Goal: Information Seeking & Learning: Learn about a topic

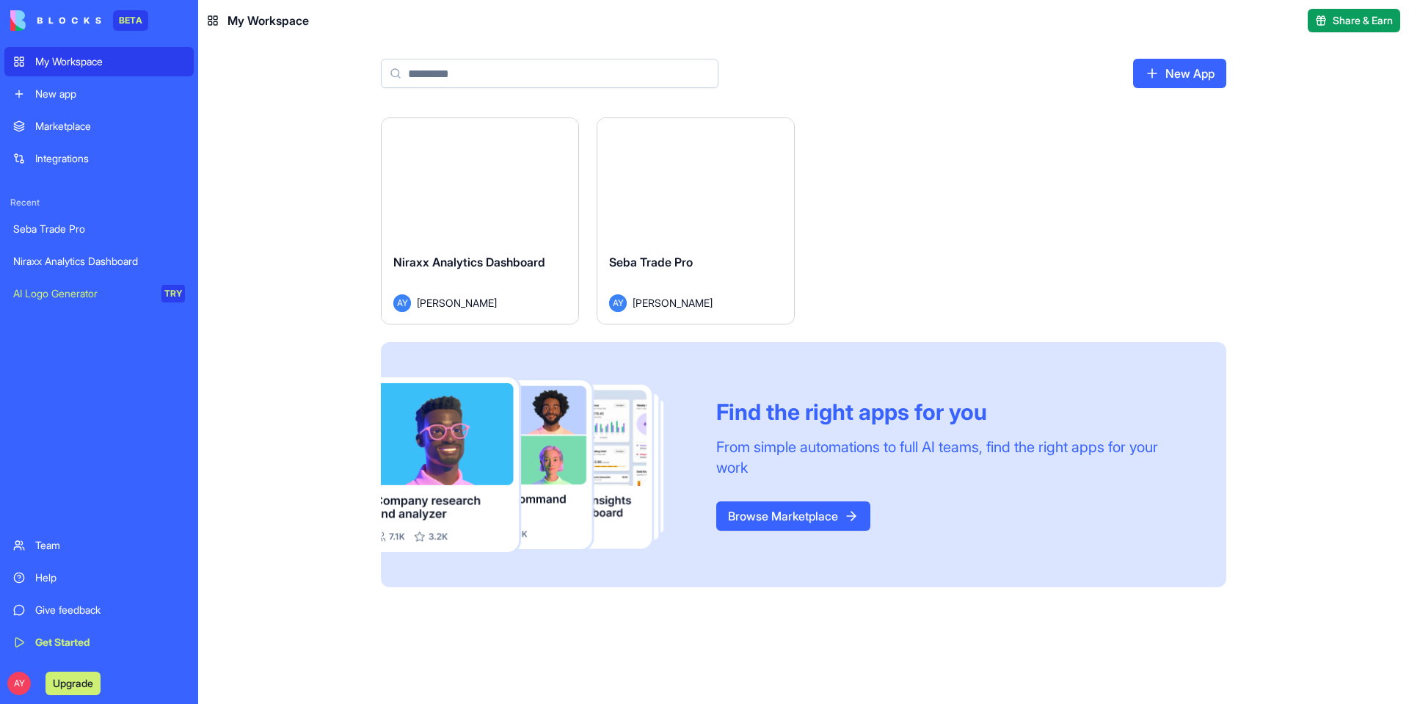
click at [424, 220] on div "Launch" at bounding box center [480, 179] width 197 height 123
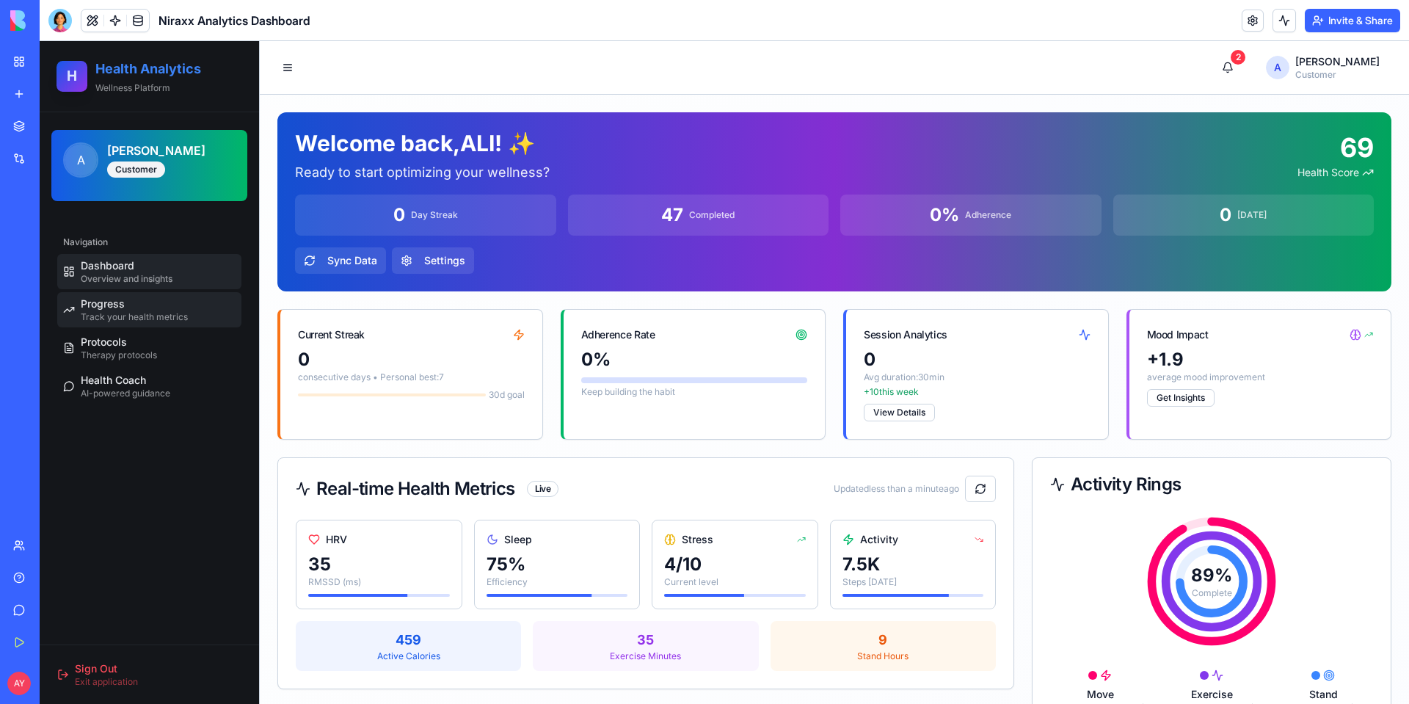
click at [136, 311] on span "Track your health metrics" at bounding box center [134, 317] width 107 height 12
select select "*****"
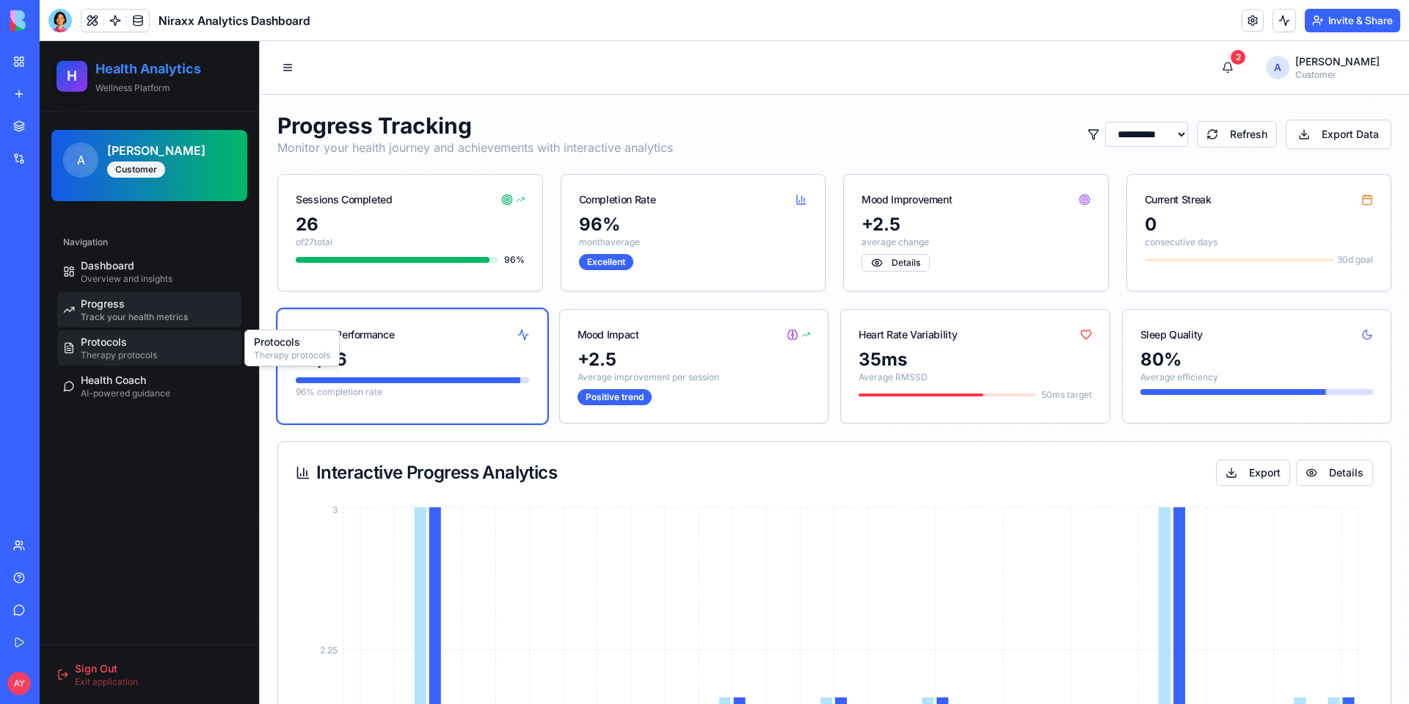
click at [114, 349] on span "Therapy protocols" at bounding box center [119, 355] width 76 height 12
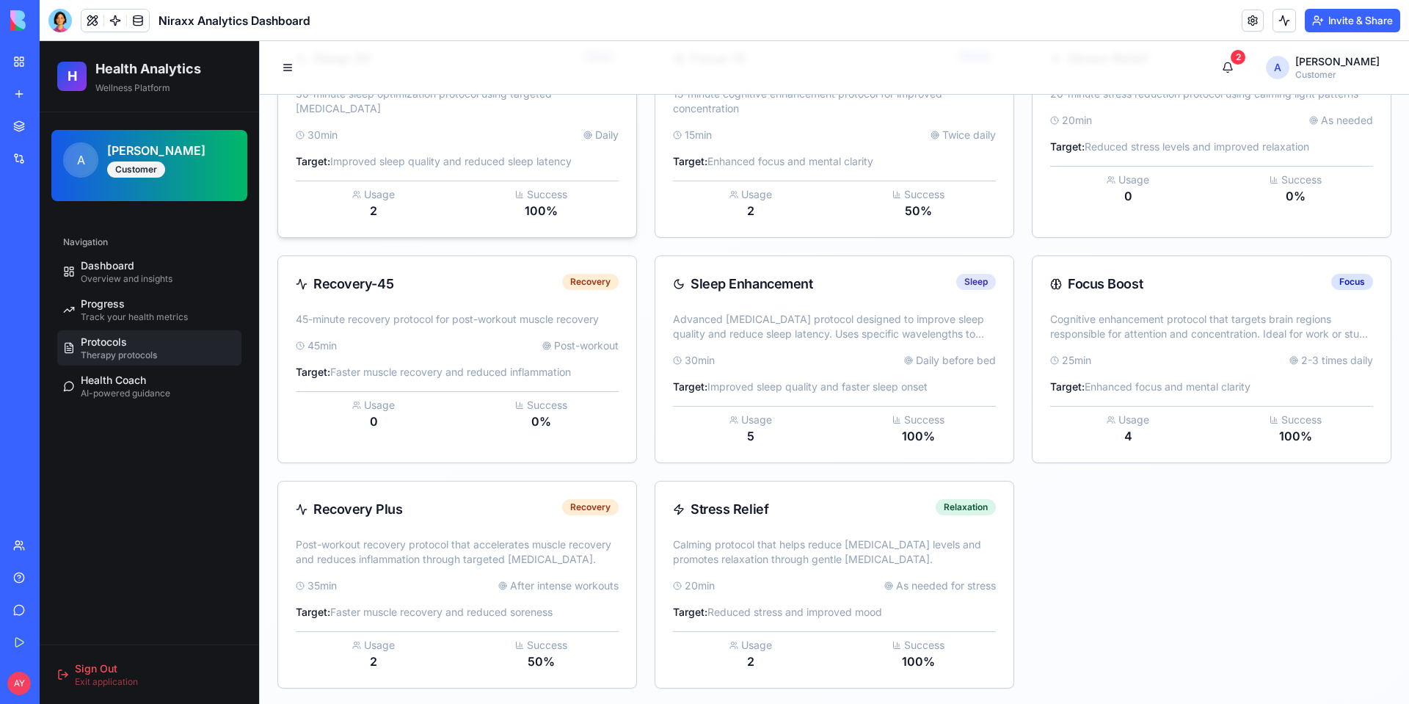
scroll to position [265, 0]
click at [158, 391] on span "AI-powered guidance" at bounding box center [126, 393] width 90 height 12
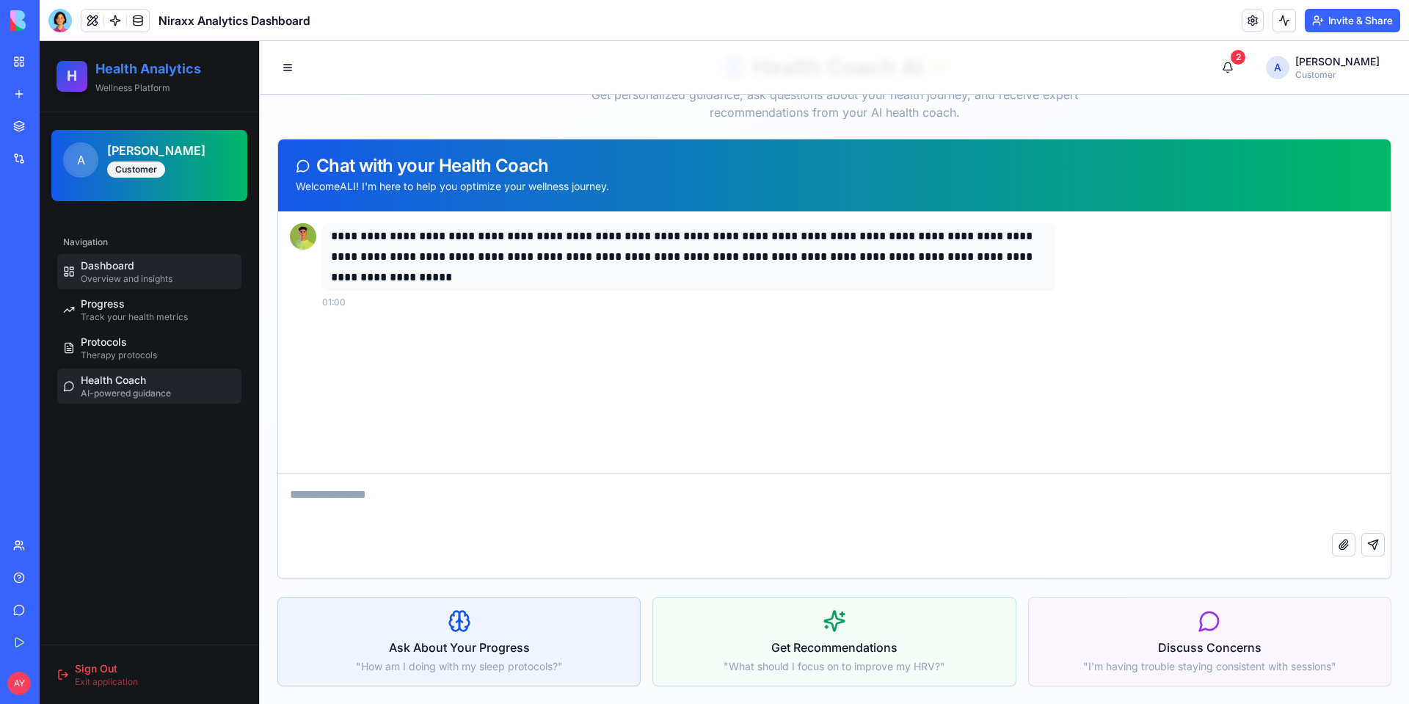
click at [139, 269] on div "Dashboard Overview and insights" at bounding box center [127, 271] width 92 height 26
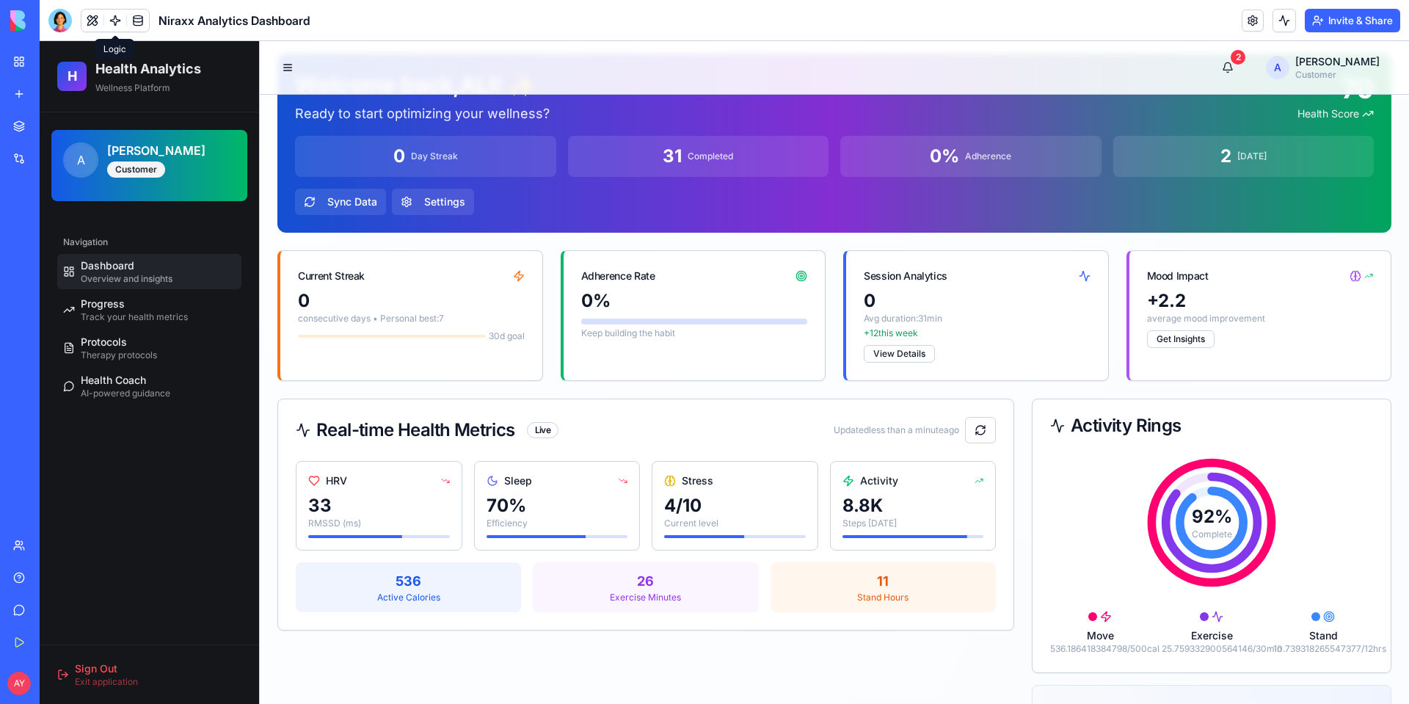
click at [113, 16] on link at bounding box center [115, 21] width 22 height 22
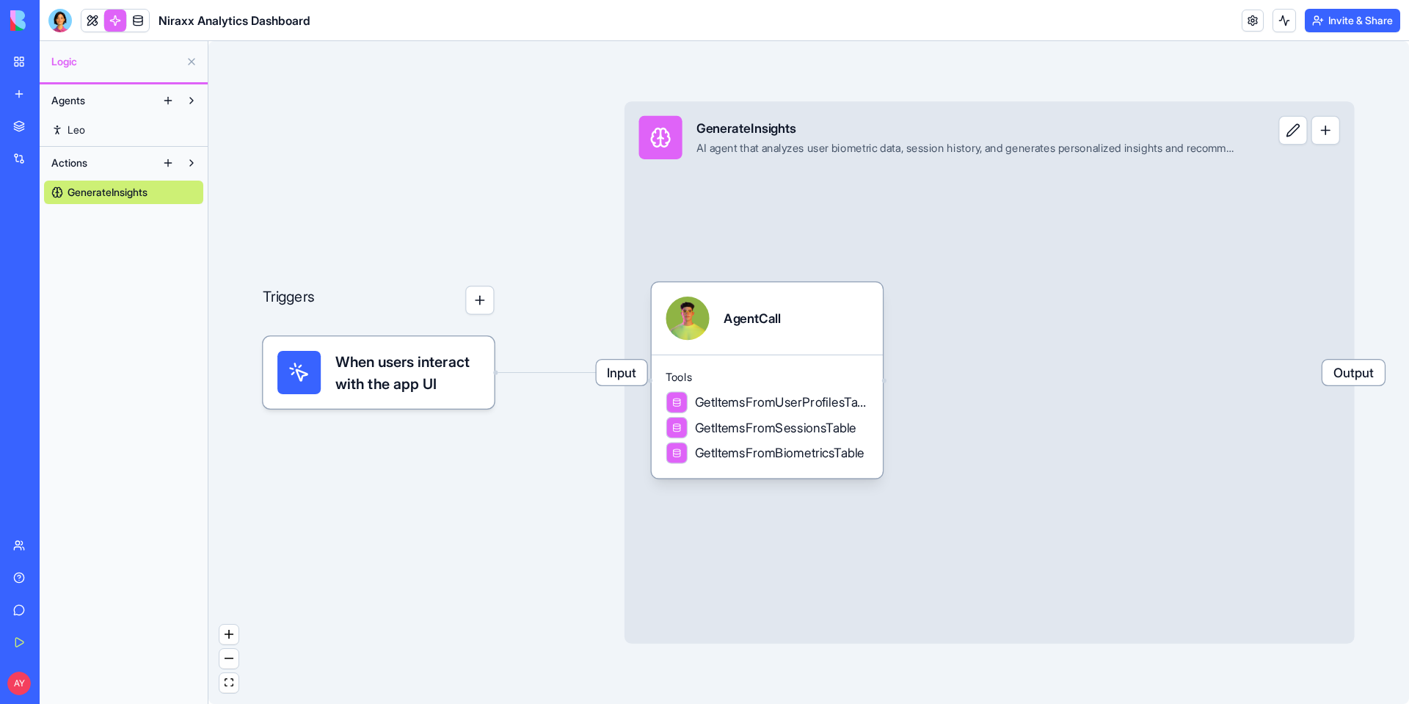
click at [374, 384] on span "When users interact with the app UI" at bounding box center [407, 372] width 145 height 43
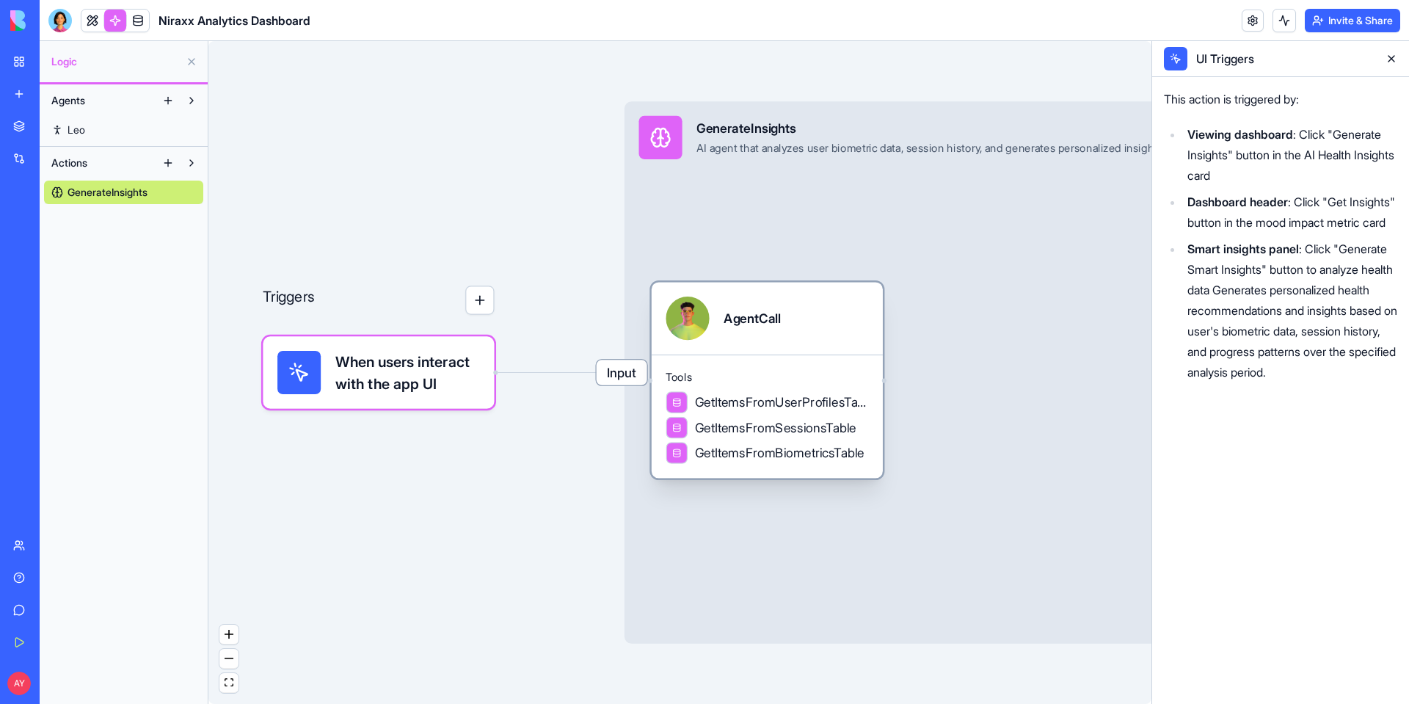
click at [840, 417] on div "GetItemsFromSessionsTable" at bounding box center [761, 428] width 191 height 22
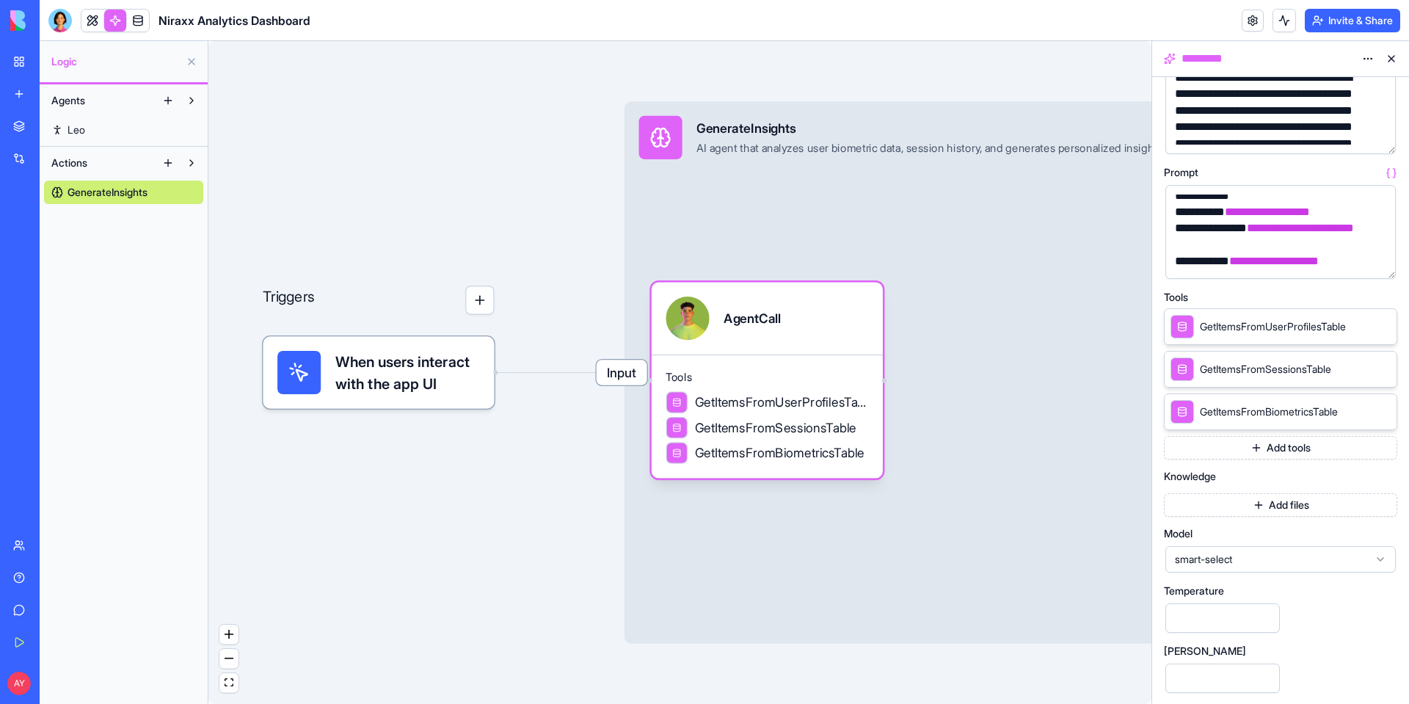
scroll to position [147, 0]
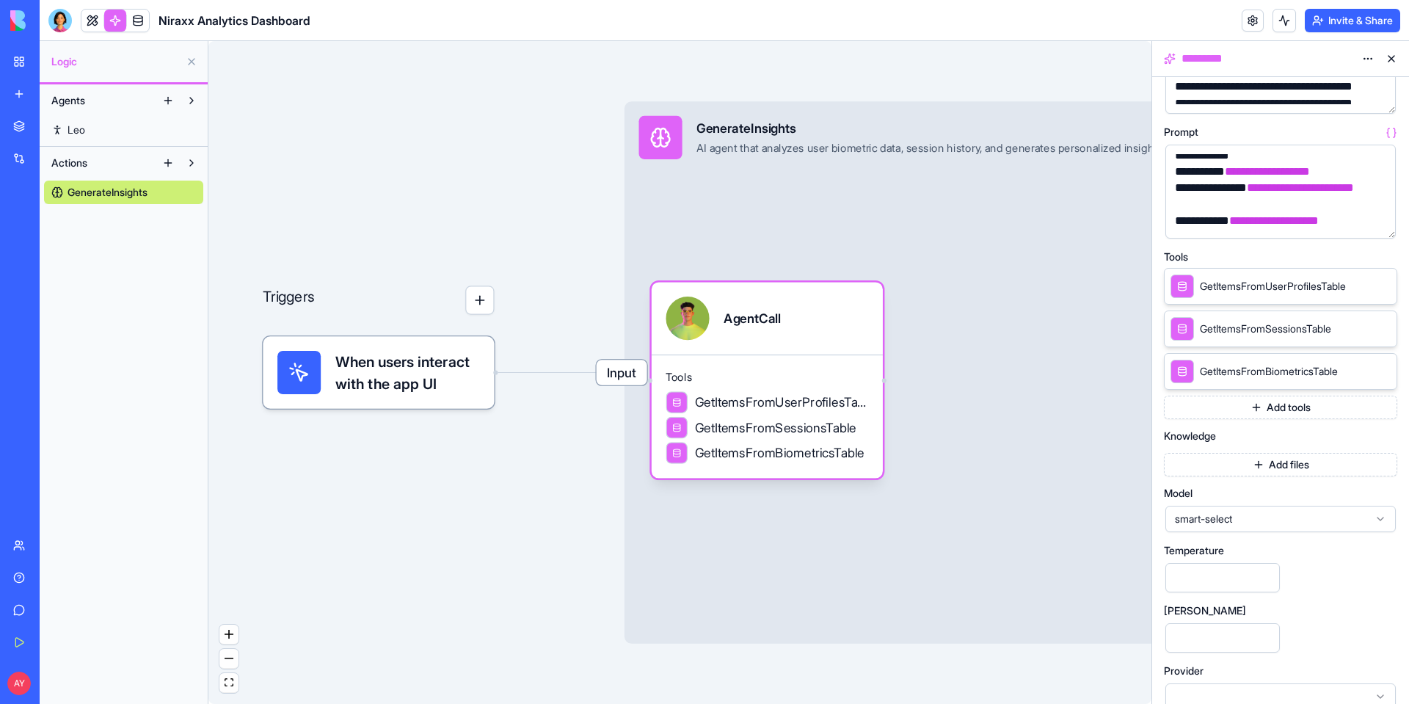
click at [159, 159] on button at bounding box center [167, 162] width 23 height 23
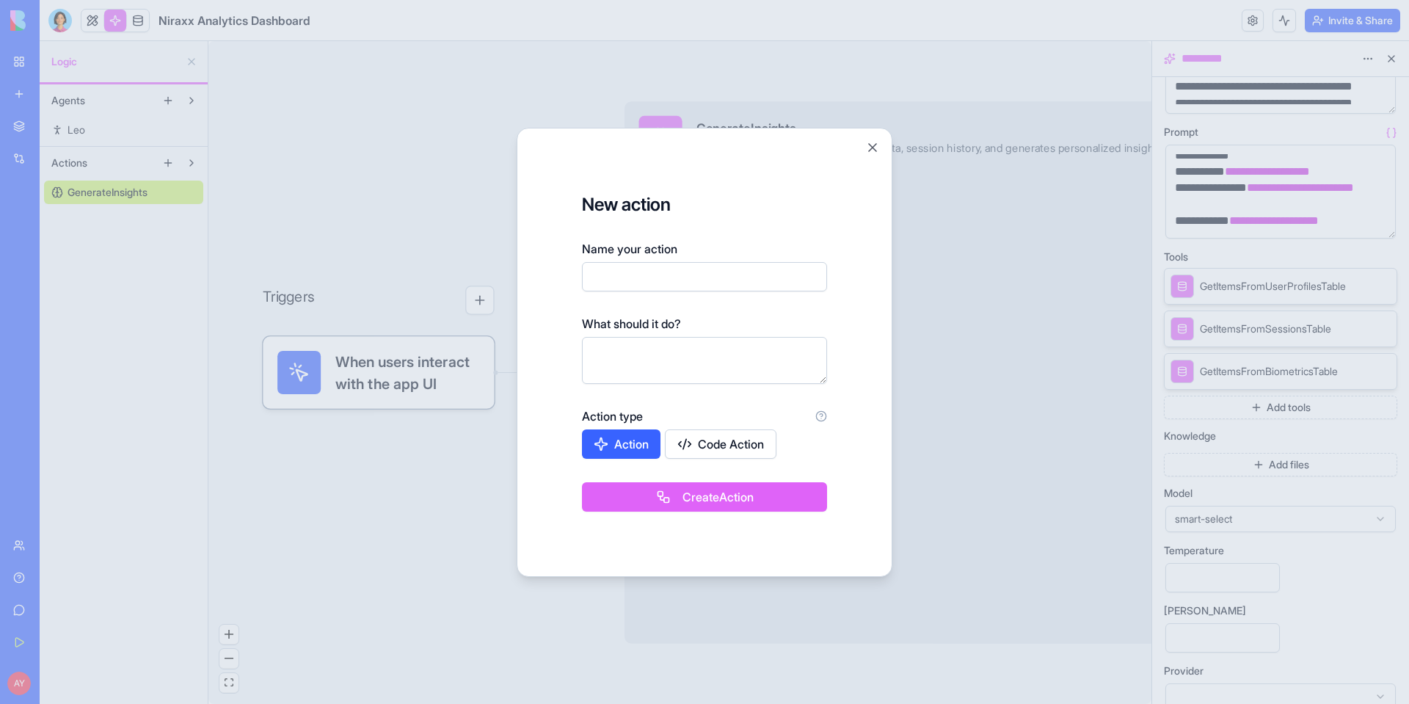
click at [169, 160] on div at bounding box center [704, 352] width 1409 height 704
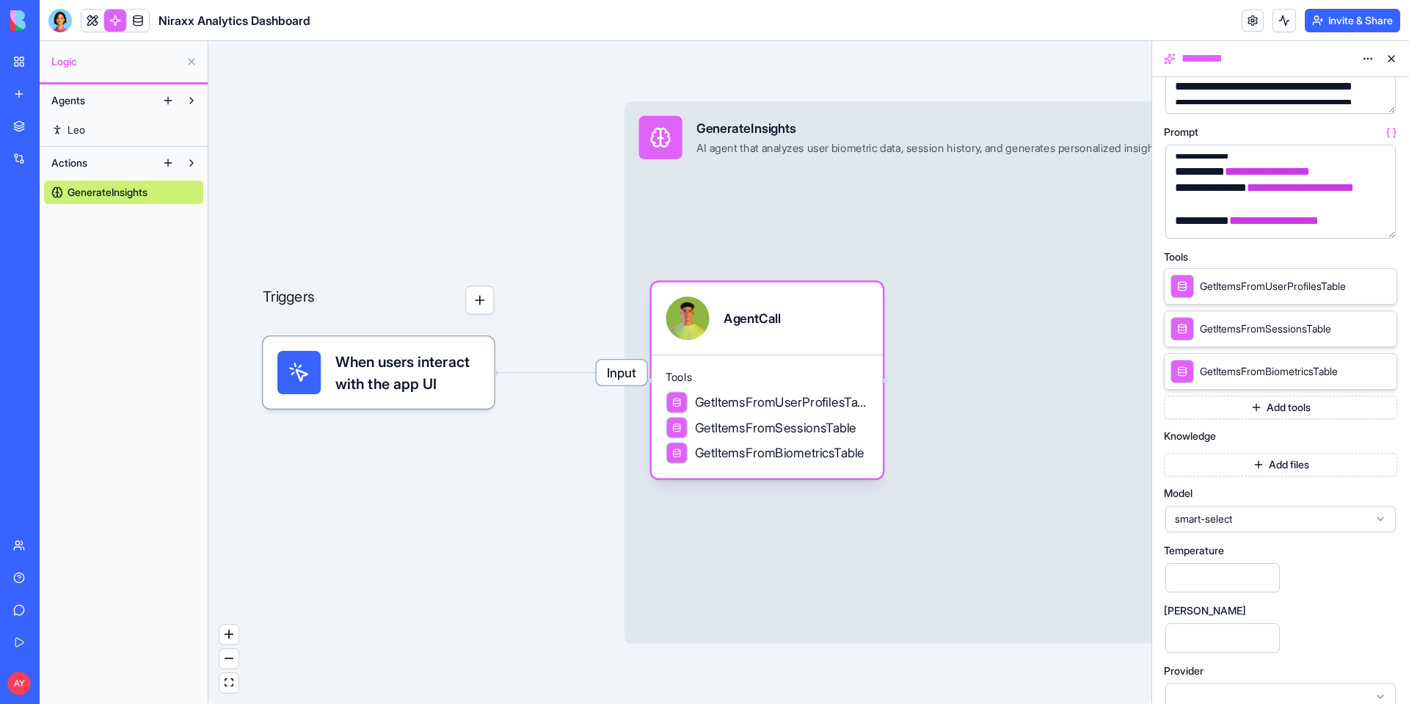
click at [169, 160] on button at bounding box center [167, 162] width 23 height 23
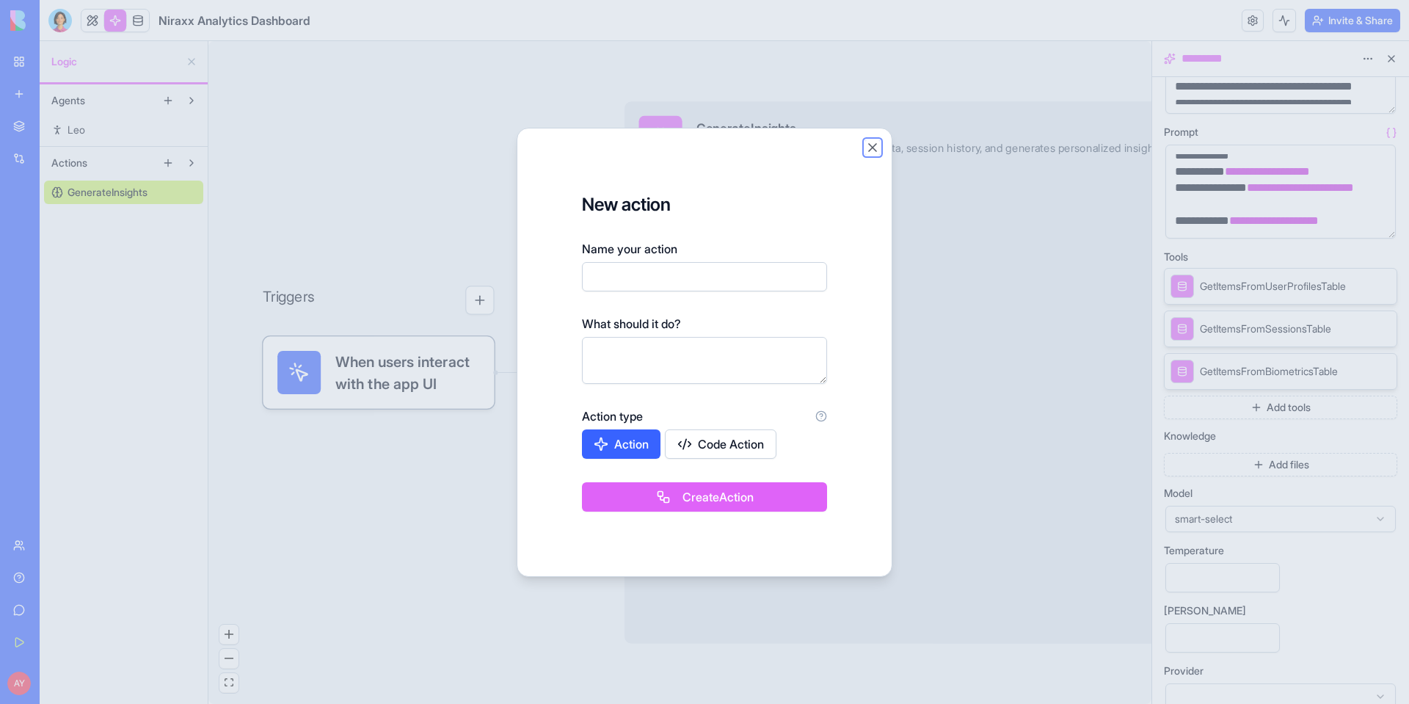
click at [875, 146] on button "Close" at bounding box center [872, 147] width 15 height 15
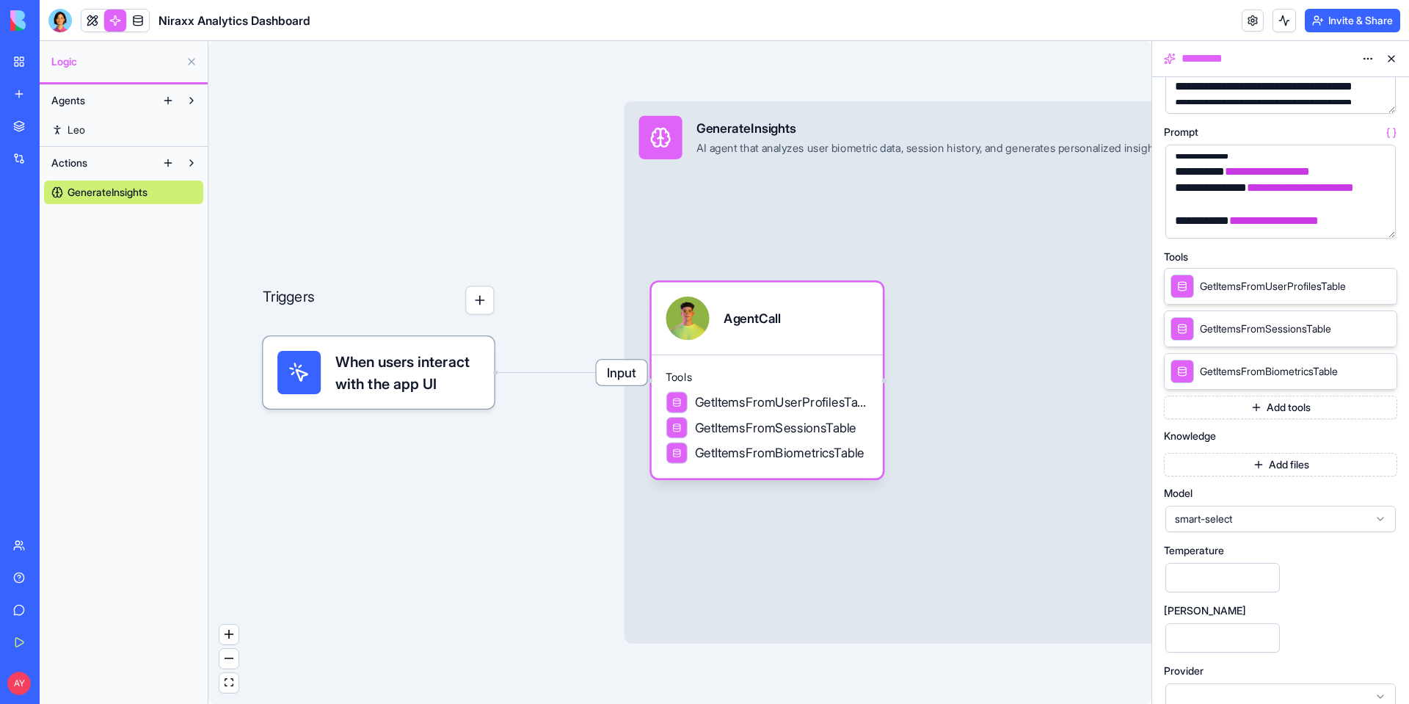
click at [480, 305] on button "button" at bounding box center [479, 299] width 29 height 29
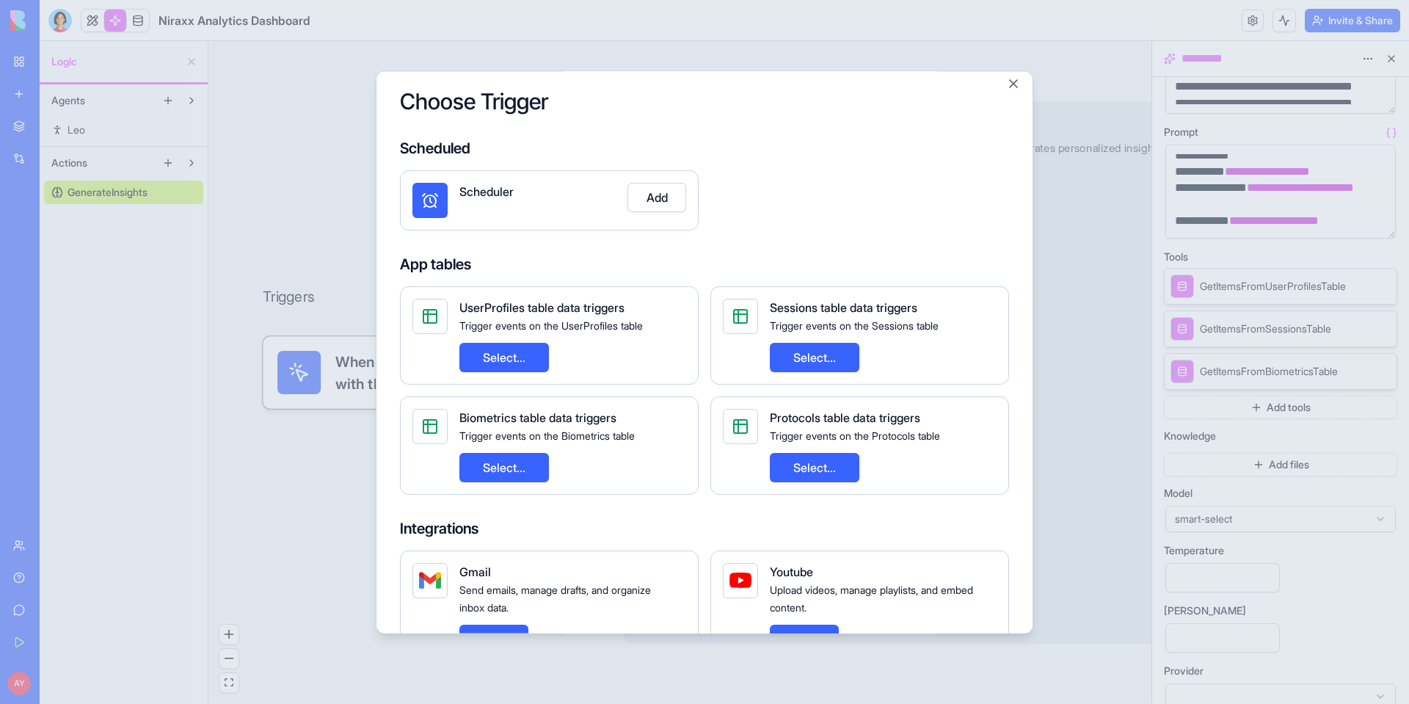
scroll to position [0, 0]
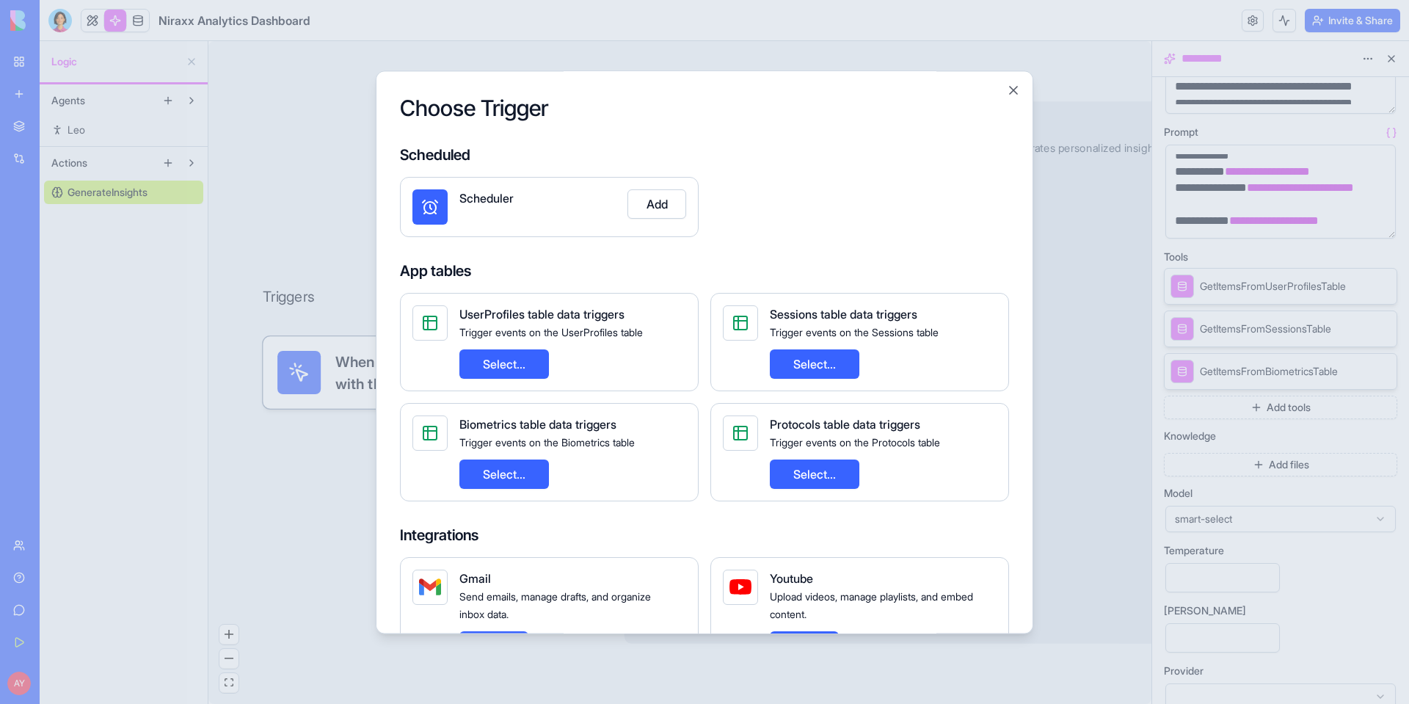
click at [286, 48] on div at bounding box center [704, 352] width 1409 height 704
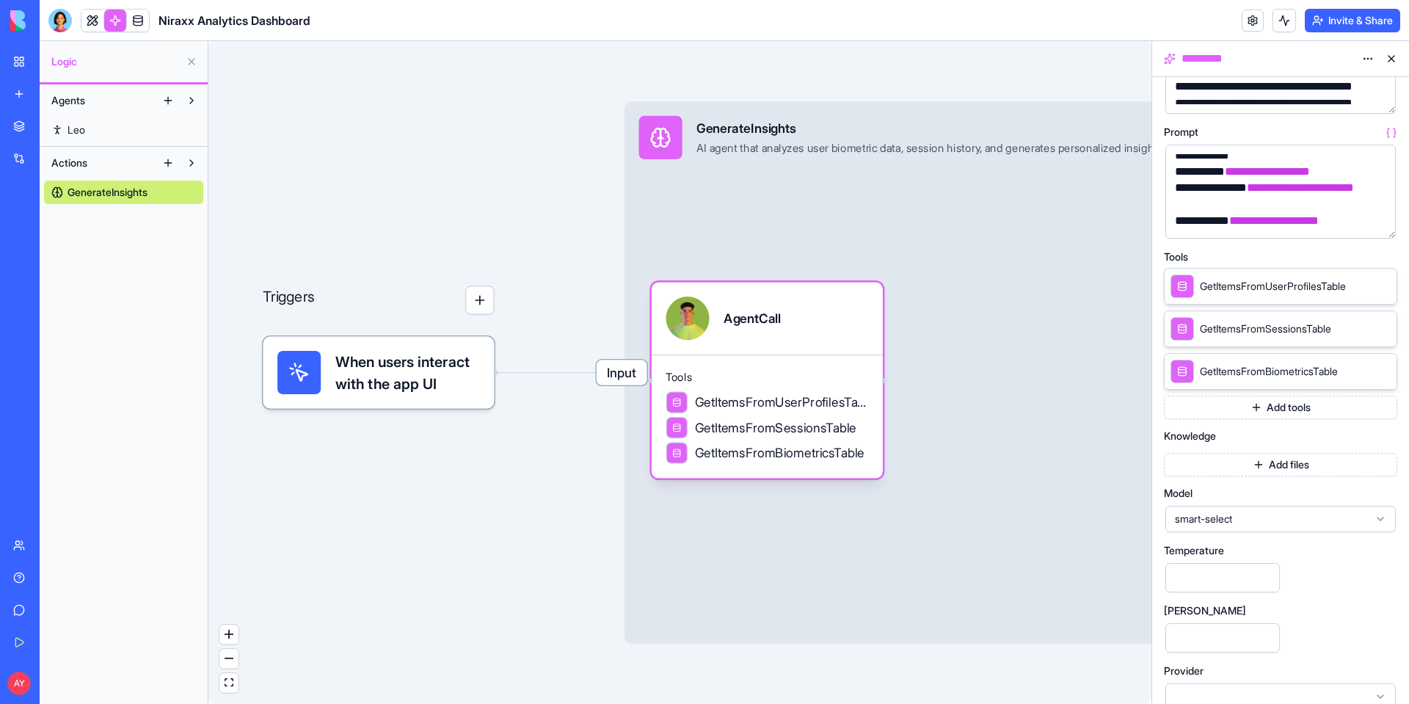
click at [54, 58] on div "My Workspace" at bounding box center [44, 61] width 19 height 15
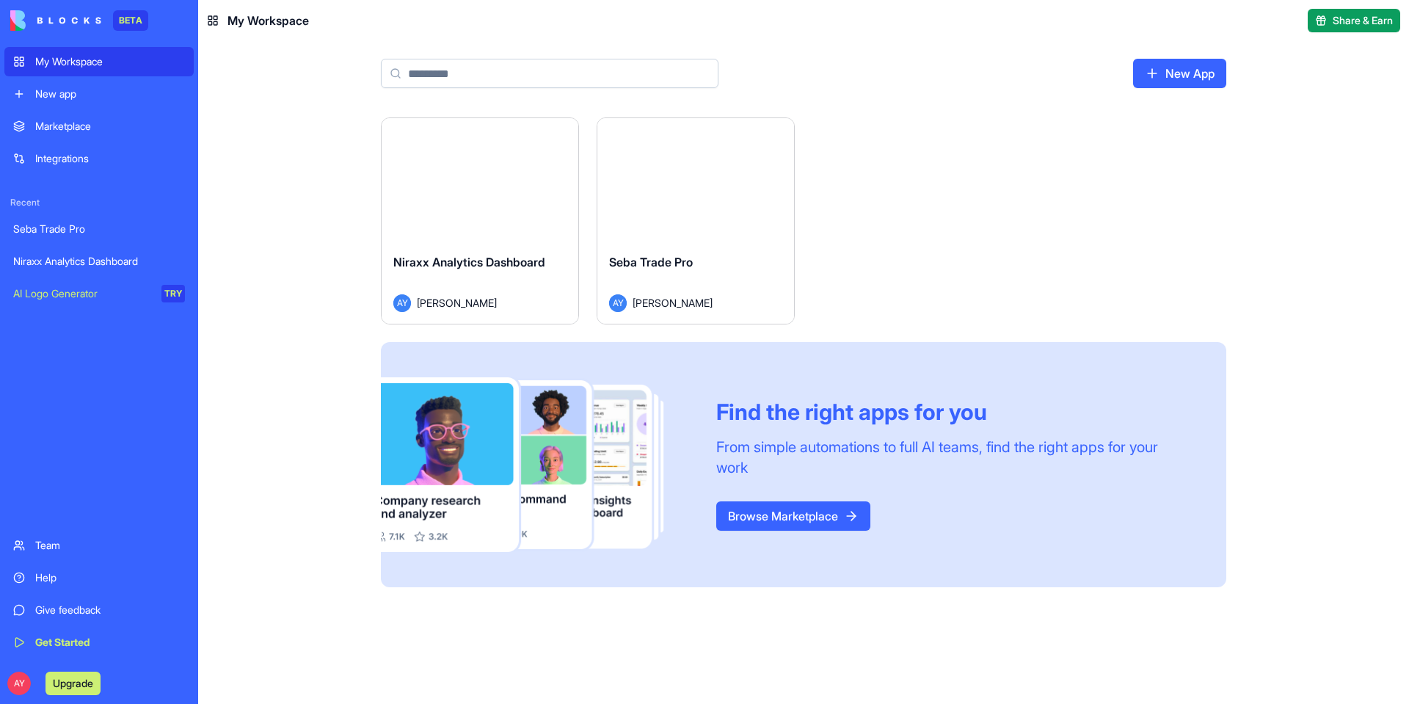
click at [807, 508] on link "Browse Marketplace" at bounding box center [793, 515] width 154 height 29
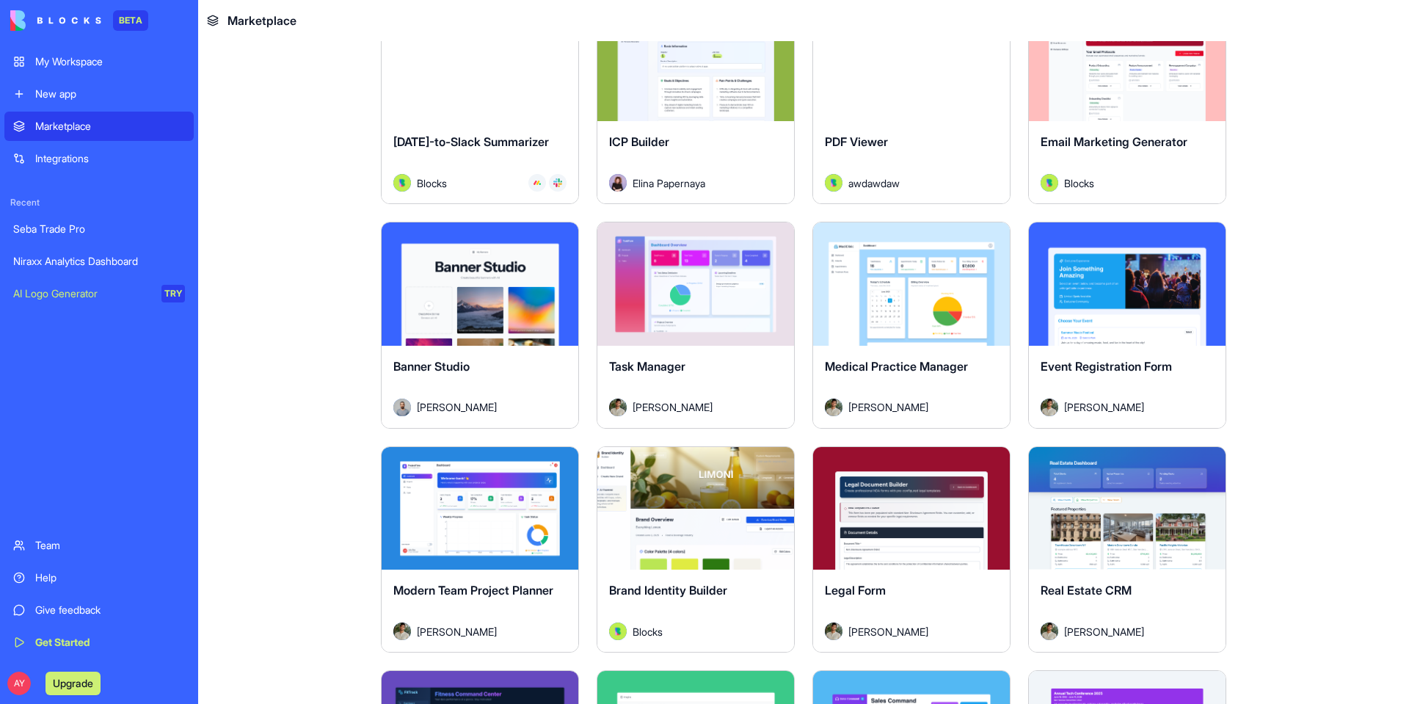
scroll to position [2348, 0]
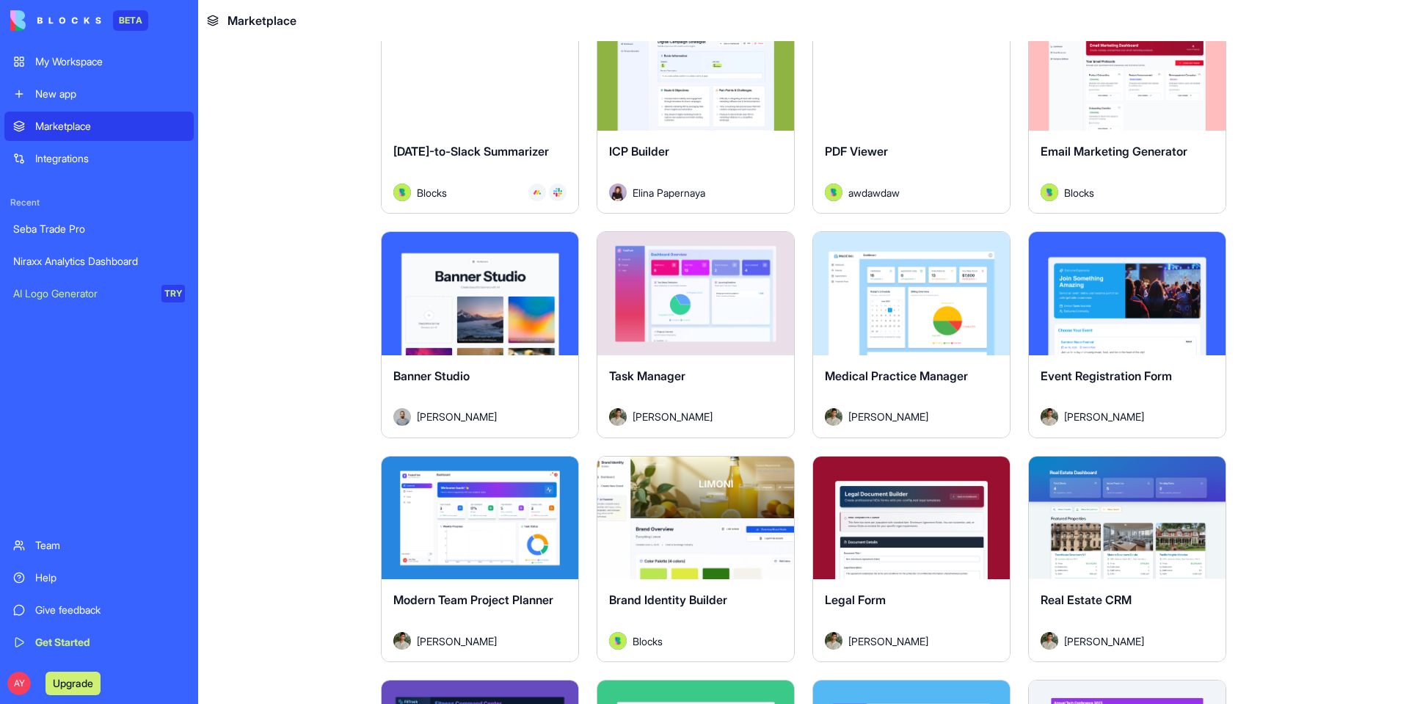
click at [864, 346] on div "Explore" at bounding box center [911, 293] width 197 height 123
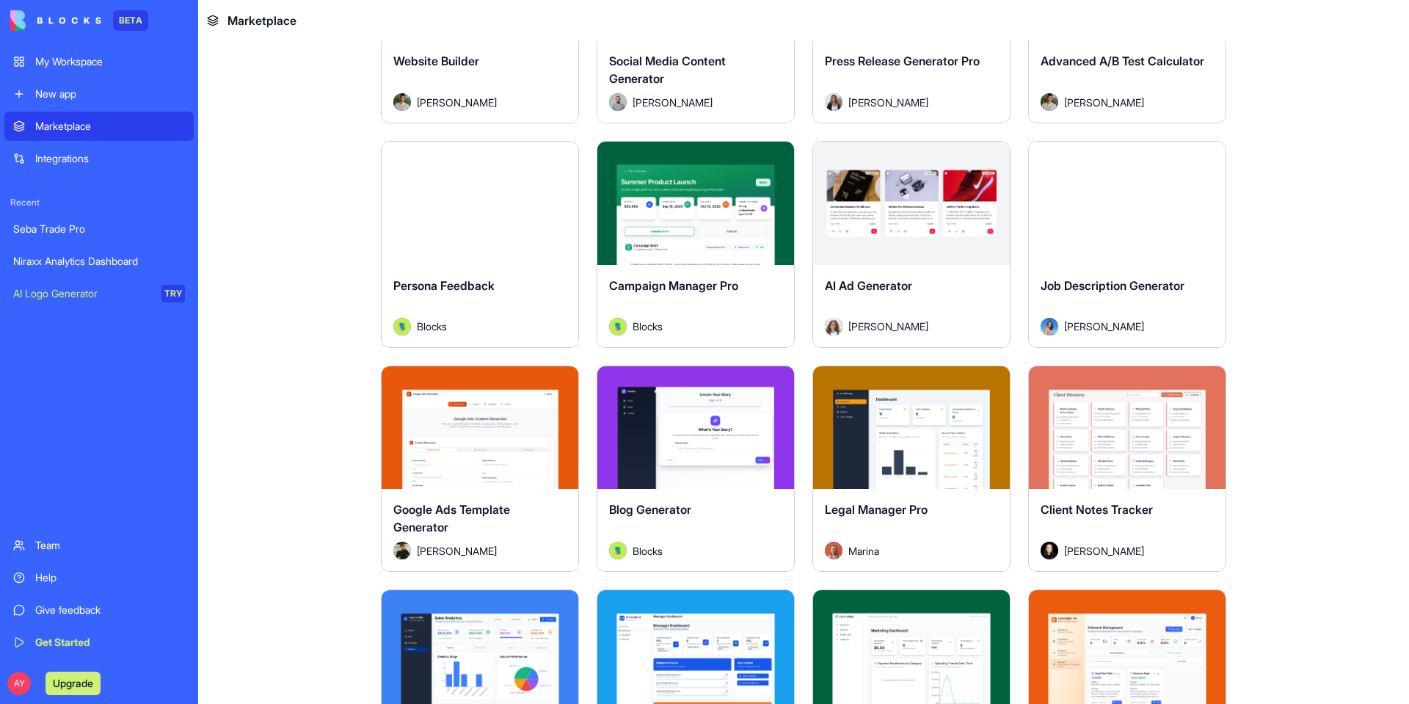
scroll to position [3449, 0]
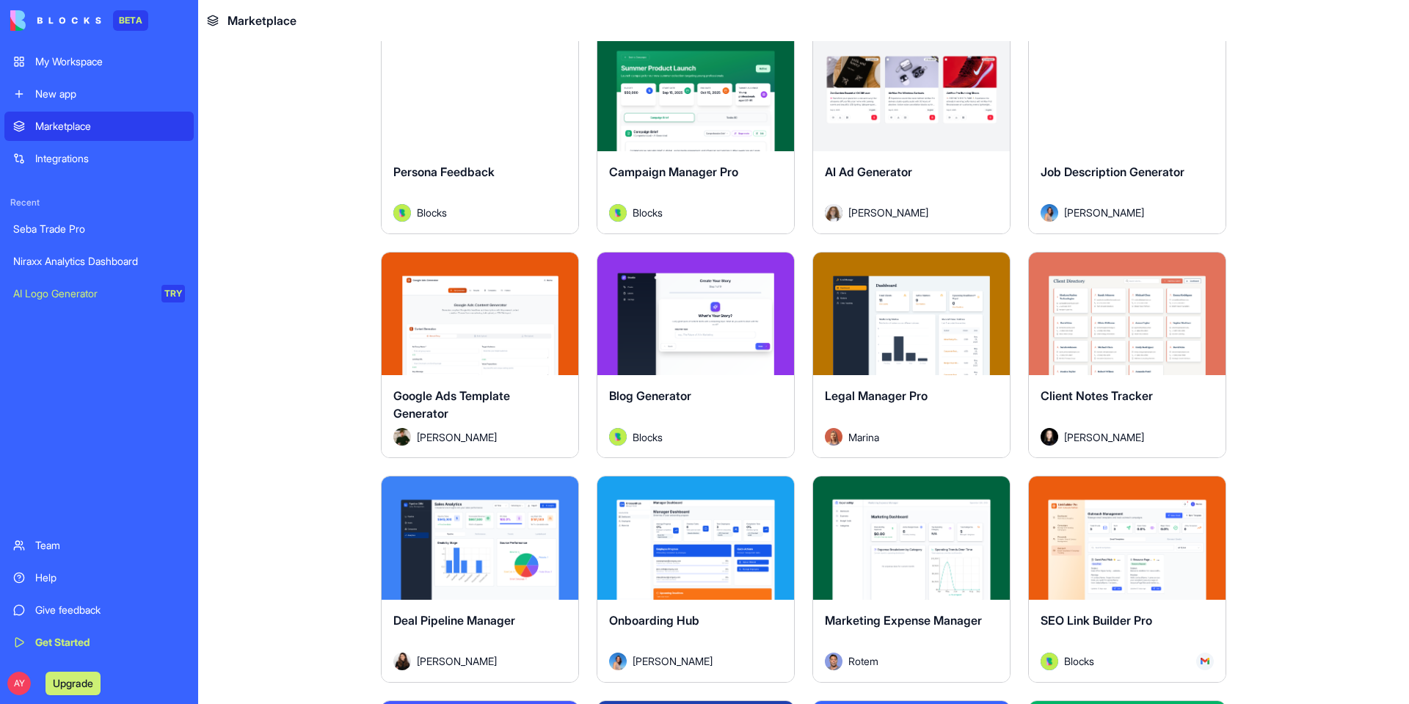
click at [895, 335] on div "Explore" at bounding box center [911, 313] width 197 height 123
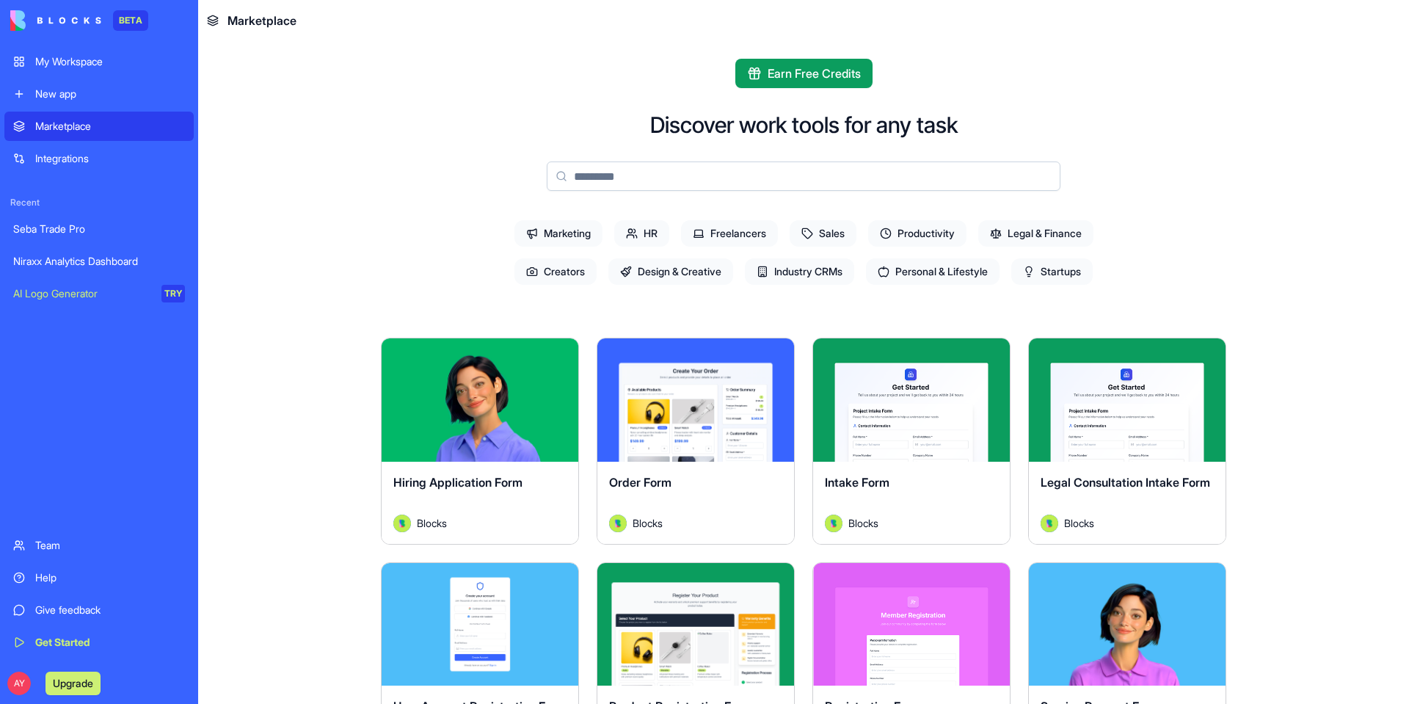
click at [789, 272] on span "Industry CRMs" at bounding box center [799, 271] width 109 height 26
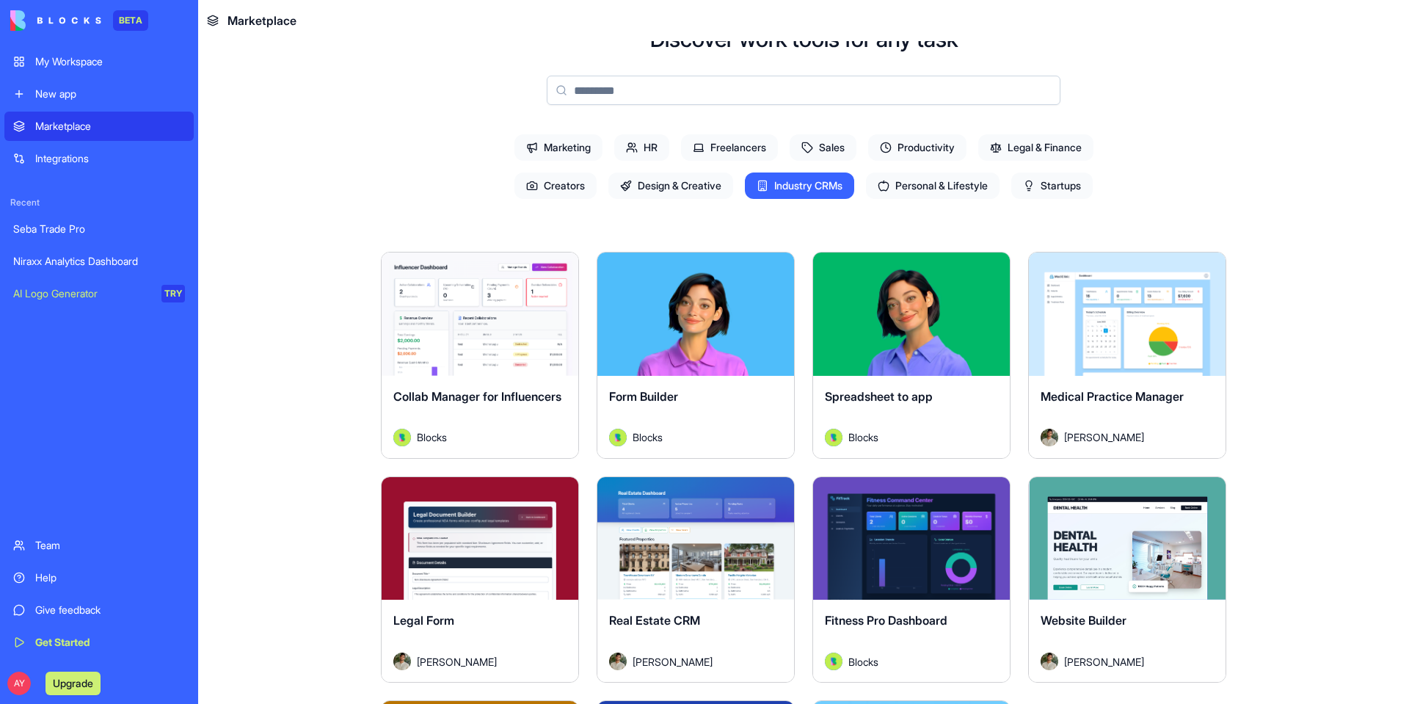
scroll to position [73, 0]
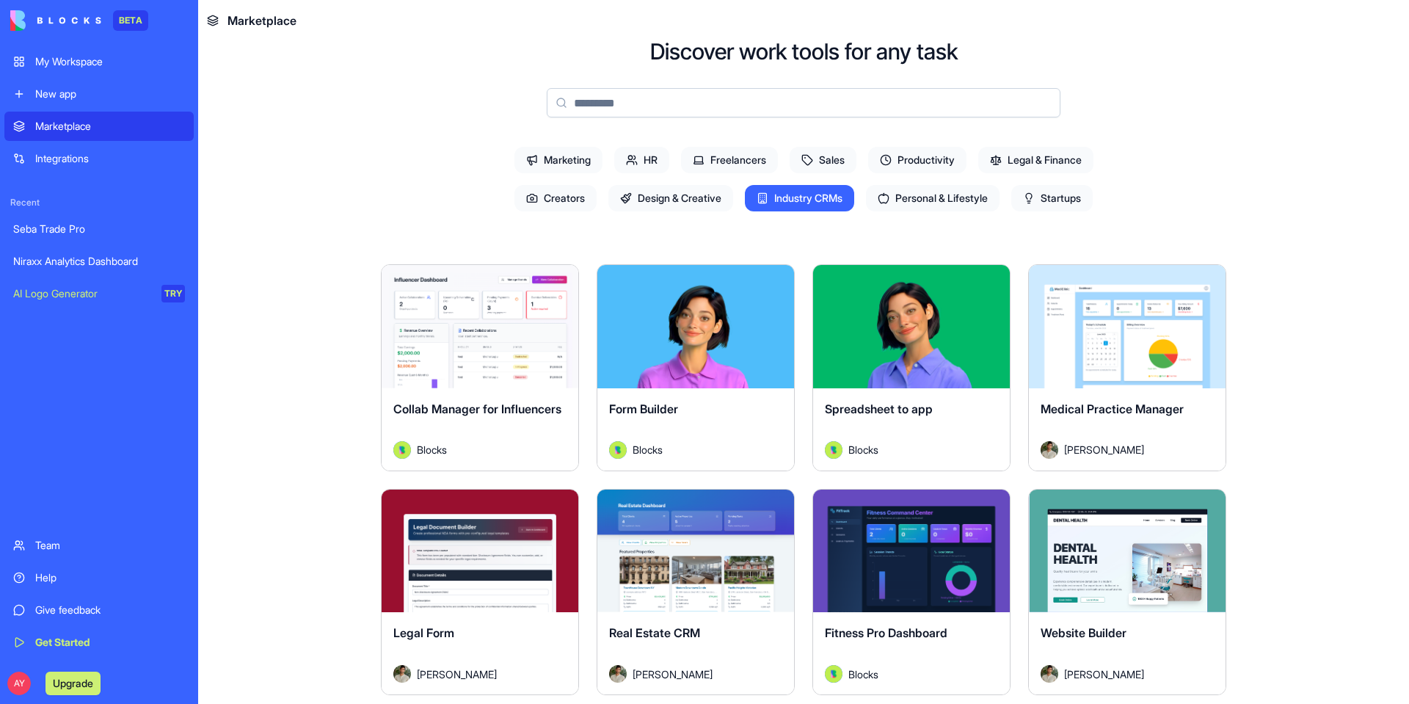
click at [496, 373] on div "Explore" at bounding box center [480, 326] width 197 height 123
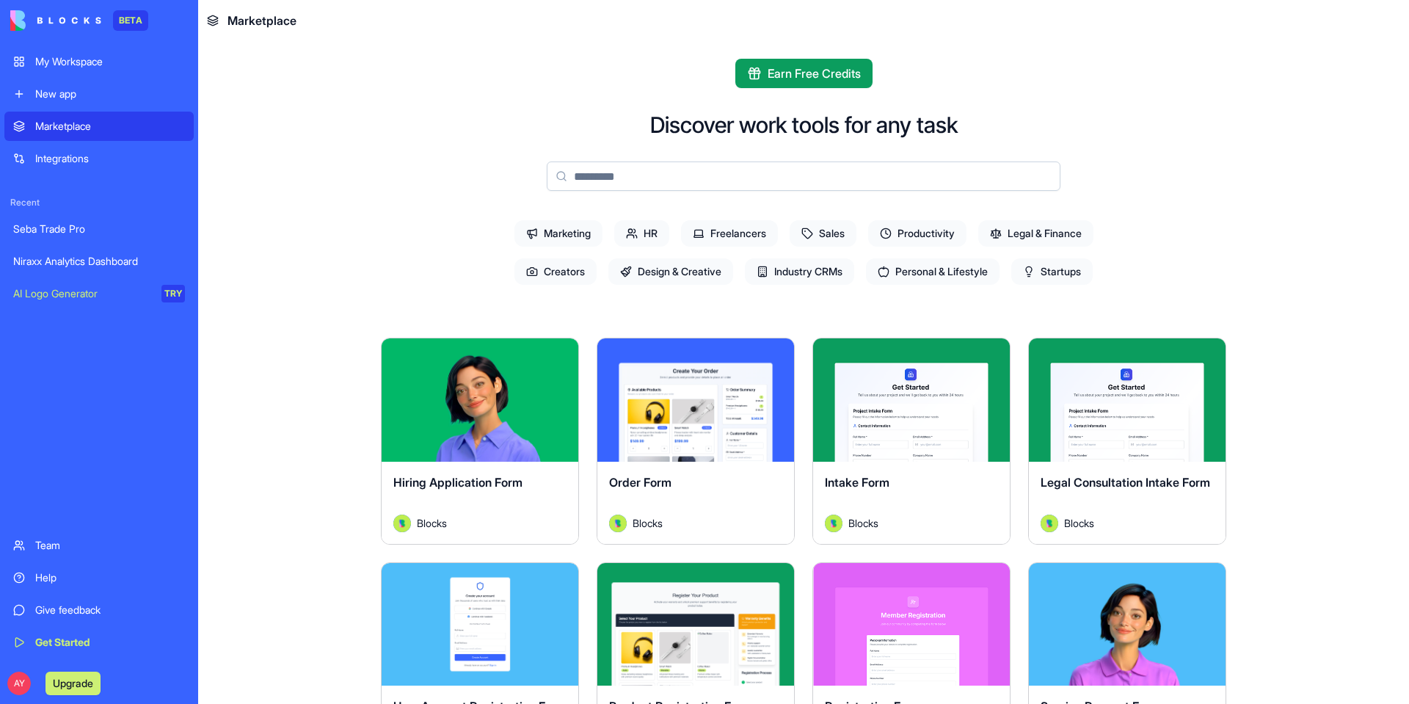
click at [553, 230] on span "Marketing" at bounding box center [558, 233] width 88 height 26
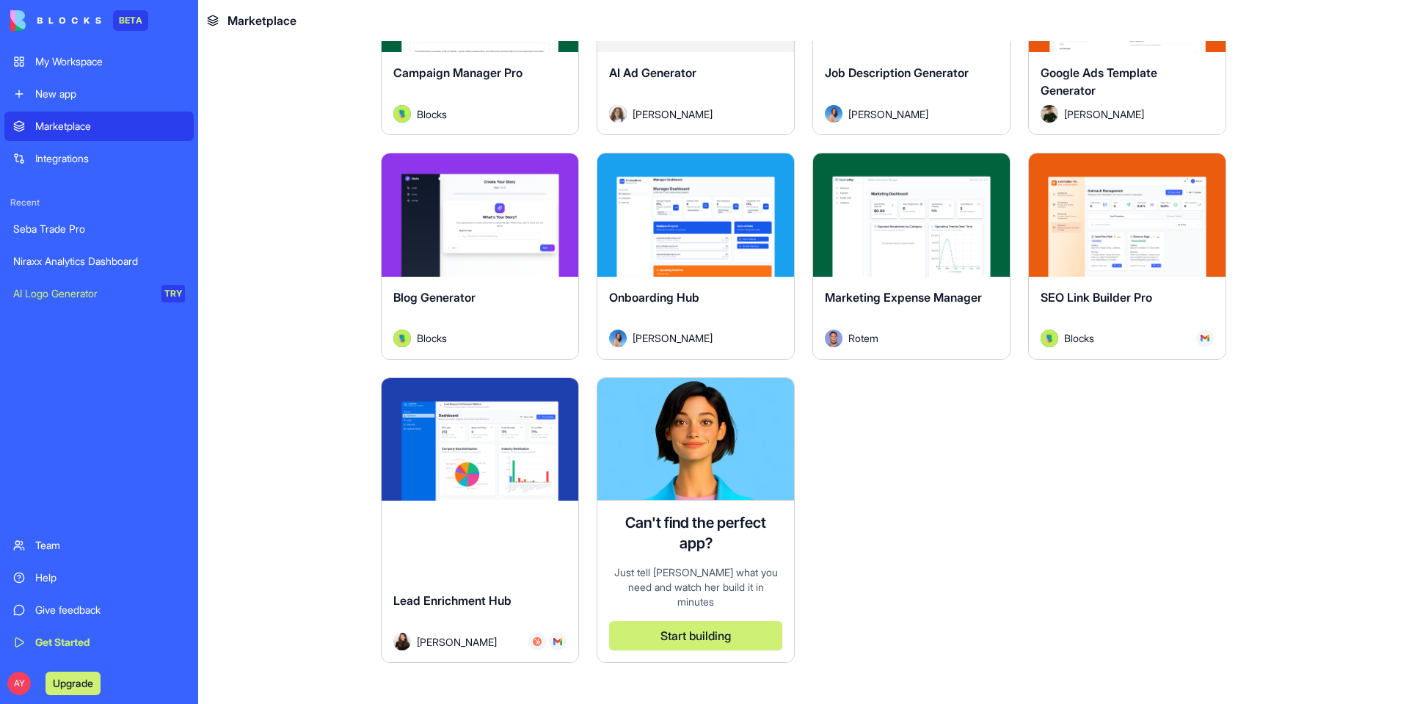
scroll to position [1541, 0]
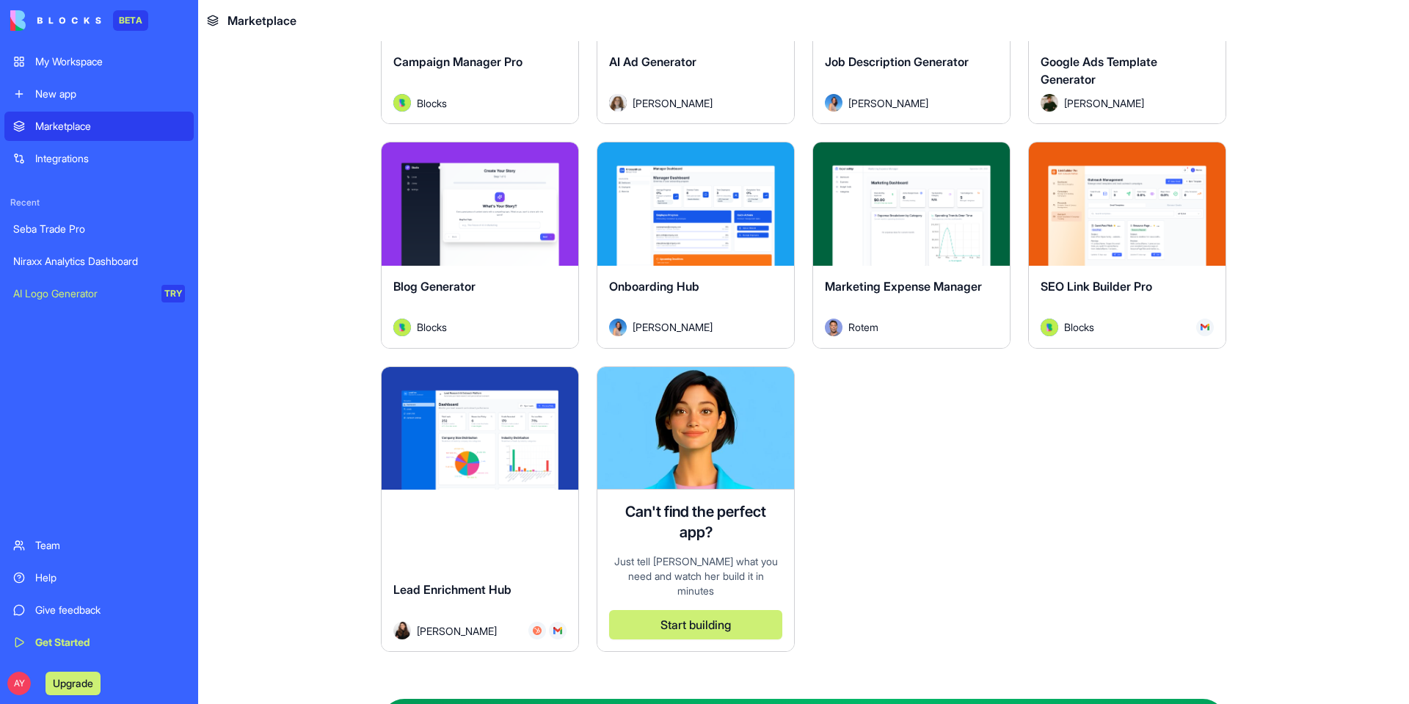
click at [1118, 243] on div "Explore" at bounding box center [1127, 203] width 197 height 123
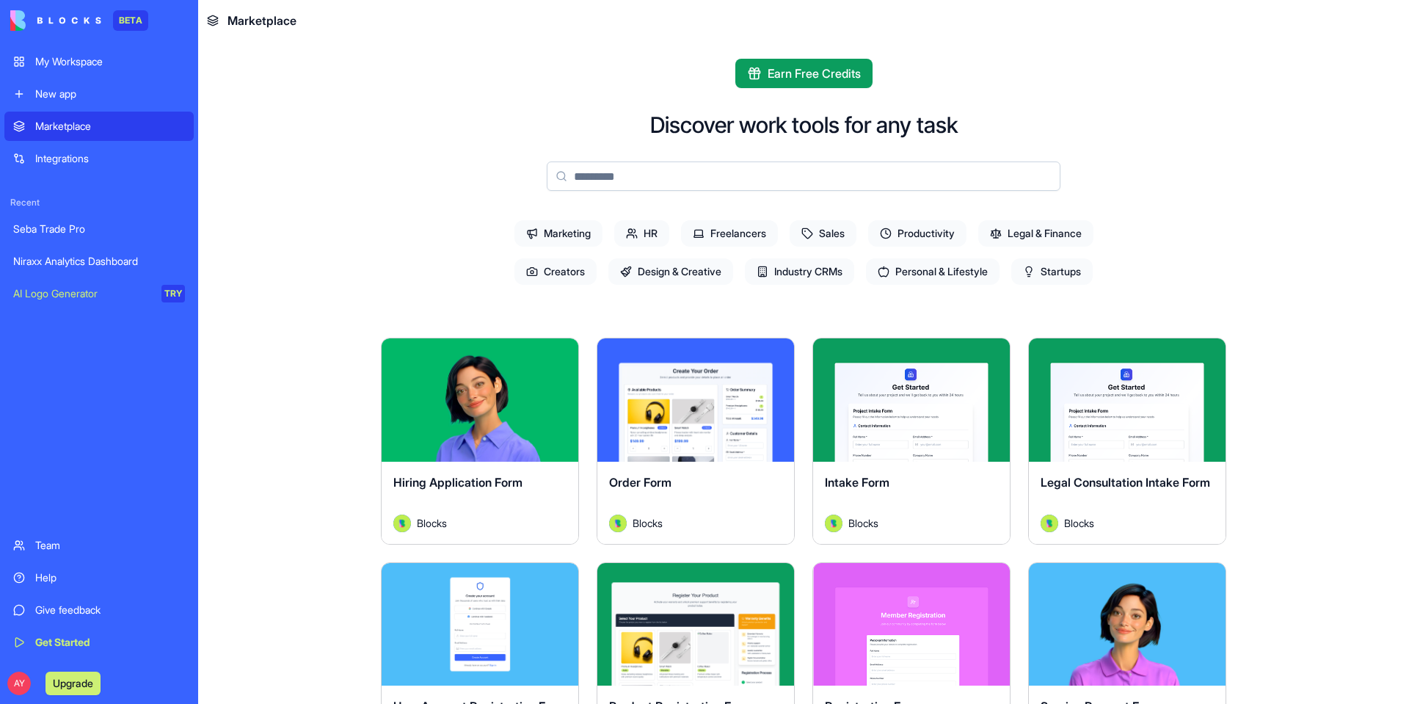
click at [103, 258] on div "Niraxx Analytics Dashboard" at bounding box center [99, 261] width 172 height 15
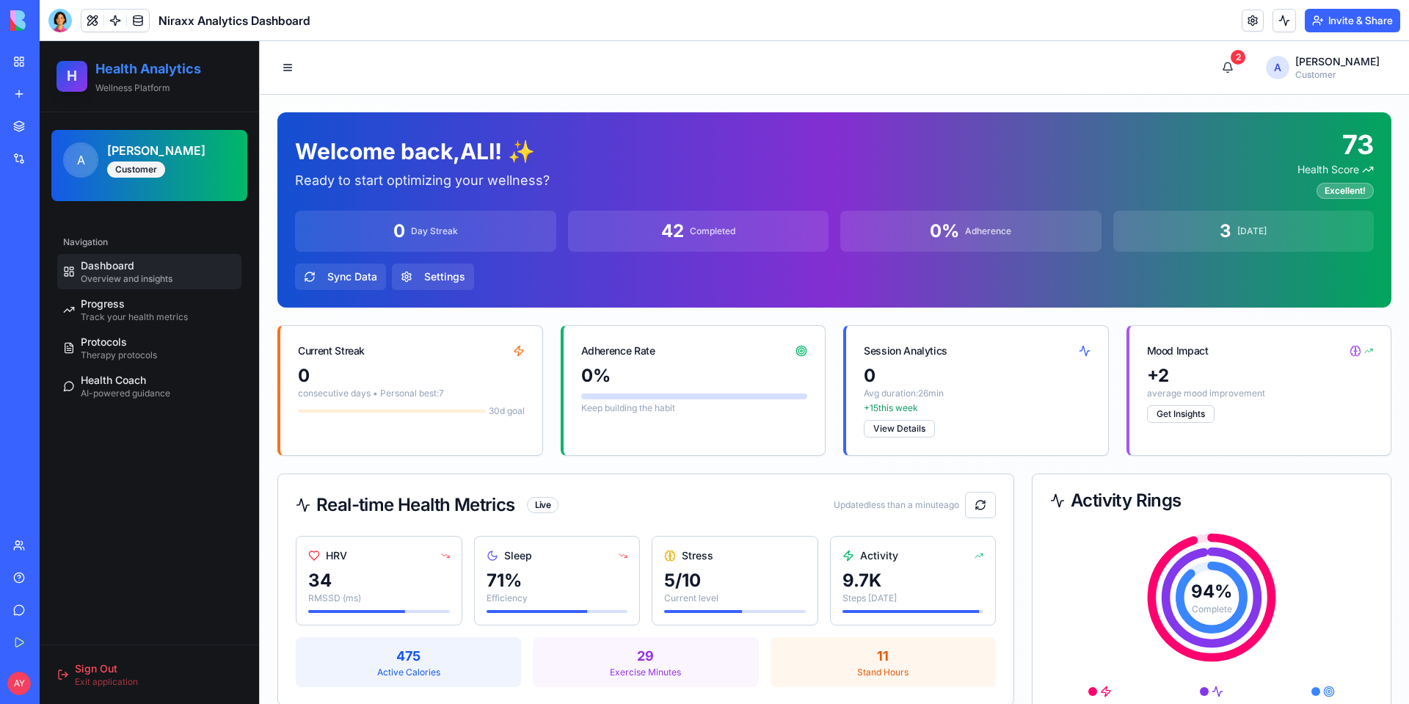
click at [175, 75] on h2 "Health Analytics" at bounding box center [168, 69] width 146 height 21
click at [171, 69] on h2 "Health Analytics" at bounding box center [168, 69] width 146 height 21
click at [147, 165] on div "Customer" at bounding box center [136, 169] width 58 height 16
click at [76, 158] on span "A" at bounding box center [81, 160] width 32 height 32
click at [126, 169] on div "Customer" at bounding box center [136, 169] width 58 height 16
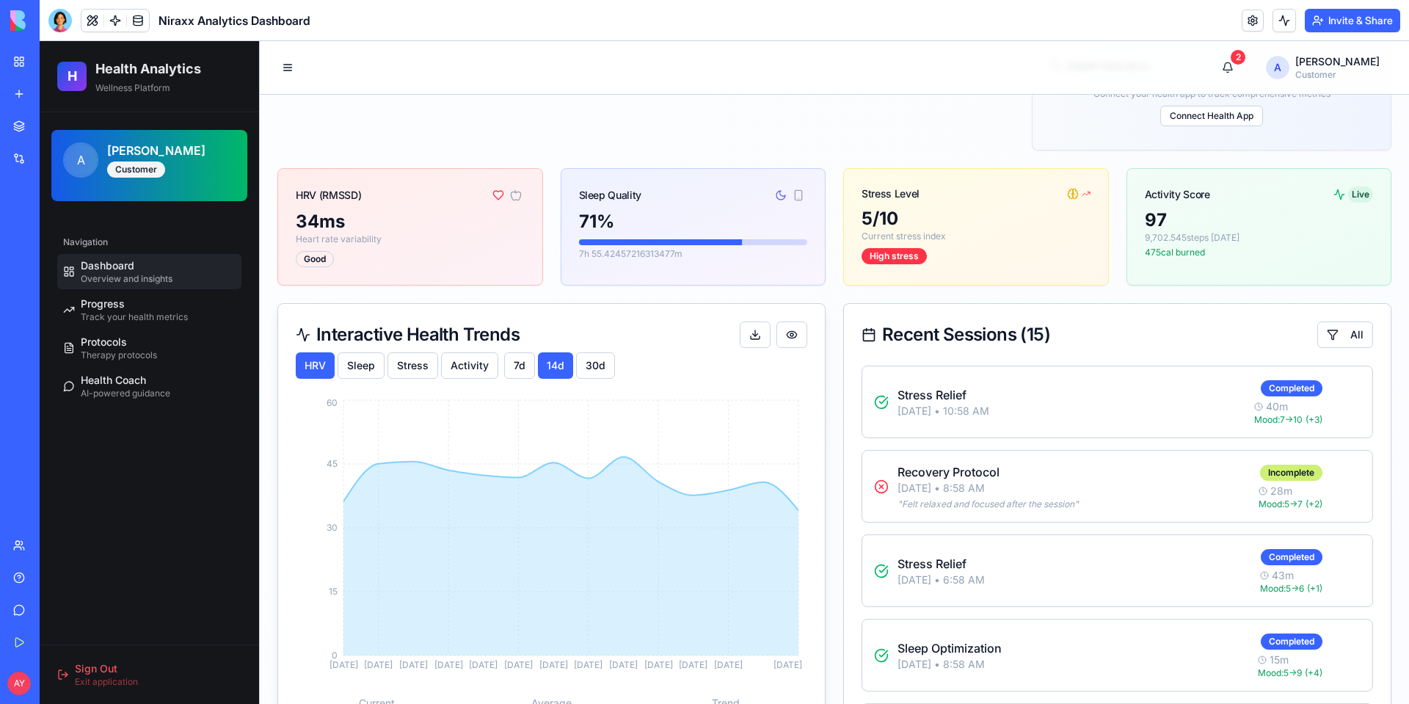
scroll to position [881, 0]
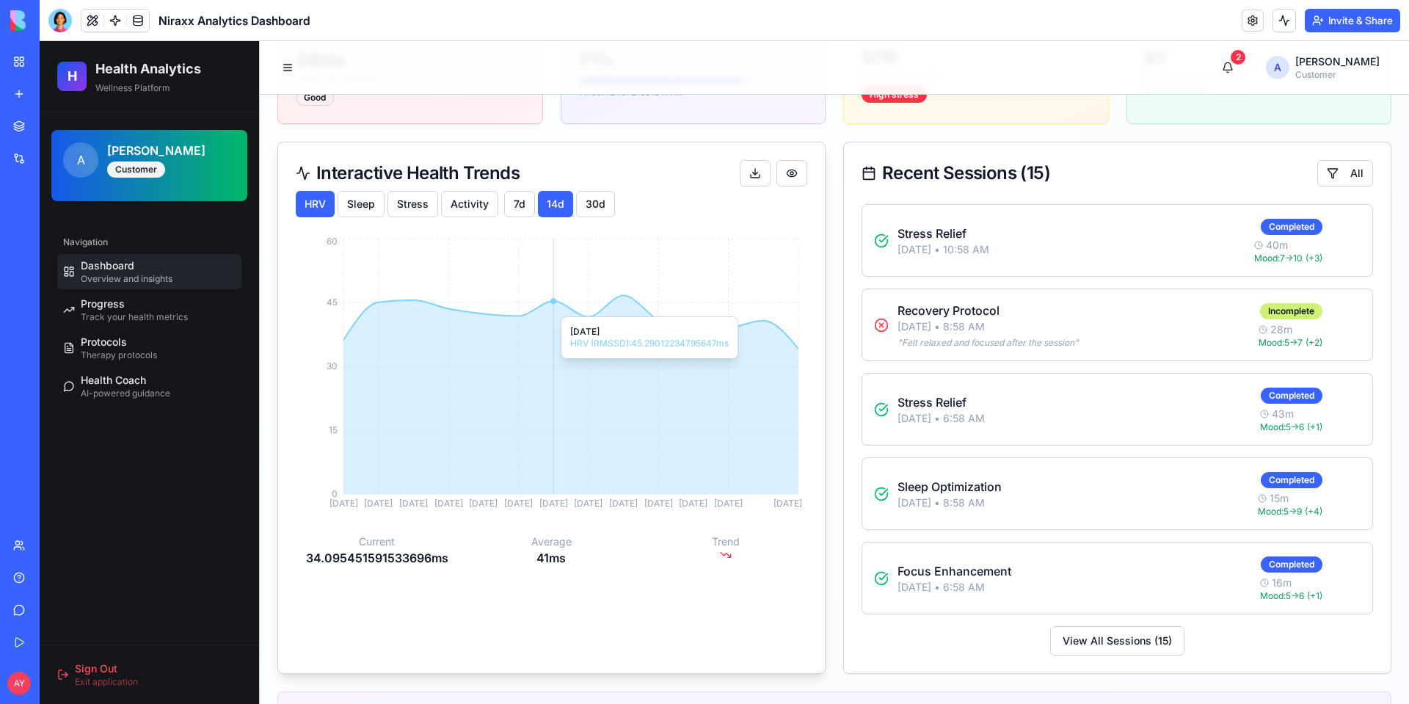
click at [555, 321] on icon at bounding box center [570, 395] width 455 height 198
click at [361, 206] on button "Sleep" at bounding box center [361, 204] width 47 height 26
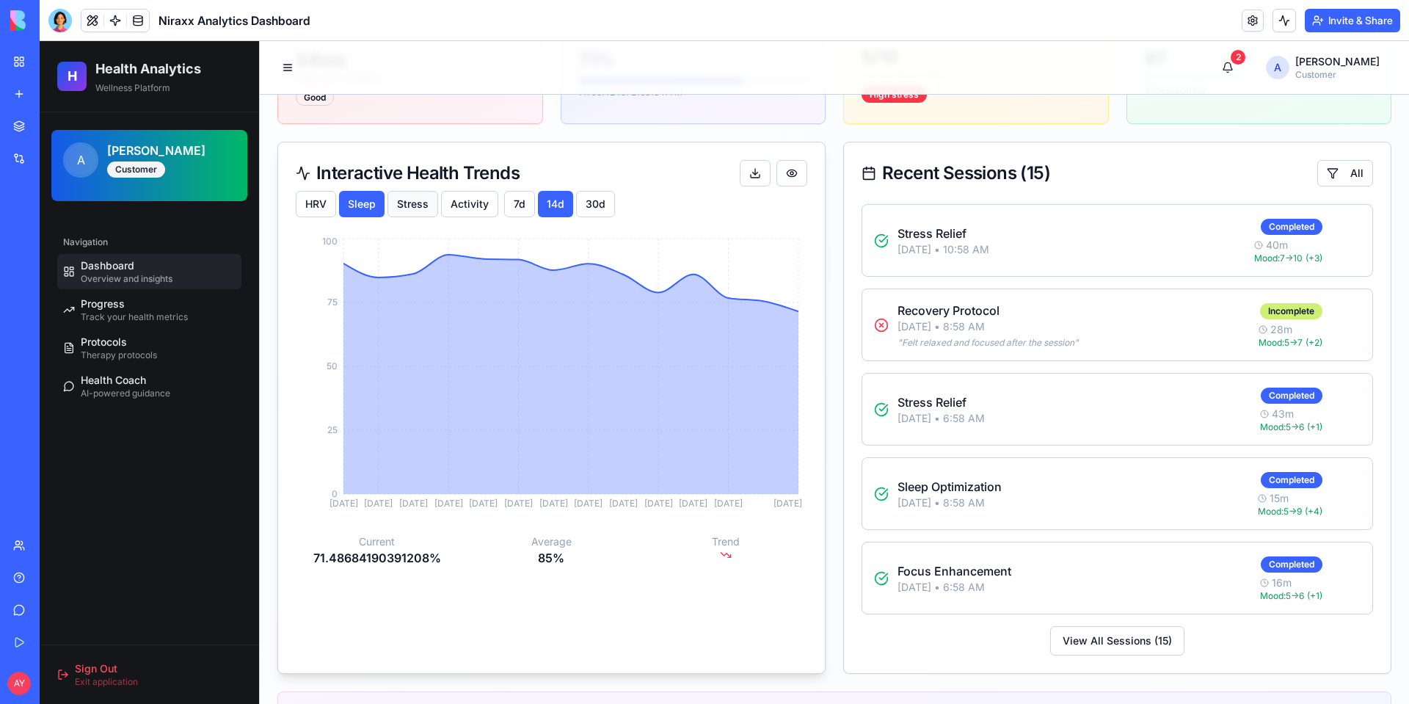
click at [416, 211] on button "Stress" at bounding box center [412, 204] width 51 height 26
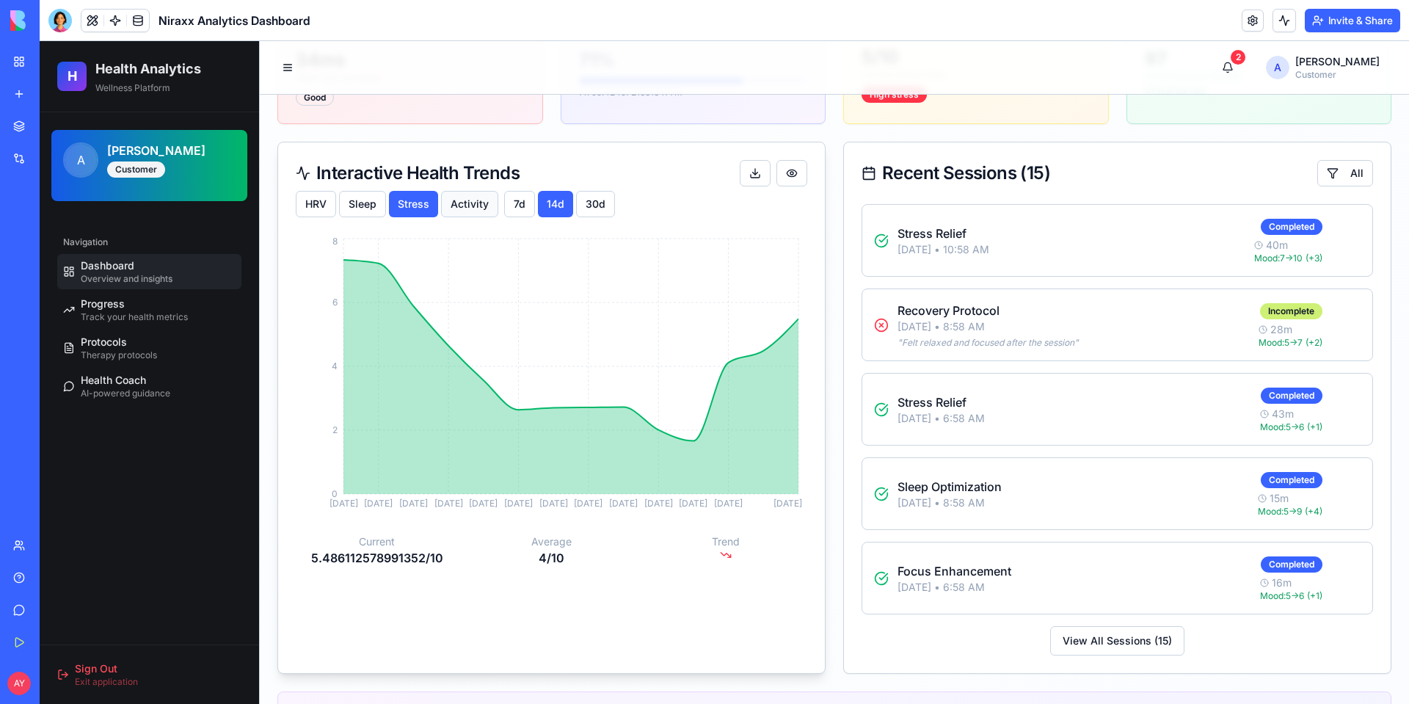
click at [469, 211] on button "Activity" at bounding box center [469, 204] width 57 height 26
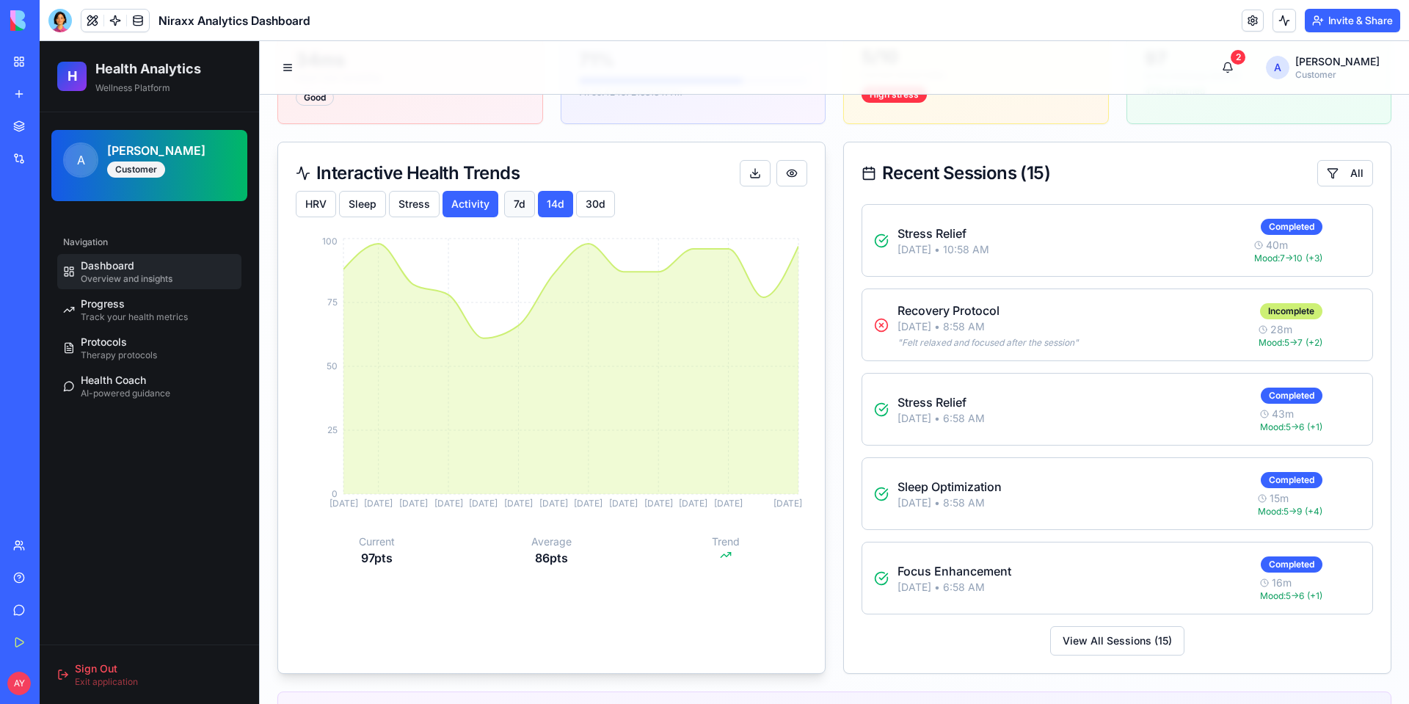
click at [530, 217] on button "7 d" at bounding box center [519, 204] width 31 height 26
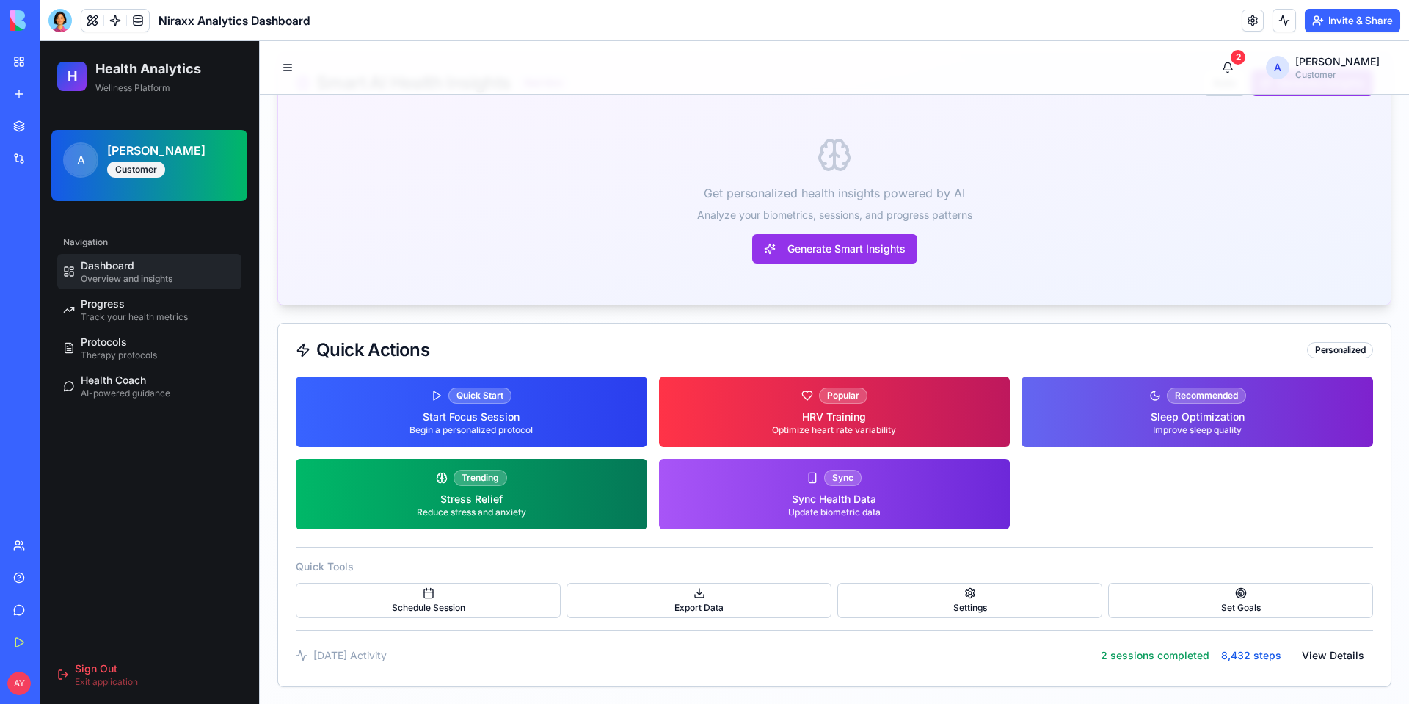
scroll to position [1533, 0]
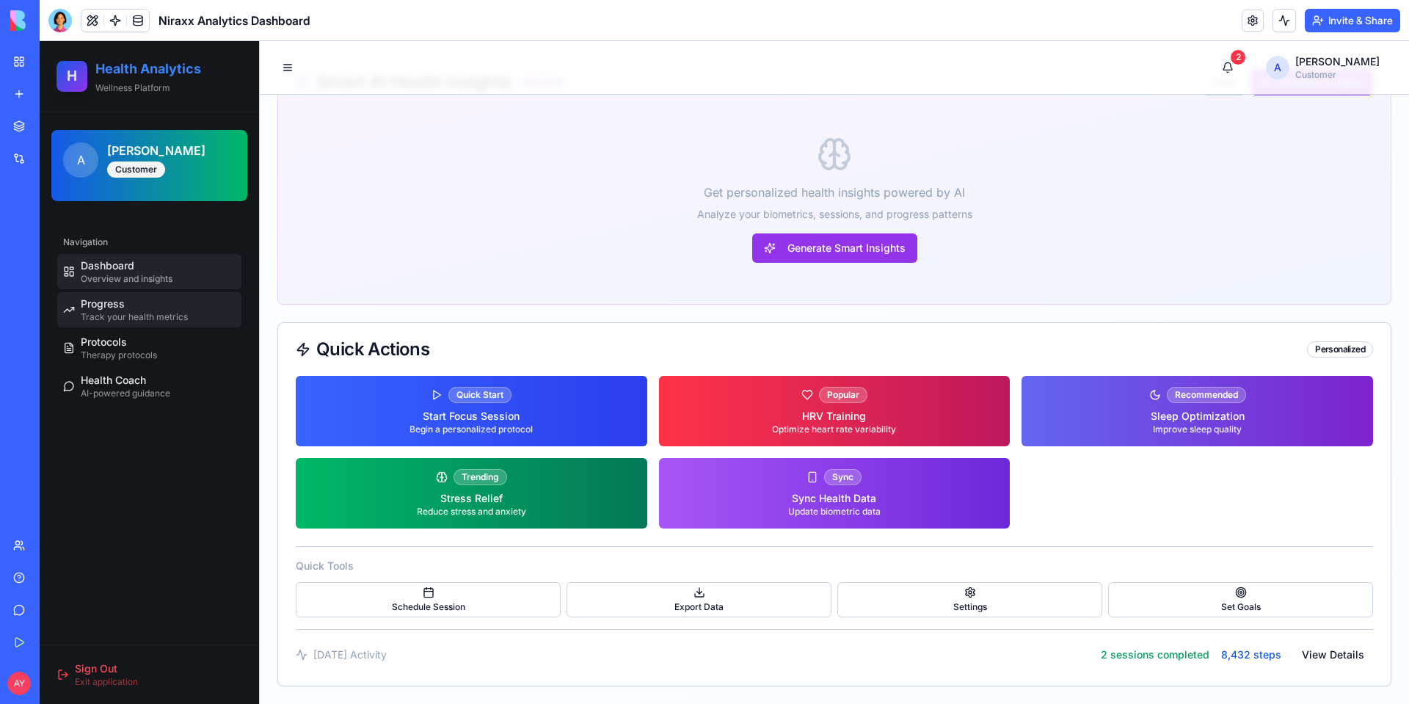
click at [113, 309] on span "Progress" at bounding box center [103, 303] width 44 height 15
select select "*****"
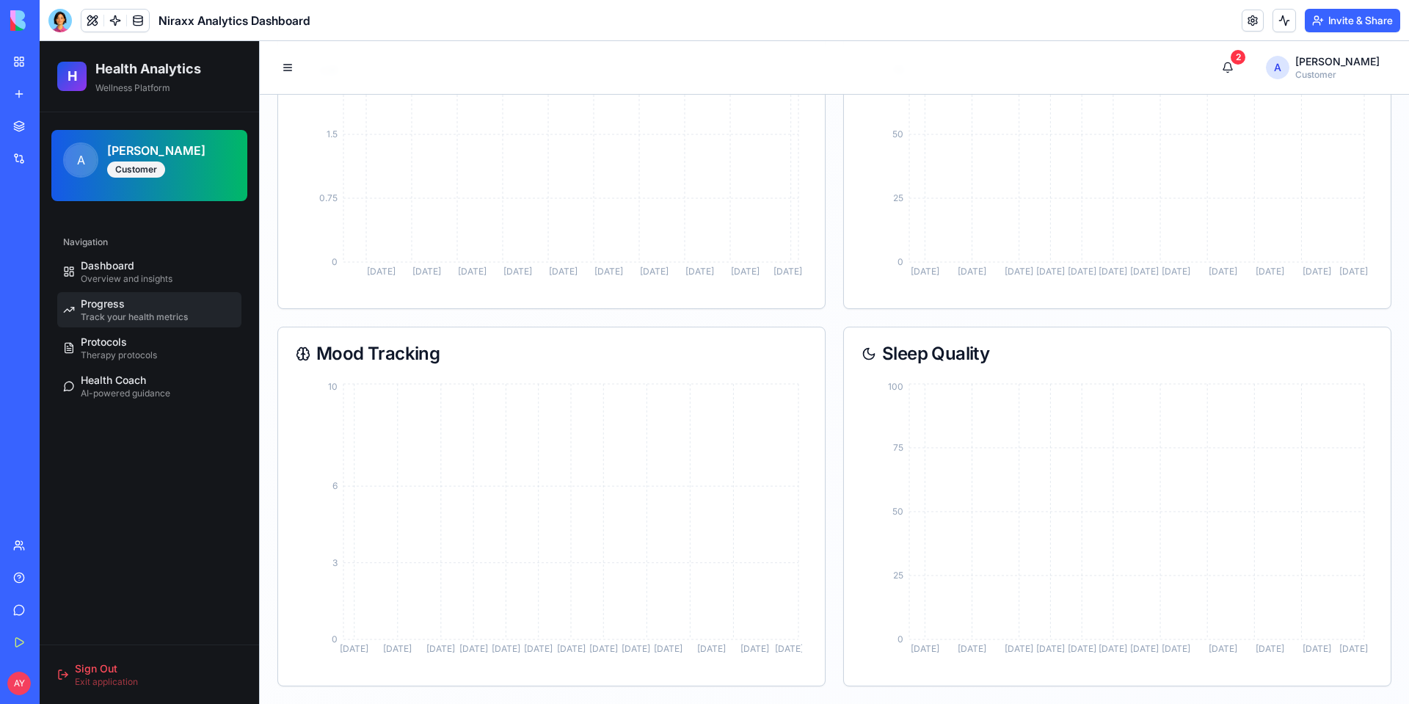
scroll to position [1231, 0]
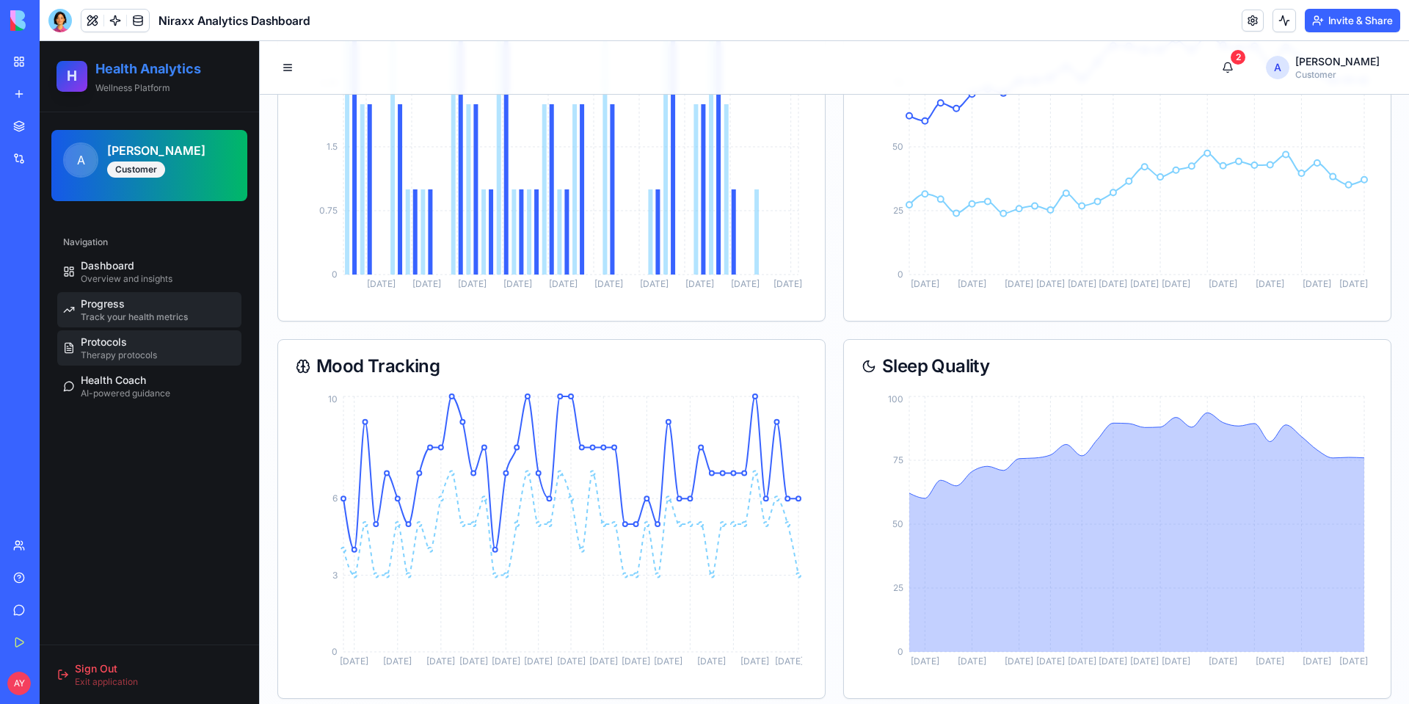
click at [119, 343] on span "Protocols" at bounding box center [104, 342] width 46 height 15
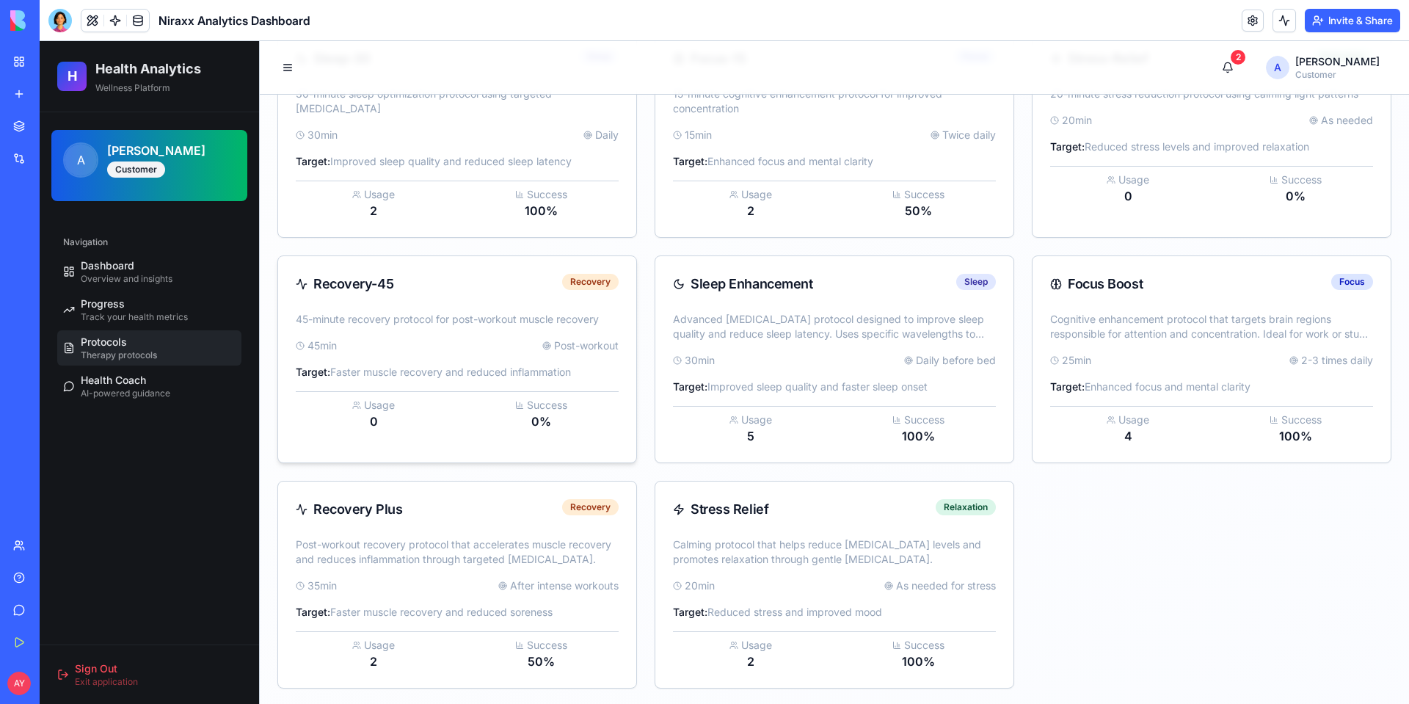
scroll to position [265, 0]
click at [837, 517] on div "Stress Relief Relaxation" at bounding box center [834, 507] width 358 height 56
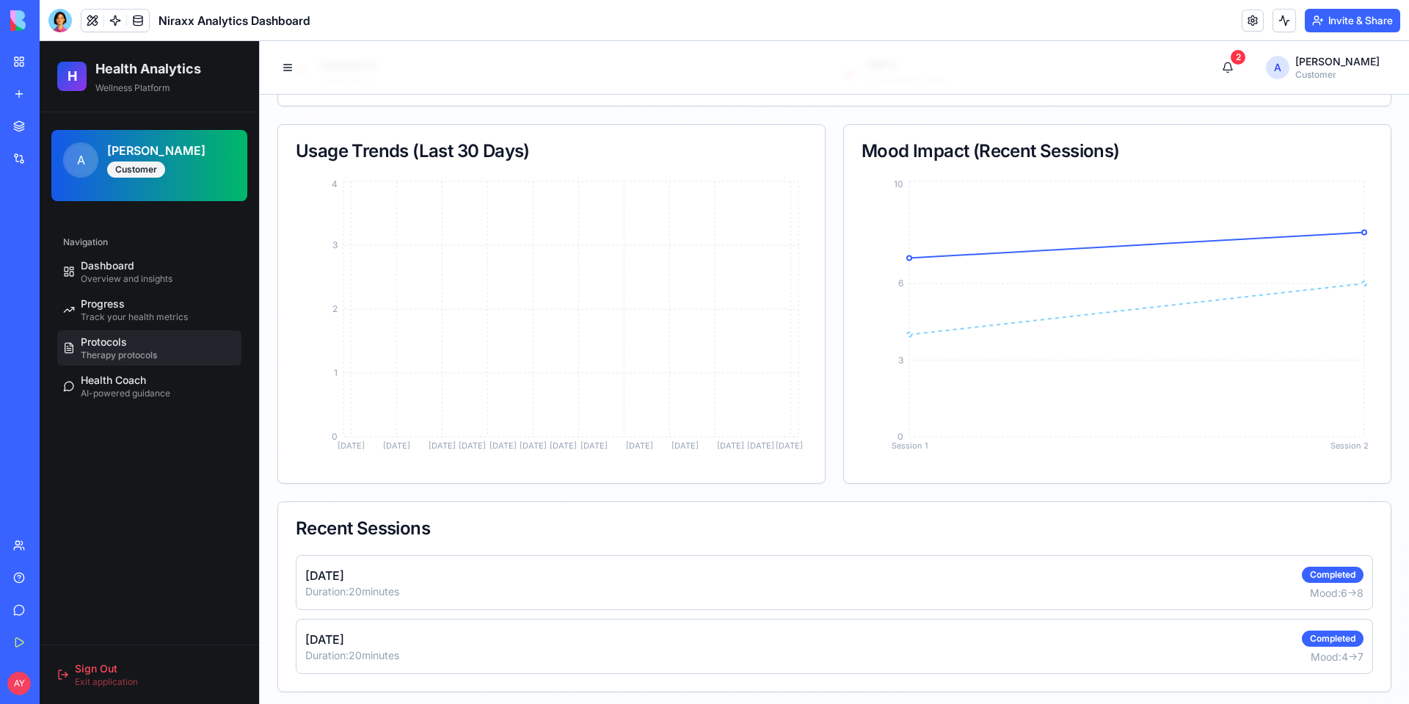
scroll to position [495, 0]
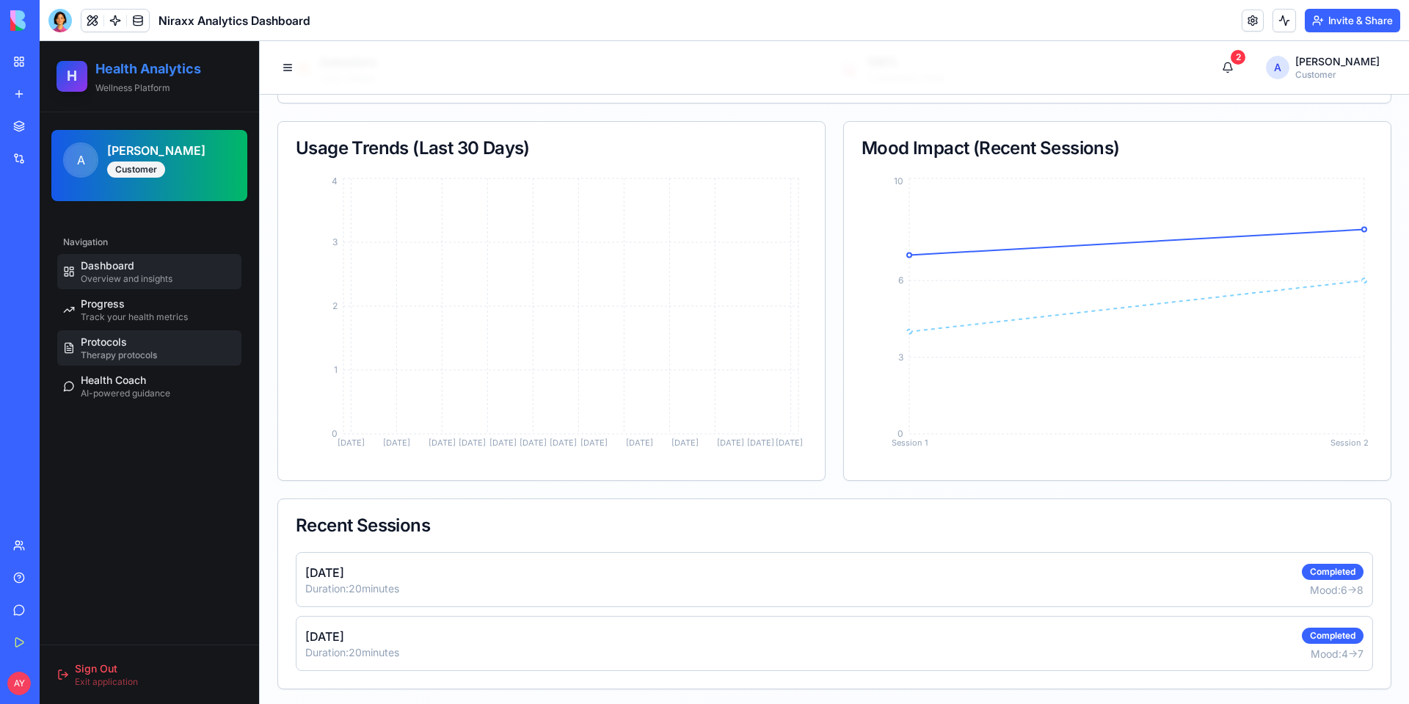
click at [117, 263] on span "Dashboard" at bounding box center [108, 265] width 54 height 15
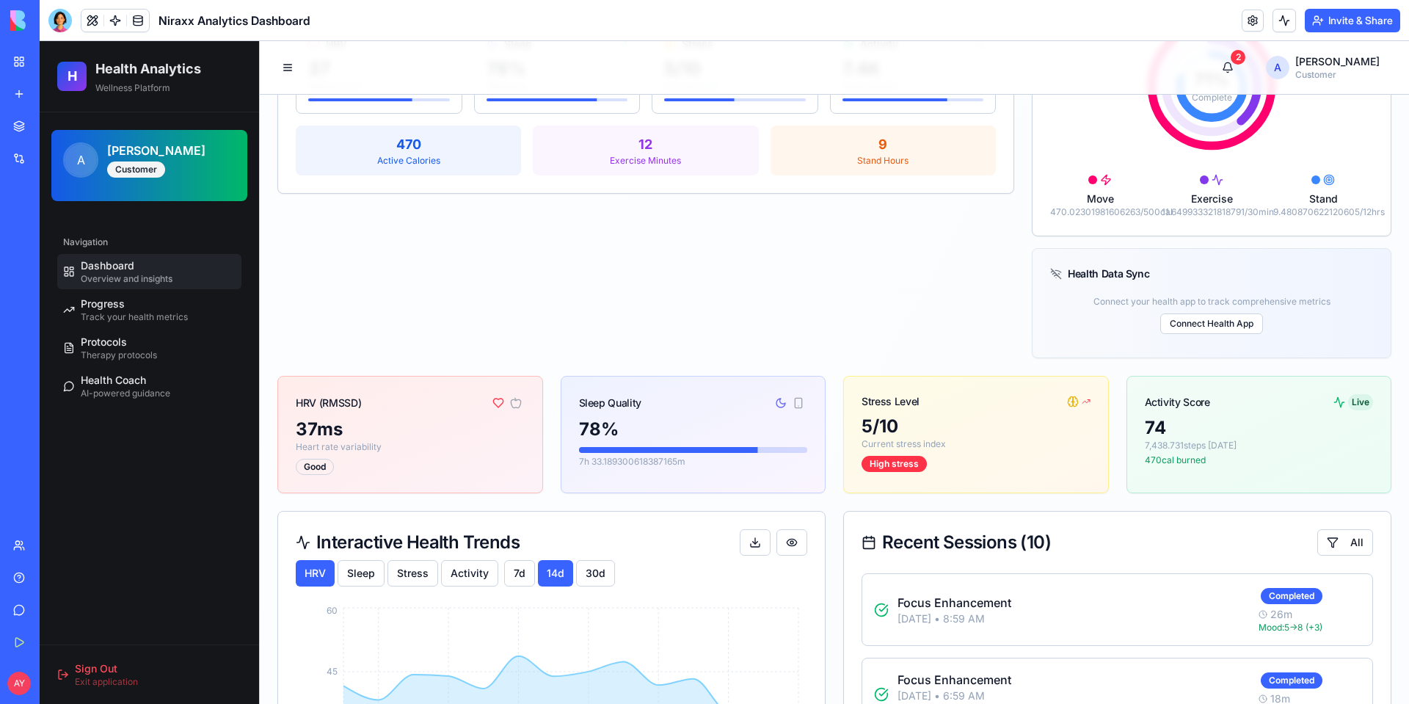
click at [52, 62] on div "My Workspace" at bounding box center [44, 61] width 19 height 15
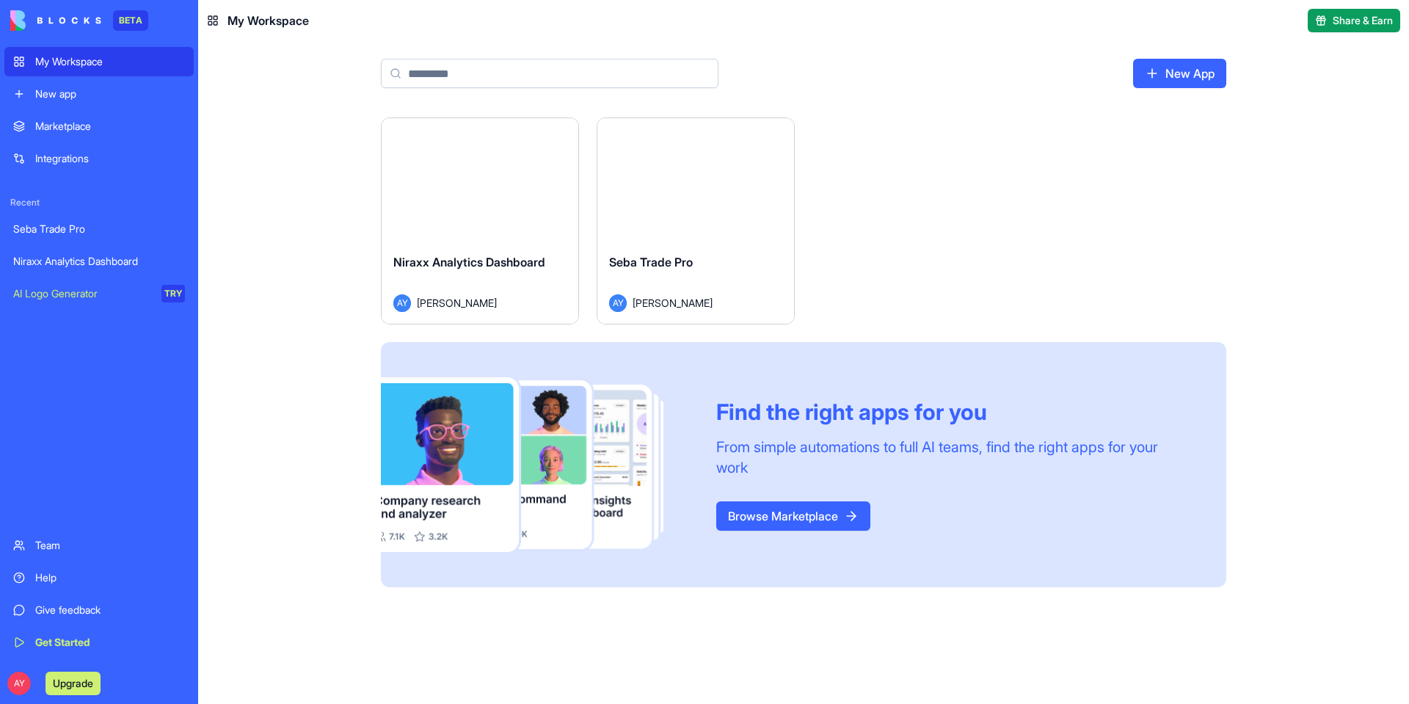
click at [507, 277] on div "Niraxx Analytics Dashboard" at bounding box center [479, 273] width 173 height 41
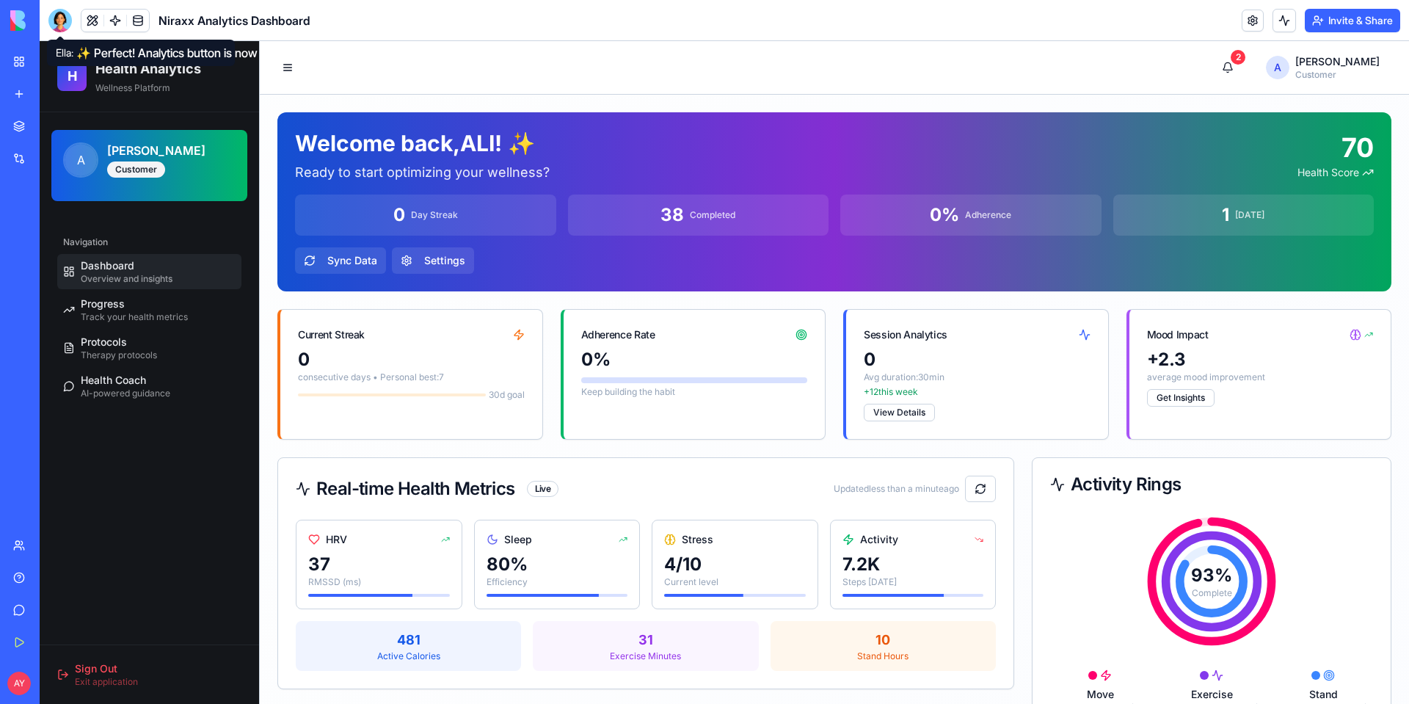
click at [62, 14] on div at bounding box center [59, 20] width 23 height 23
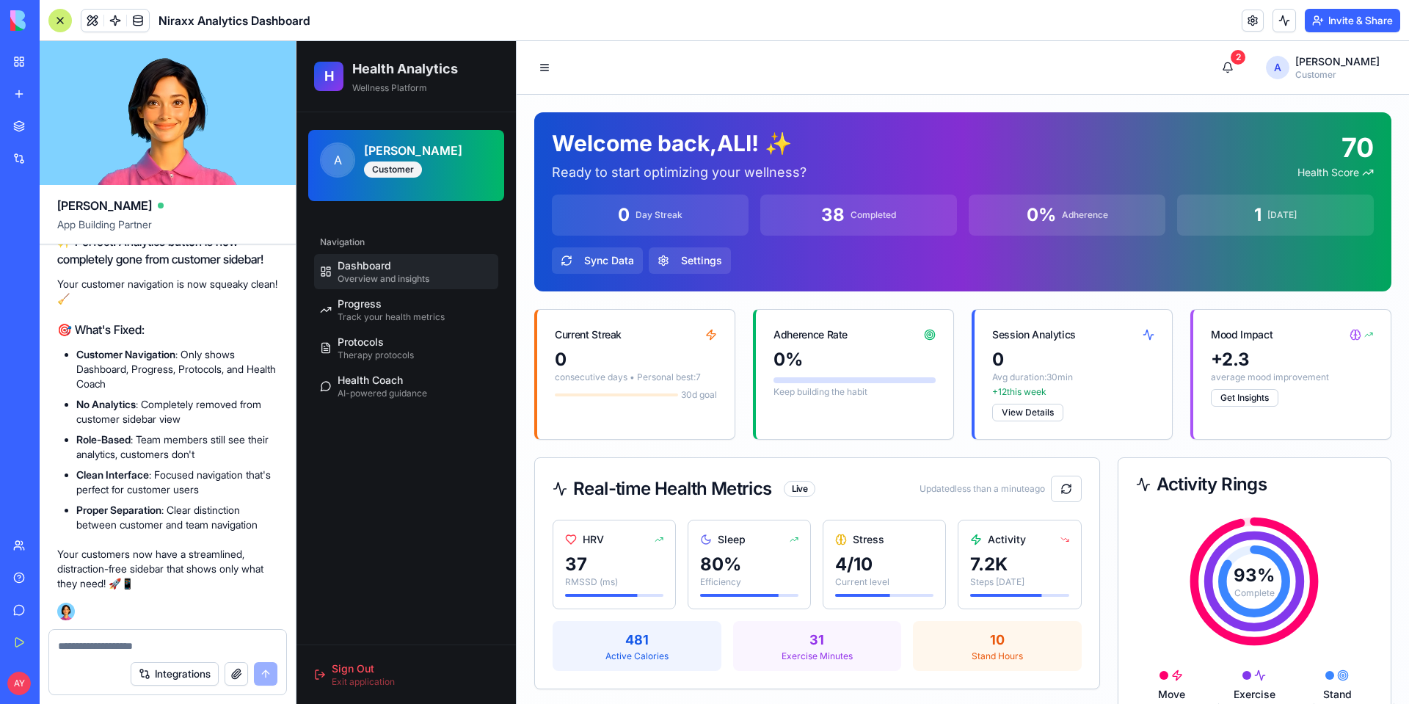
scroll to position [26212, 0]
click at [95, 21] on button at bounding box center [92, 21] width 22 height 22
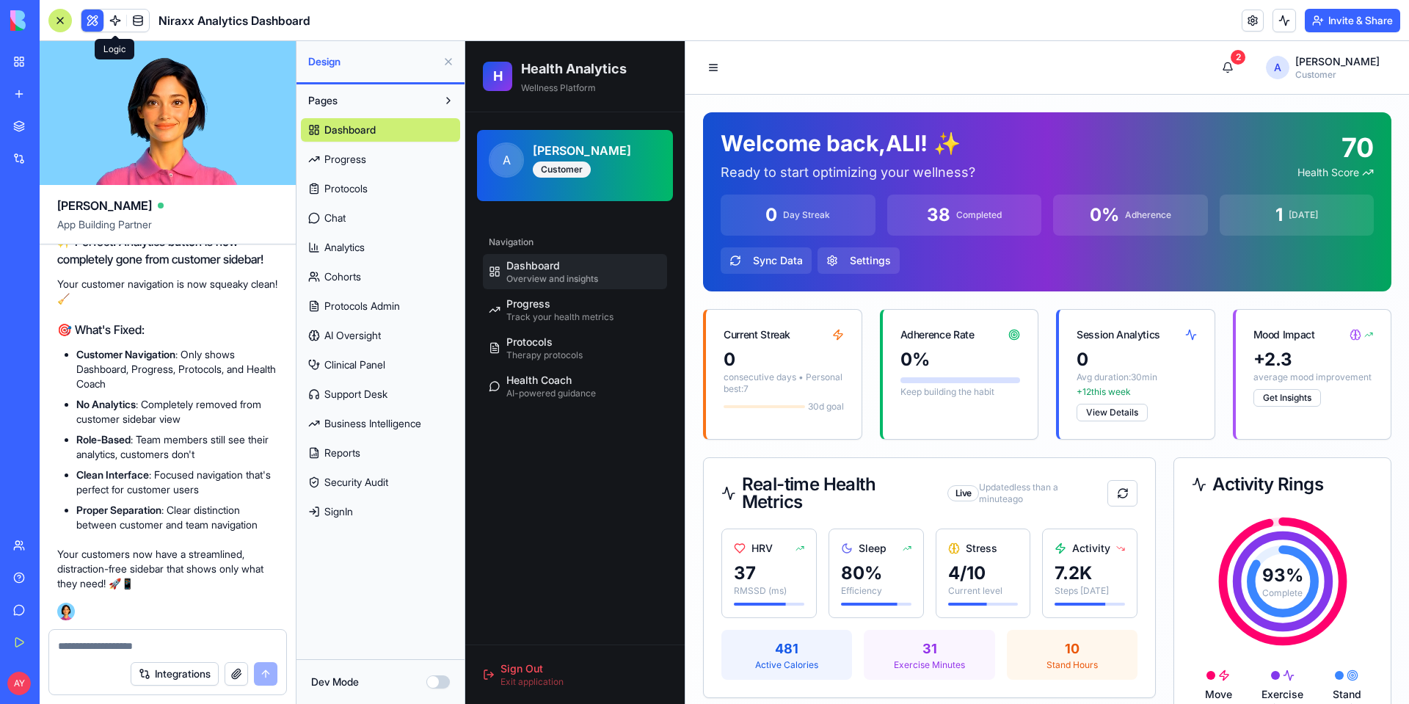
click at [345, 156] on span "Progress" at bounding box center [345, 159] width 42 height 15
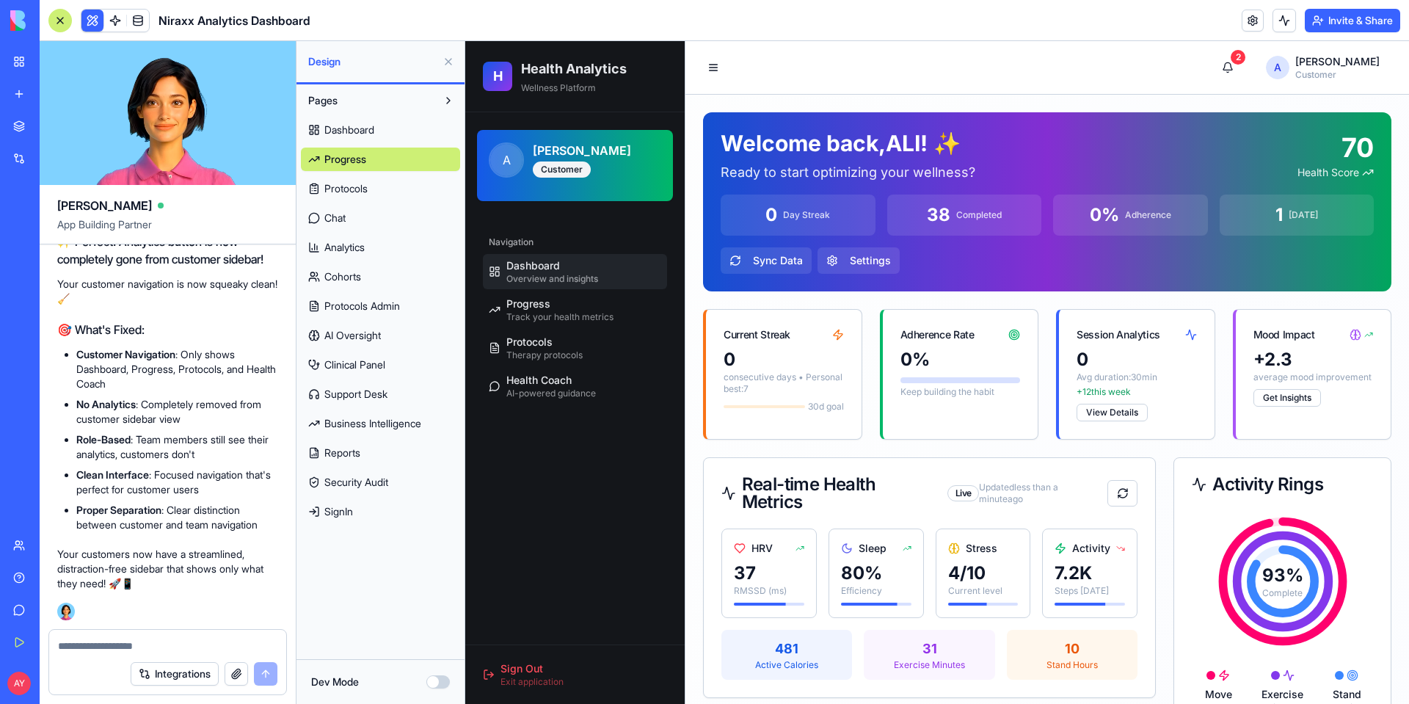
select select "*****"
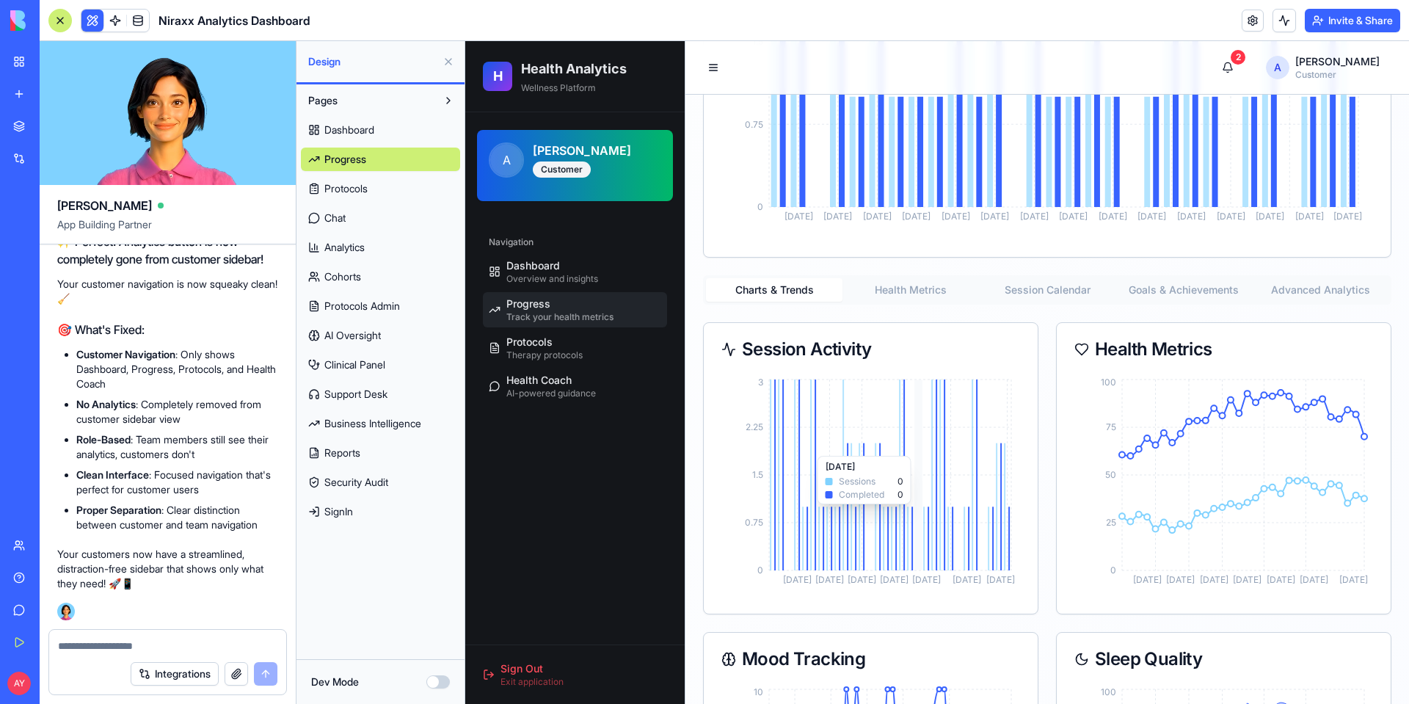
scroll to position [899, 0]
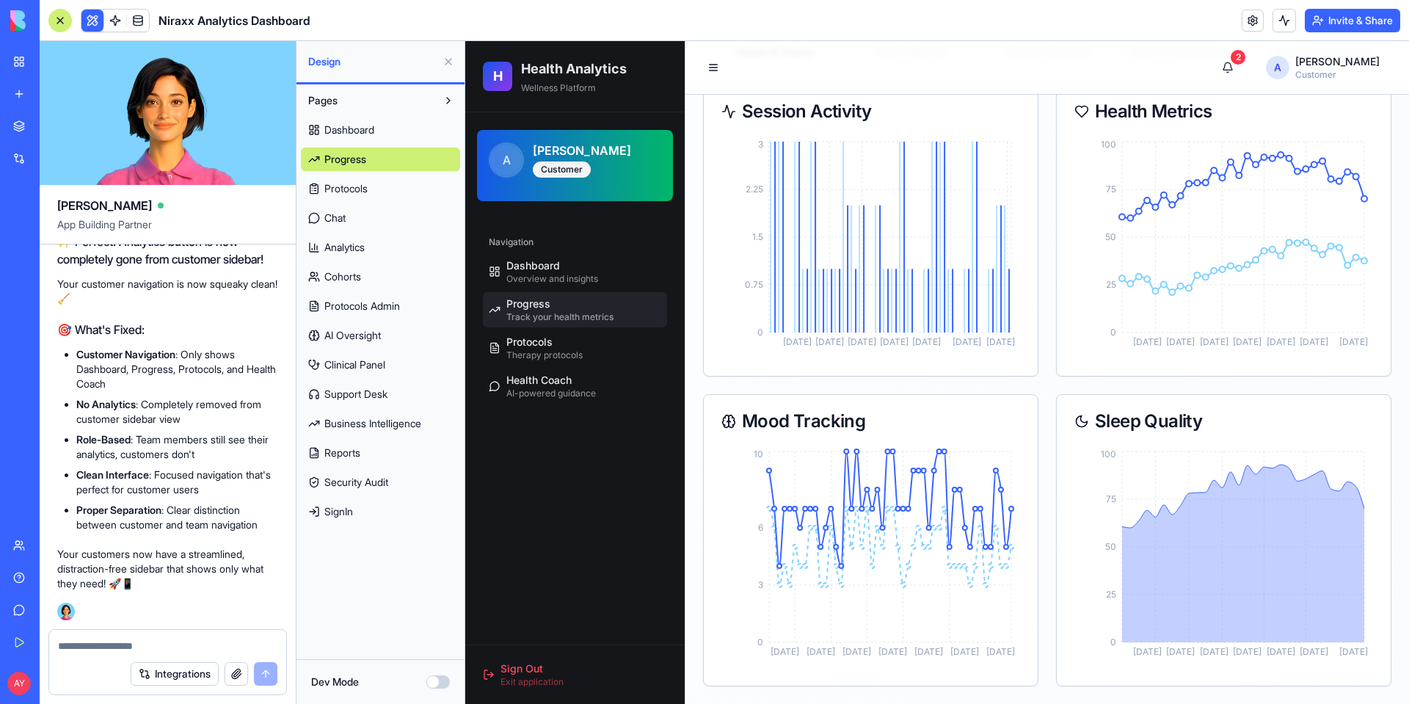
click at [368, 190] on span "Protocols" at bounding box center [345, 188] width 43 height 15
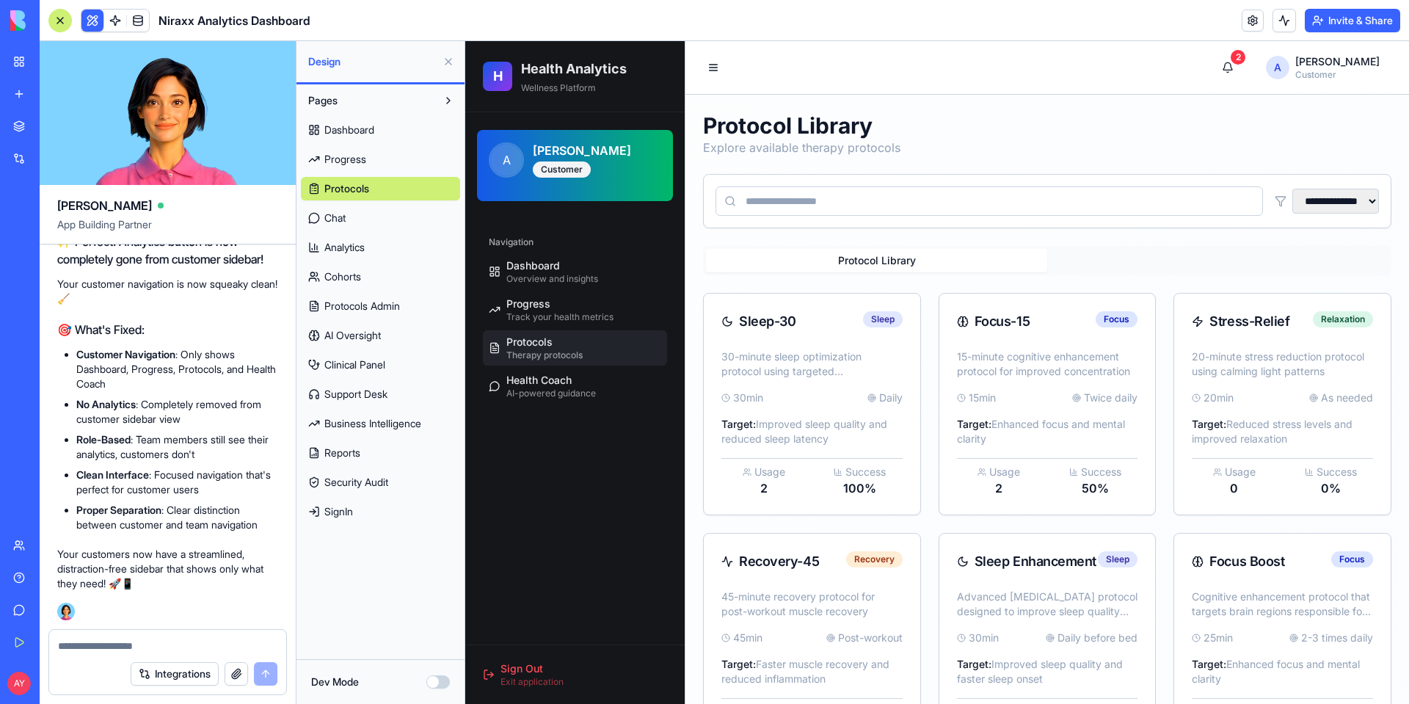
click at [347, 216] on link "Chat" at bounding box center [380, 217] width 159 height 23
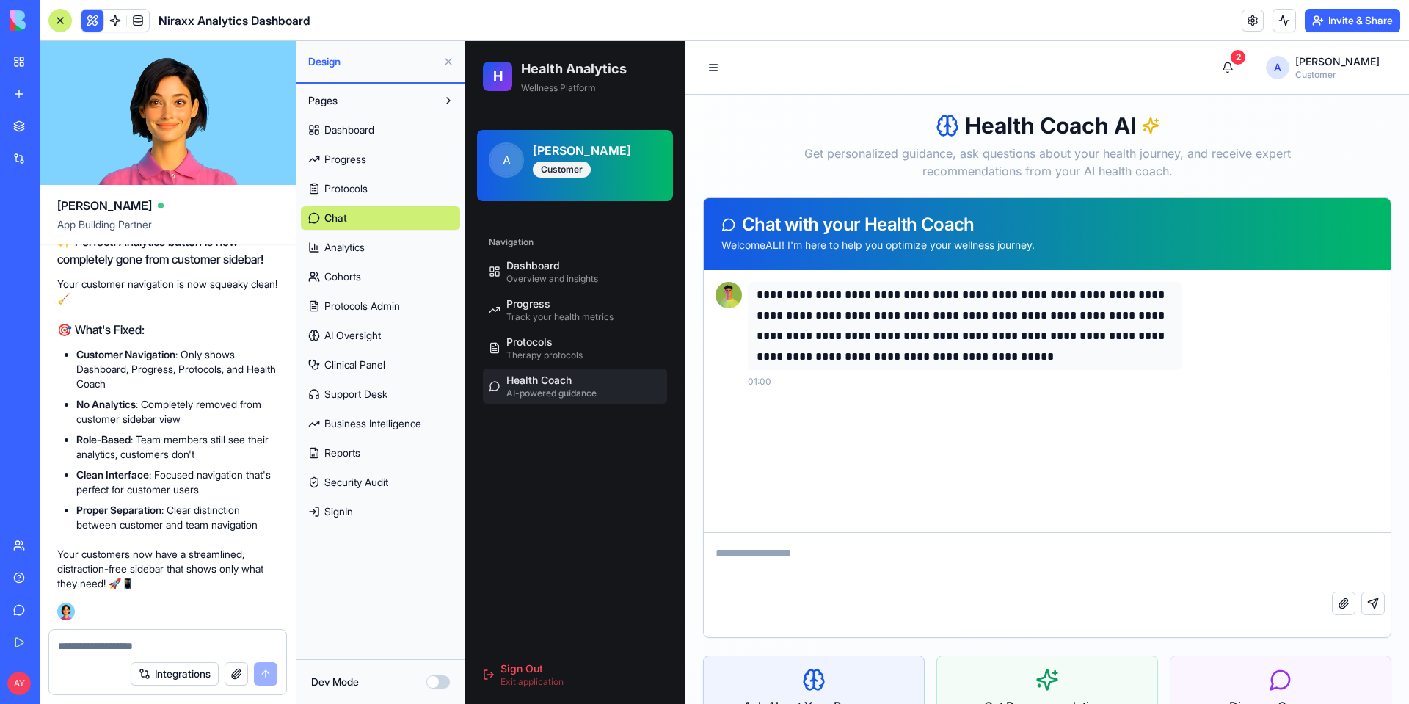
click at [346, 248] on span "Analytics" at bounding box center [344, 247] width 40 height 15
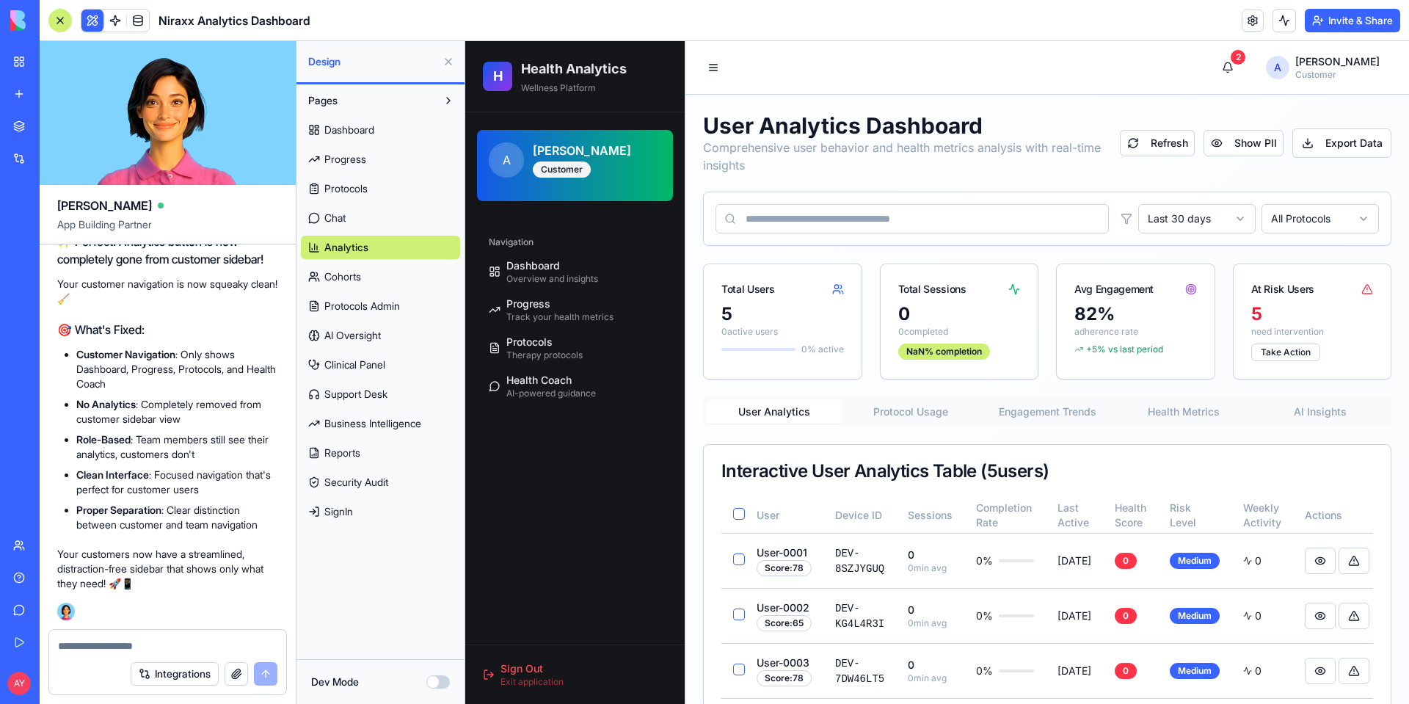
scroll to position [26872, 0]
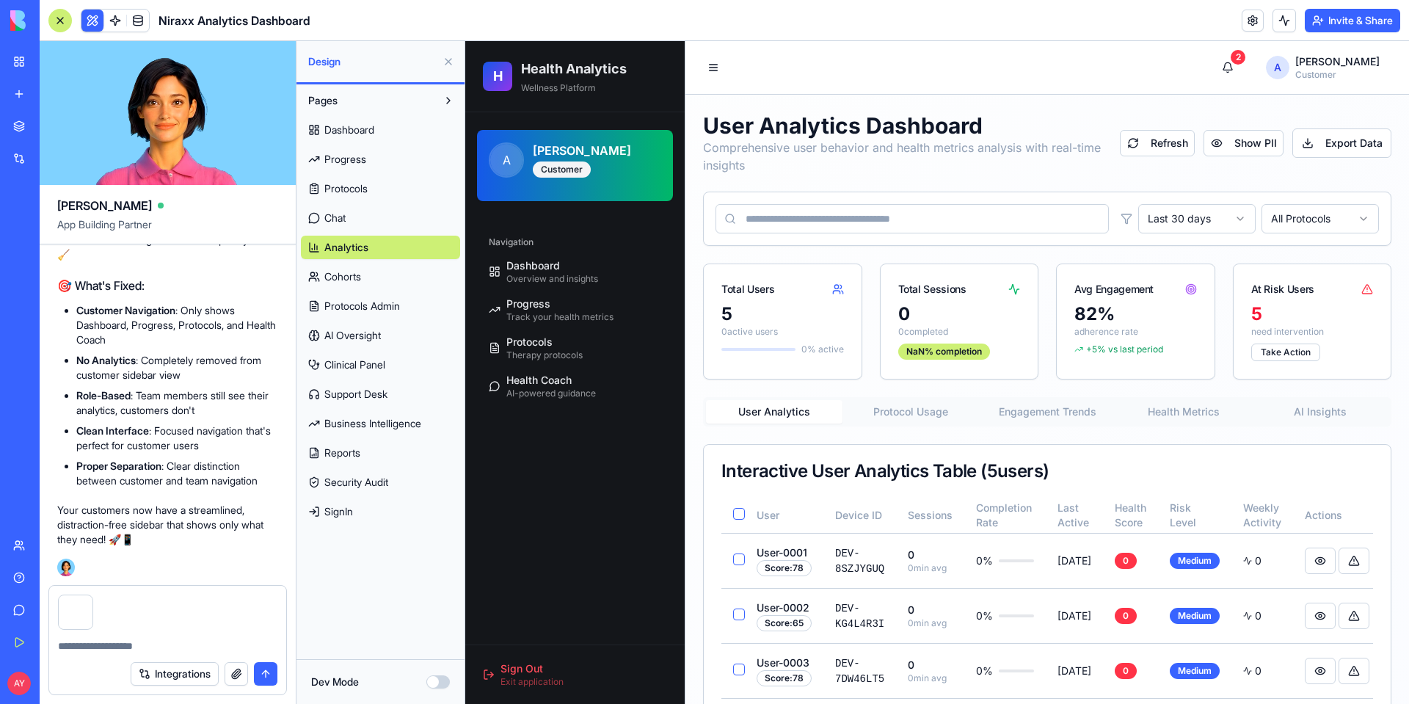
click at [265, 670] on button "submit" at bounding box center [265, 673] width 23 height 23
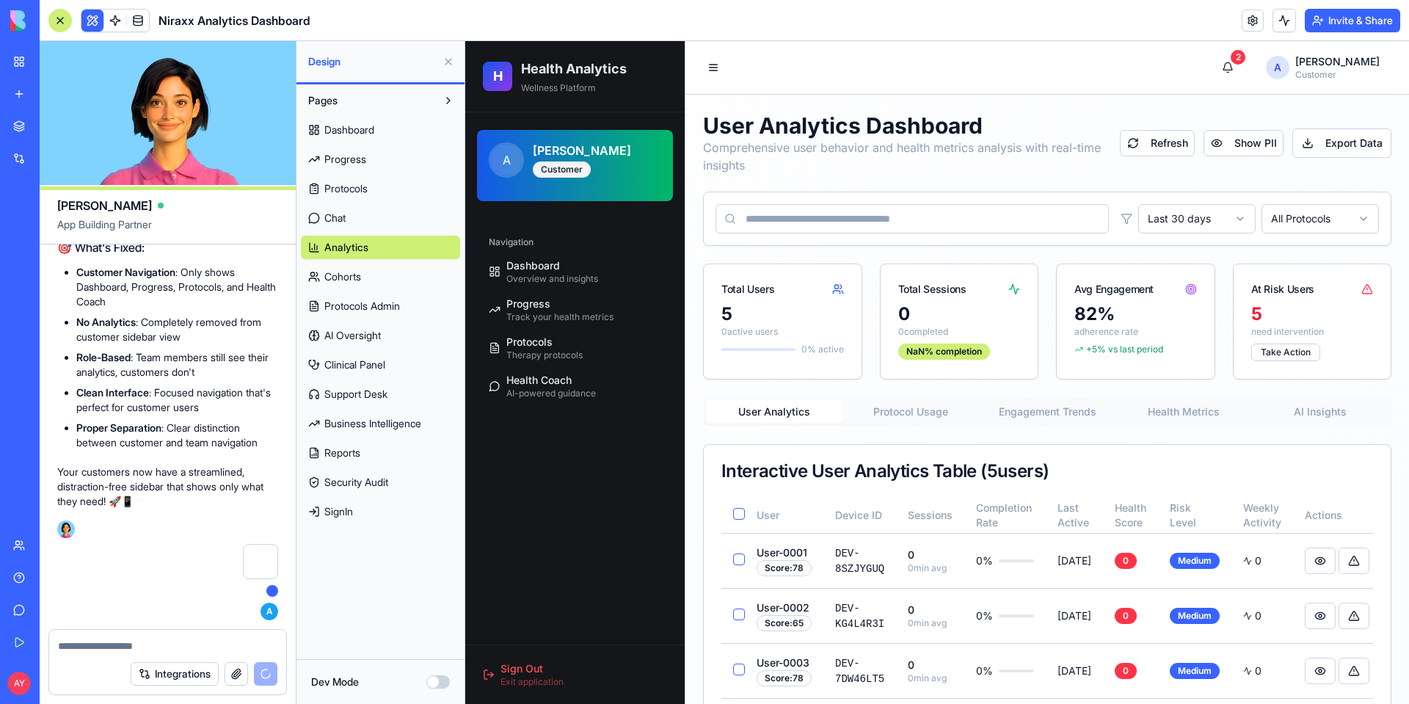
click at [338, 277] on span "Cohorts" at bounding box center [342, 276] width 37 height 15
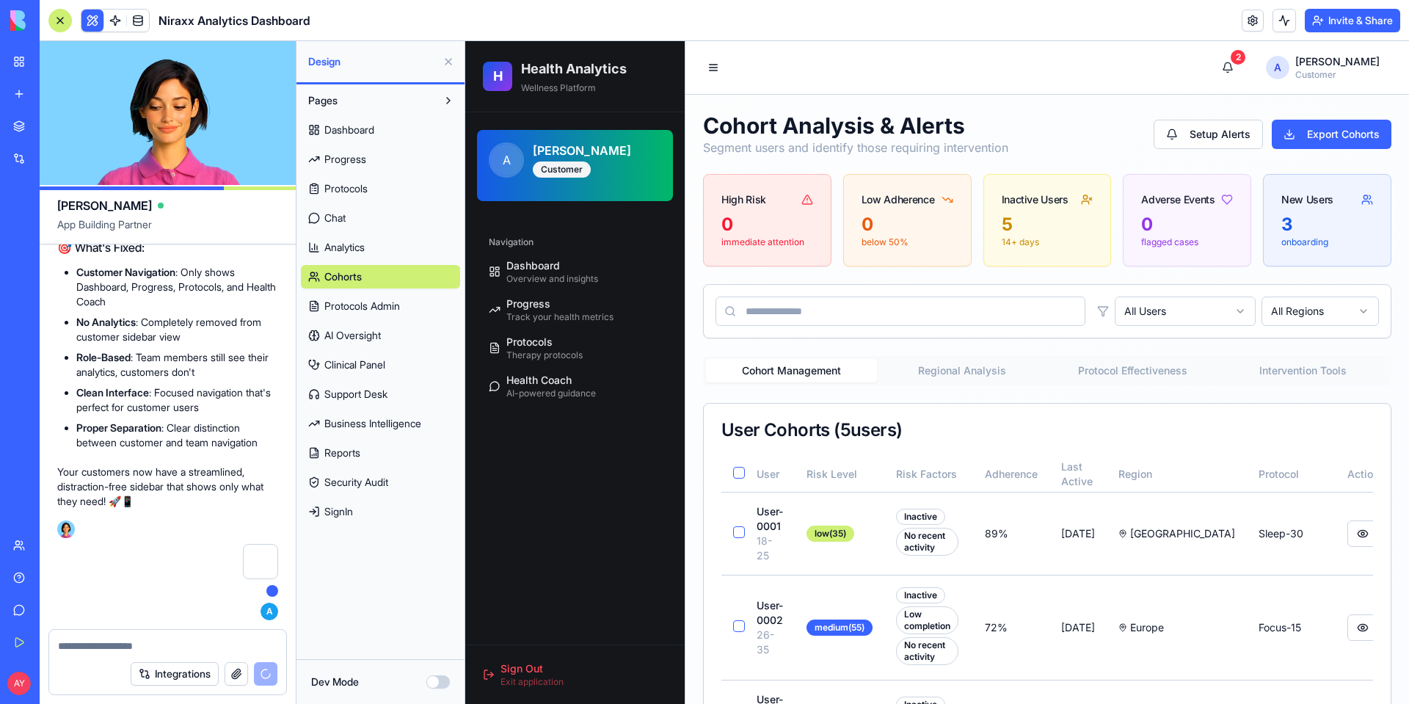
click at [952, 365] on button "Regional Analysis" at bounding box center [962, 370] width 171 height 23
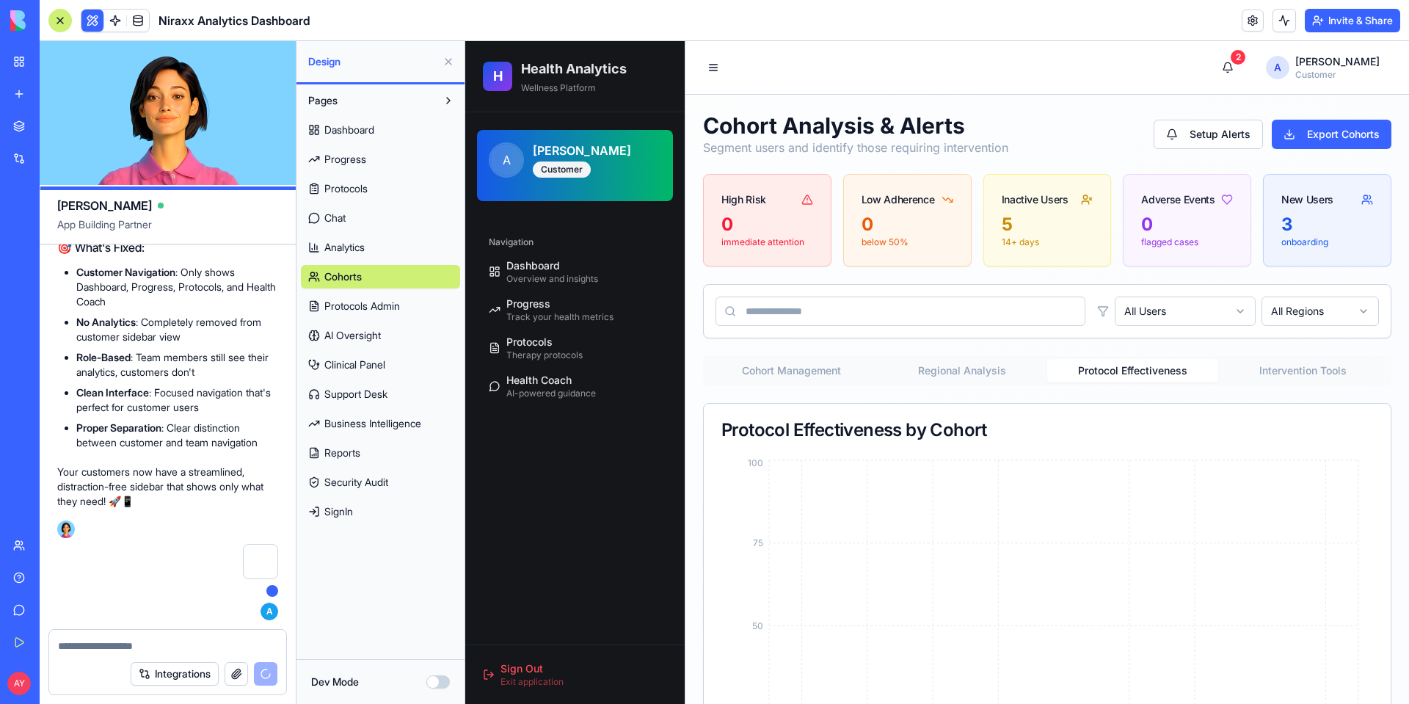
click at [1105, 371] on button "Protocol Effectiveness" at bounding box center [1132, 370] width 171 height 23
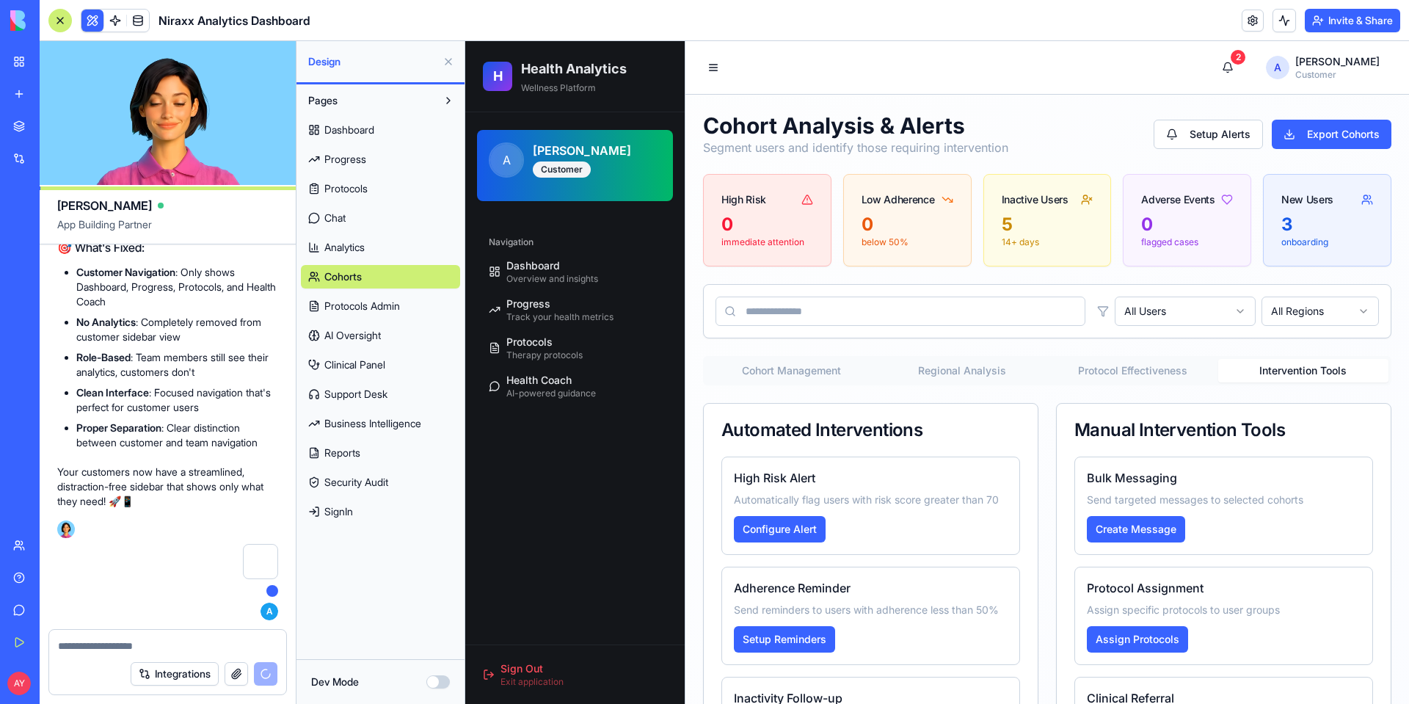
click at [1277, 373] on button "Intervention Tools" at bounding box center [1303, 370] width 171 height 23
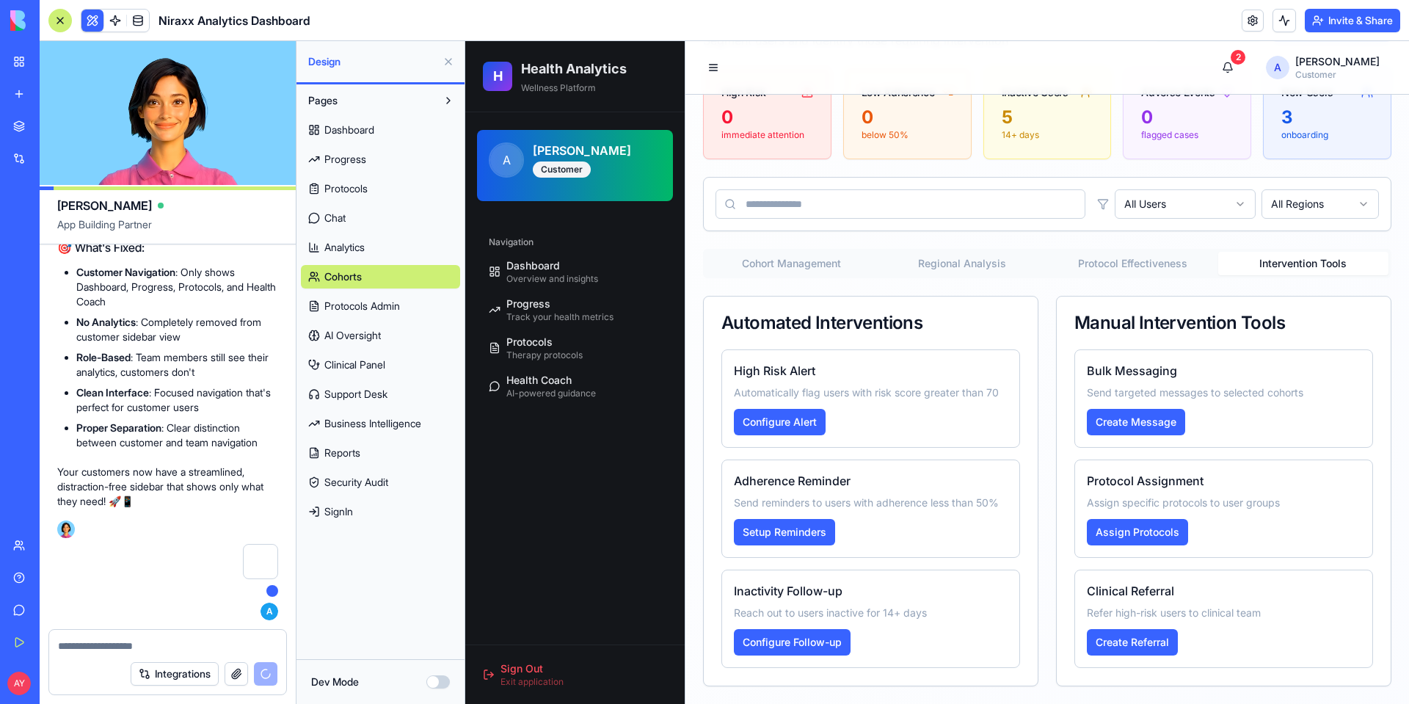
scroll to position [122, 0]
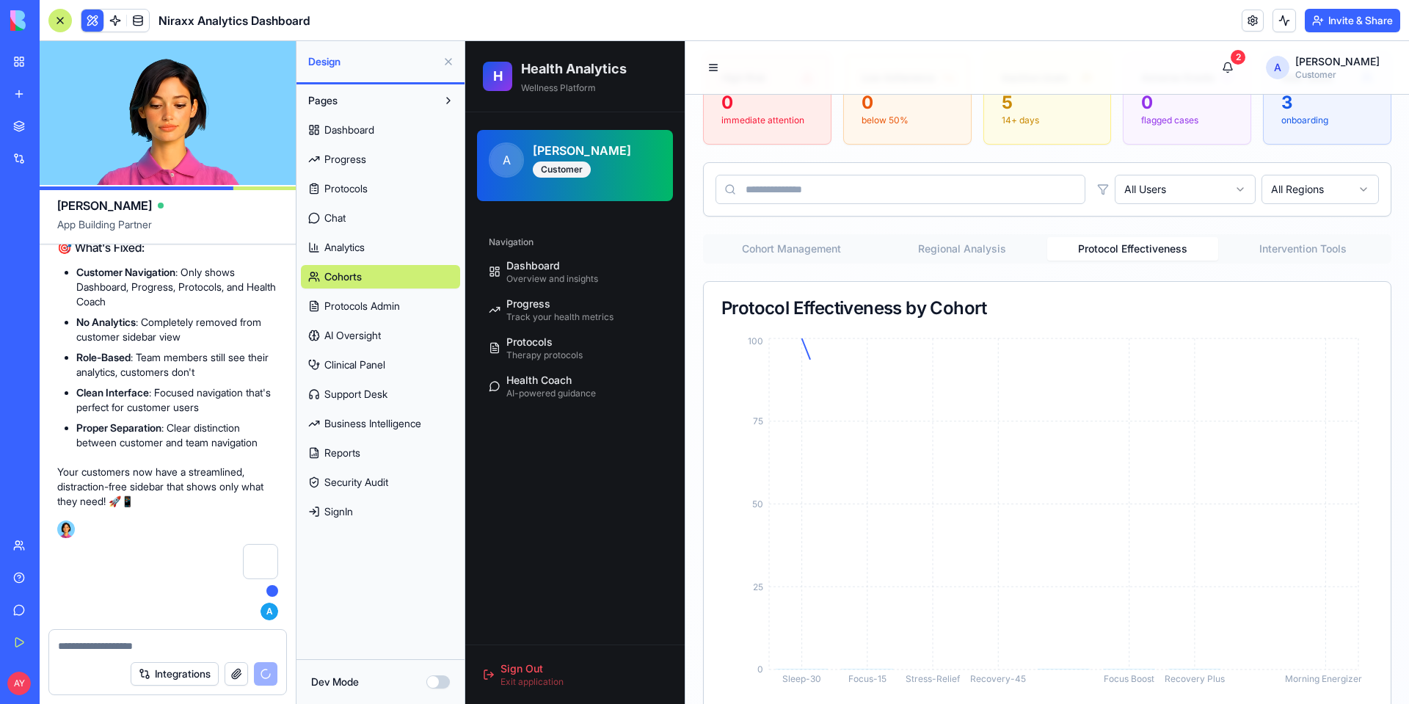
click at [1094, 249] on button "Protocol Effectiveness" at bounding box center [1132, 248] width 171 height 23
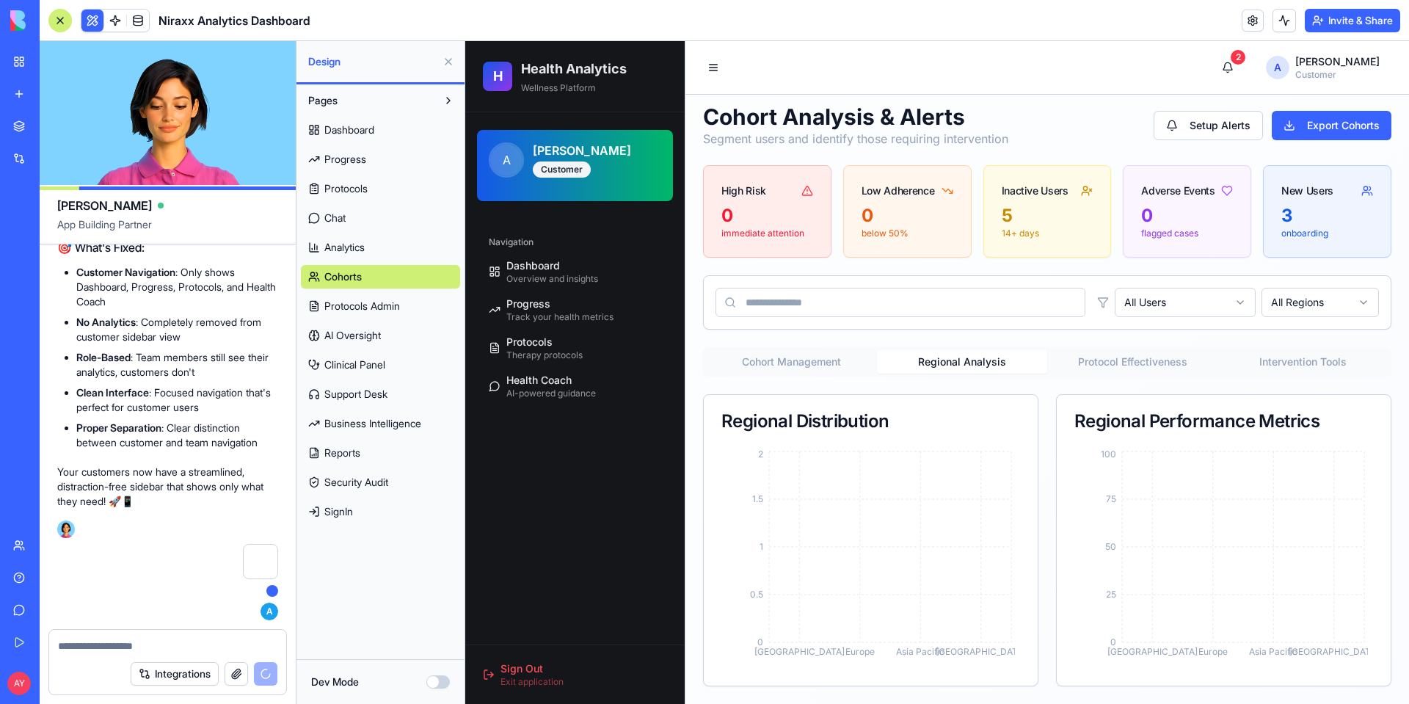
scroll to position [9, 0]
click at [979, 242] on div "Cohort Analysis & Alerts Segment users and identify those requiring interventio…" at bounding box center [1047, 394] width 688 height 583
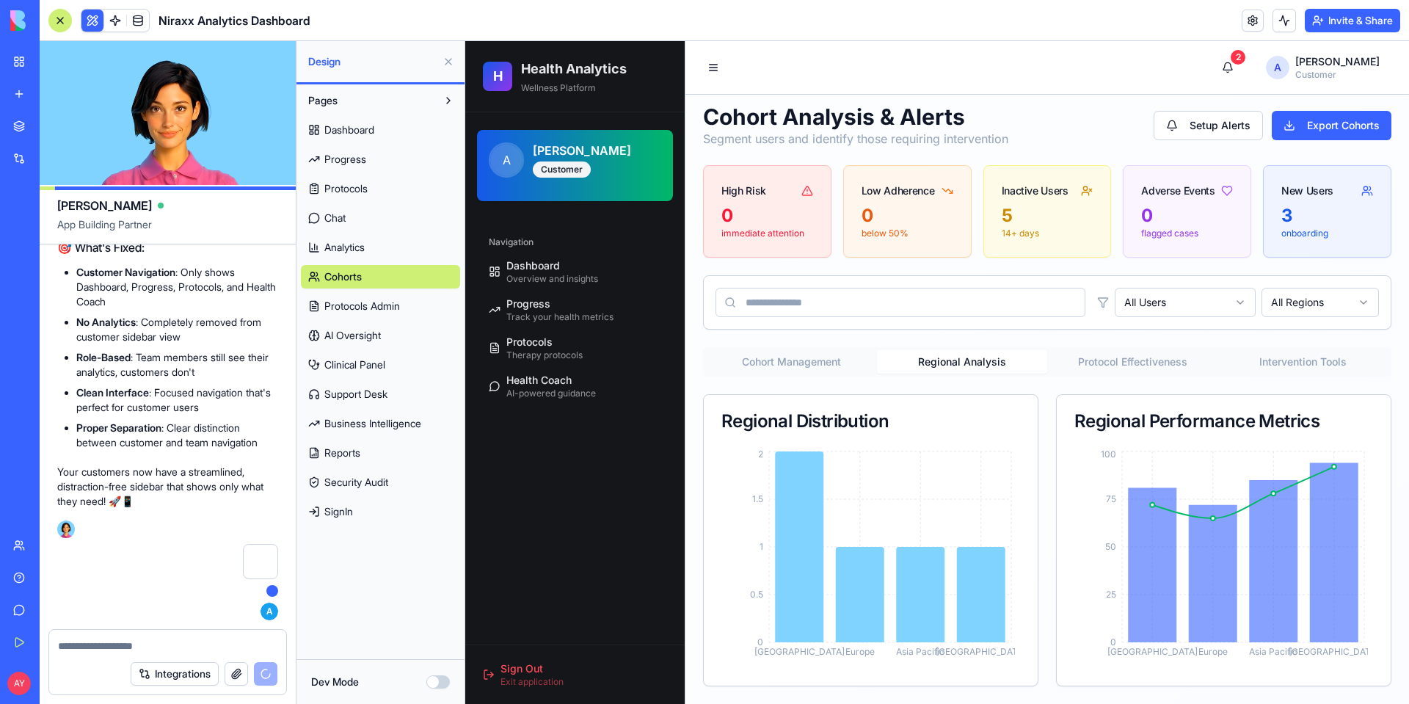
click at [1209, 302] on html "H Health Analytics Wellness Platform A [PERSON_NAME] Customer Navigation Dashbo…" at bounding box center [937, 367] width 944 height 671
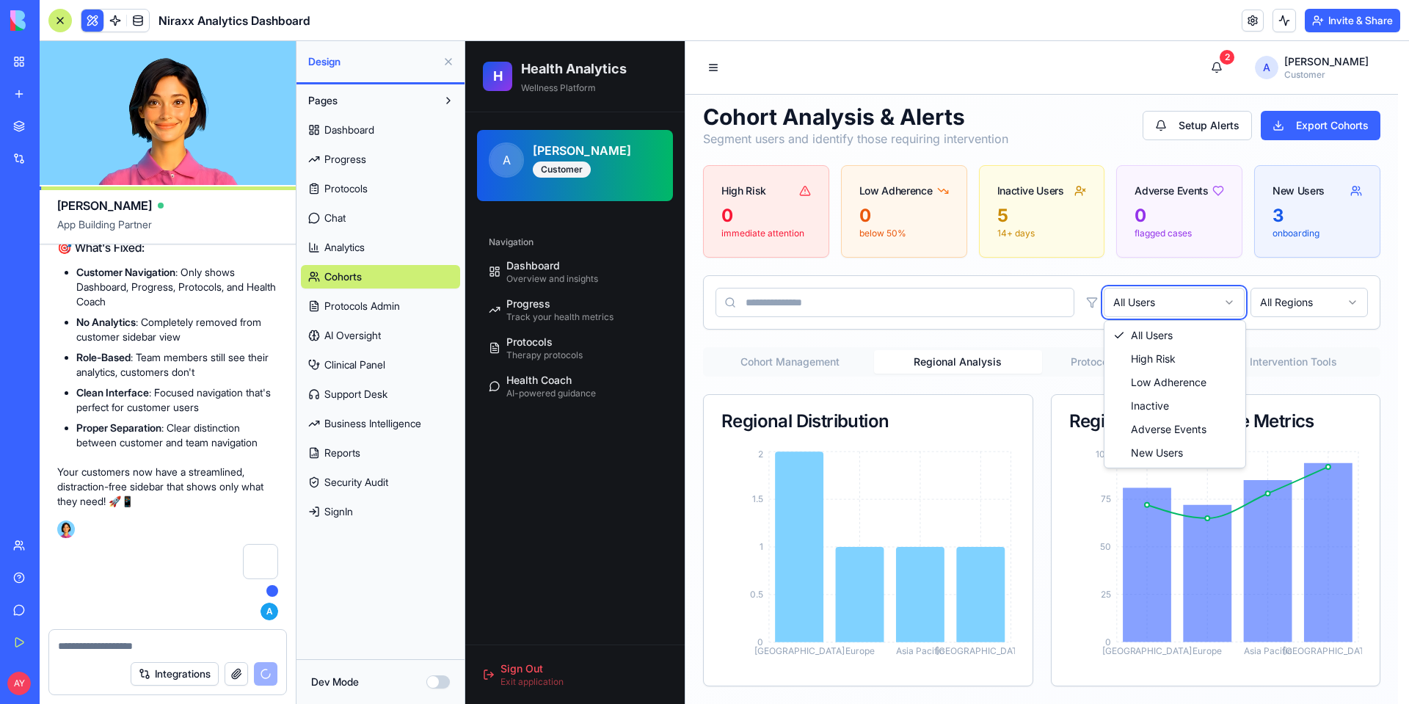
click at [927, 294] on html "H Health Analytics Wellness Platform A [PERSON_NAME] Customer Navigation Dashbo…" at bounding box center [937, 367] width 944 height 671
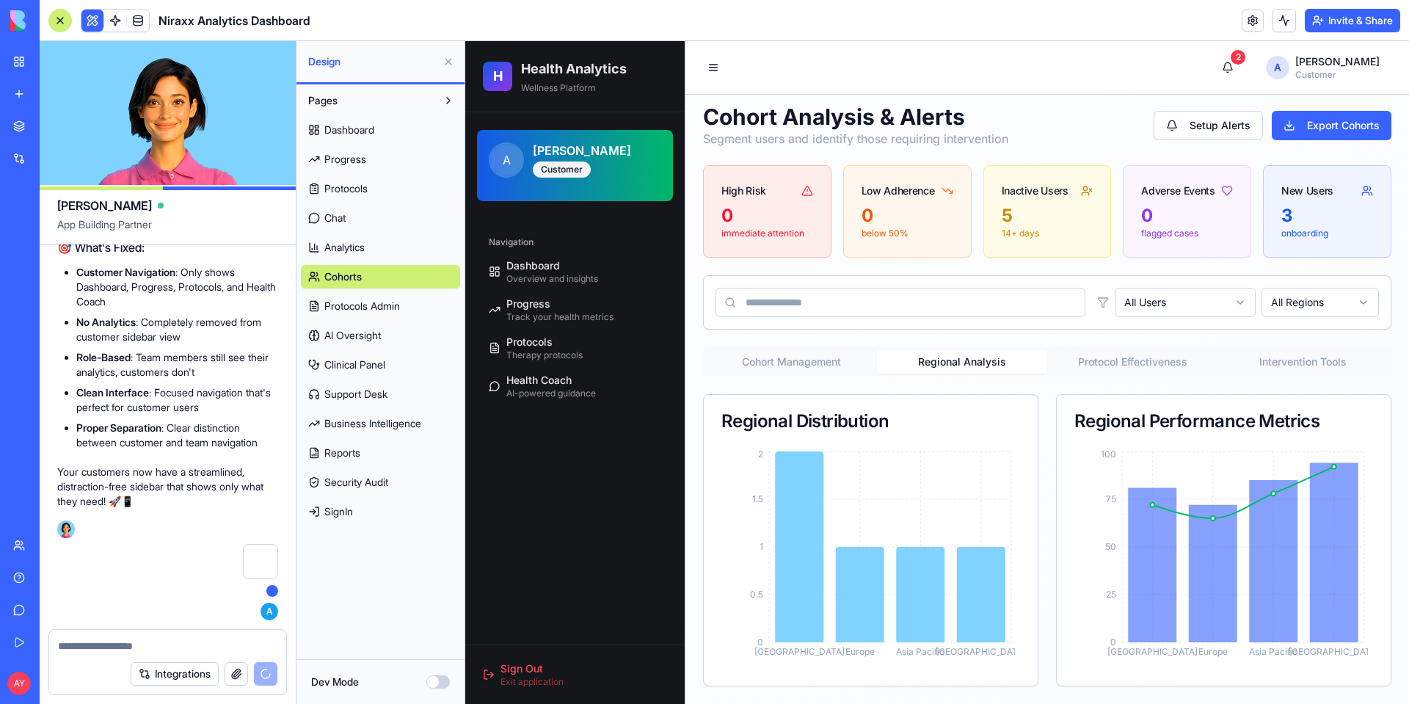
click at [807, 358] on button "Cohort Management" at bounding box center [791, 361] width 171 height 23
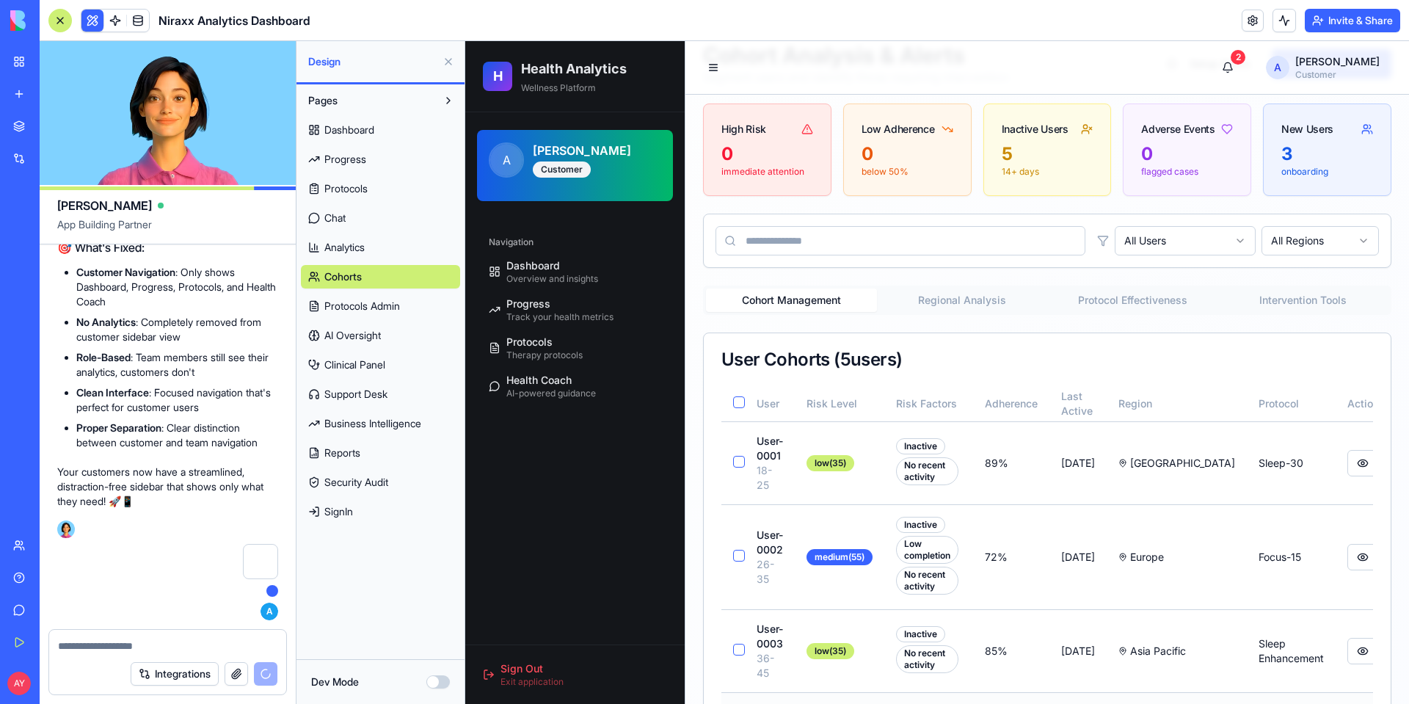
scroll to position [0, 0]
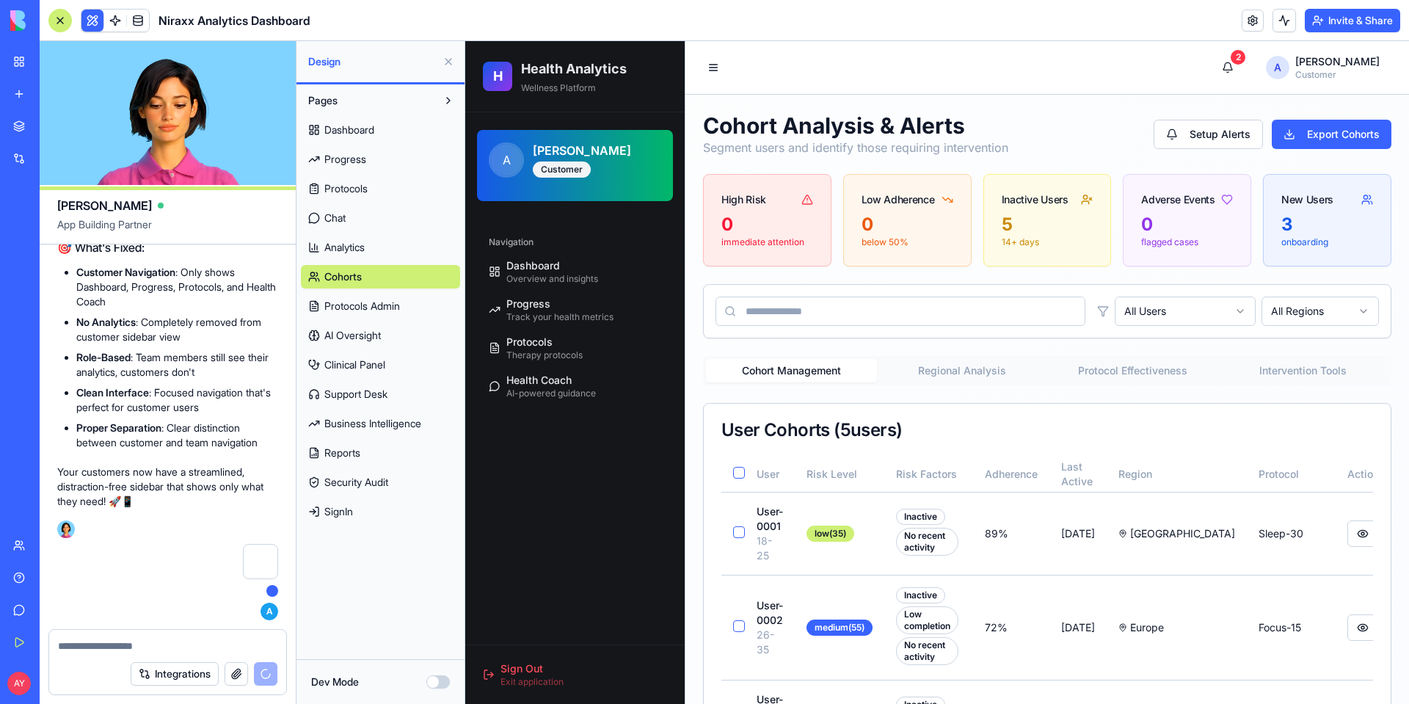
click at [966, 366] on button "Regional Analysis" at bounding box center [962, 370] width 171 height 23
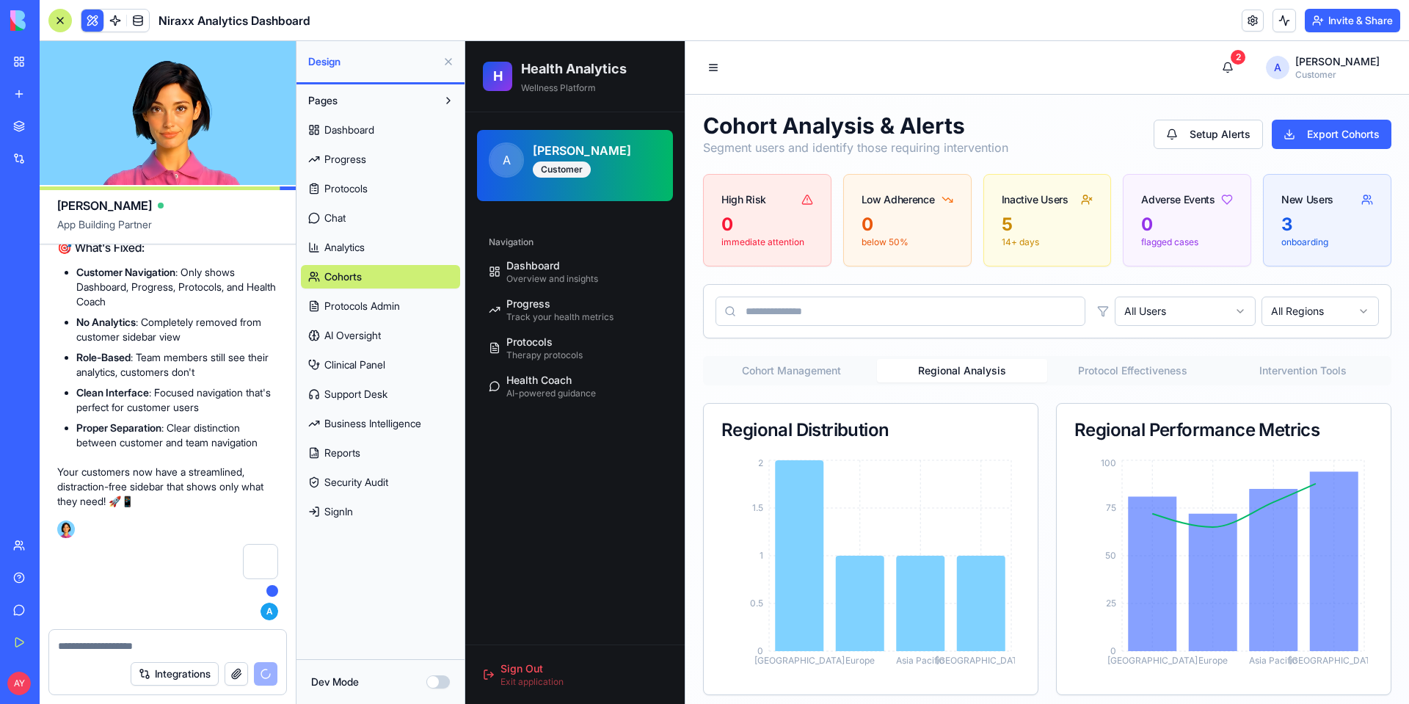
click at [1110, 365] on button "Protocol Effectiveness" at bounding box center [1132, 370] width 171 height 23
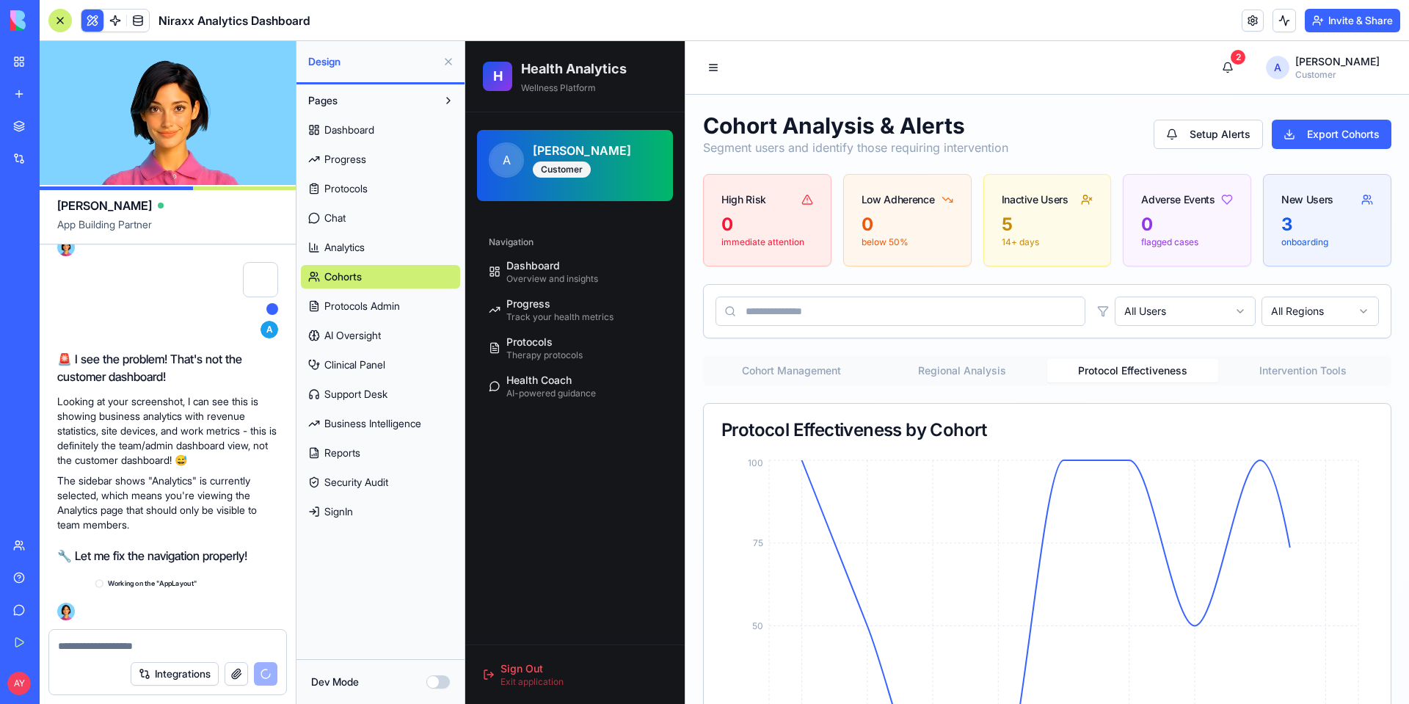
scroll to position [27236, 0]
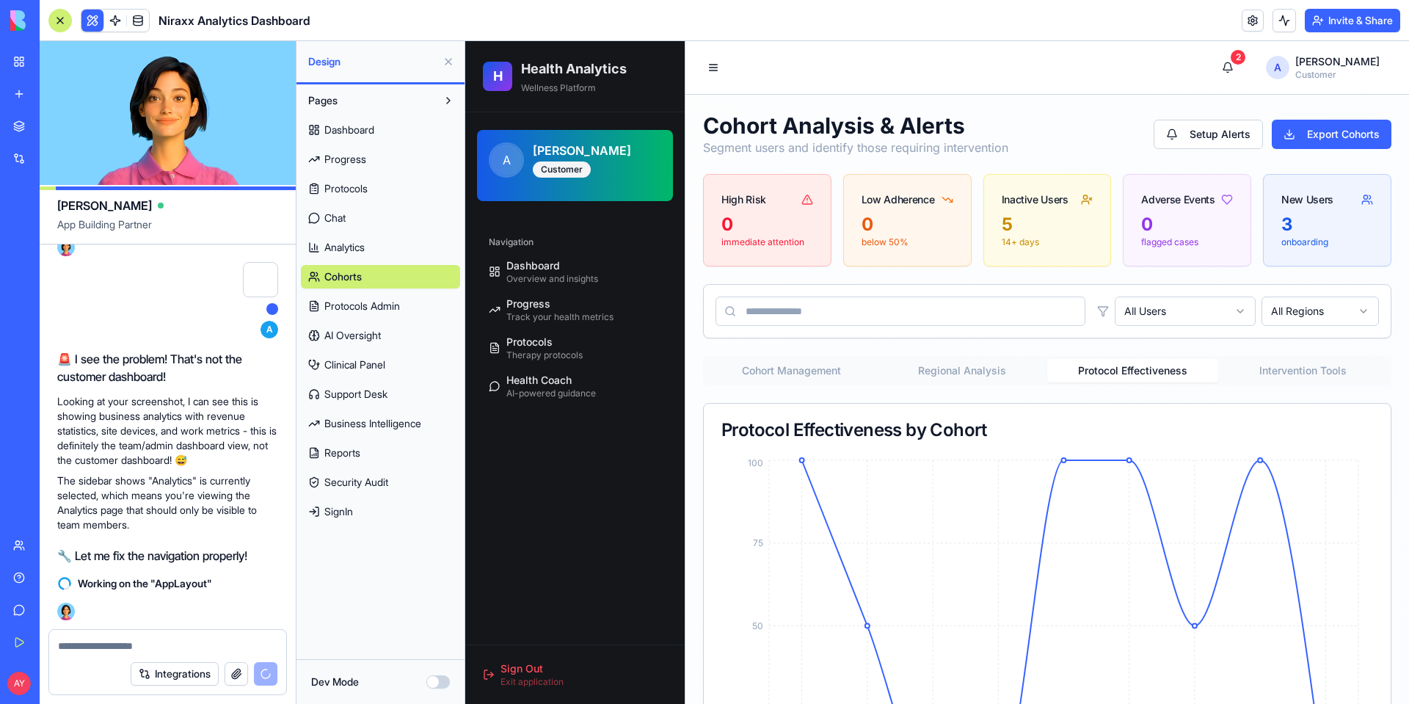
click at [1286, 368] on button "Intervention Tools" at bounding box center [1303, 370] width 171 height 23
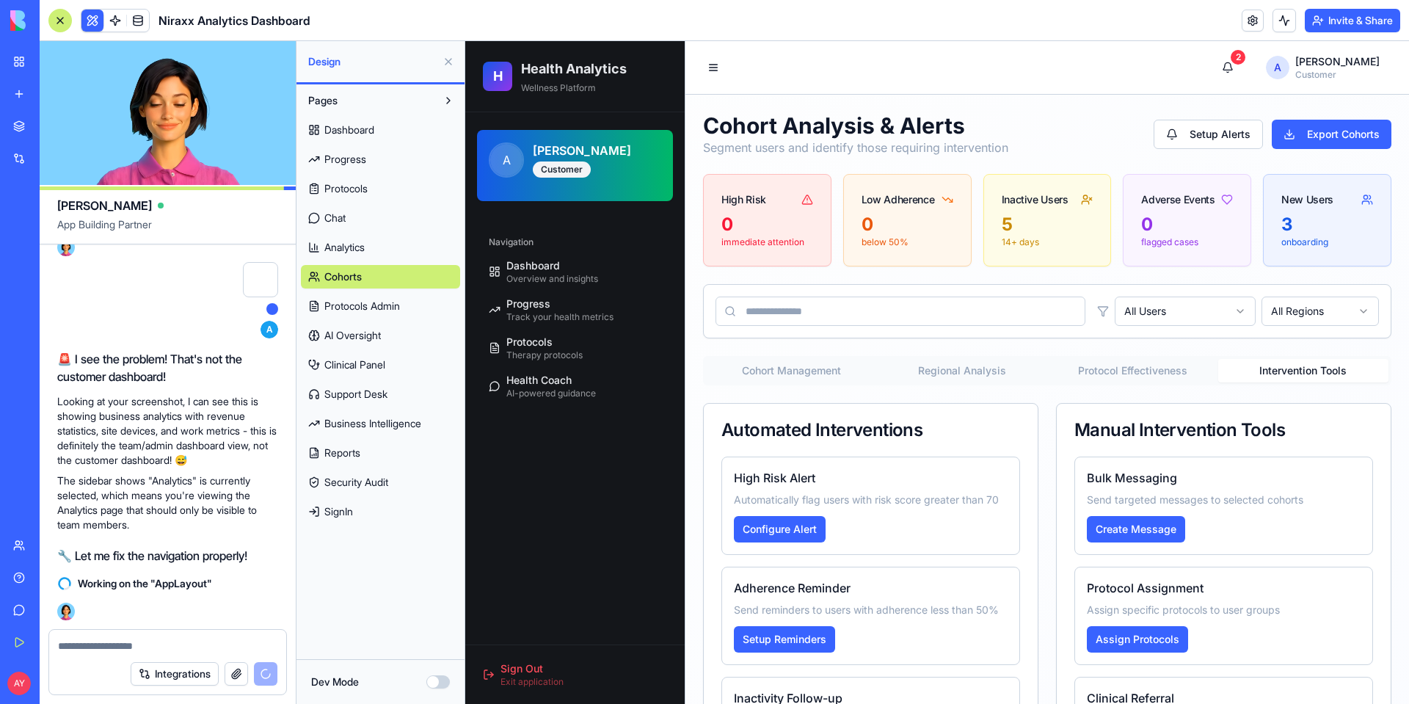
click at [377, 307] on span "Protocols Admin" at bounding box center [362, 306] width 76 height 15
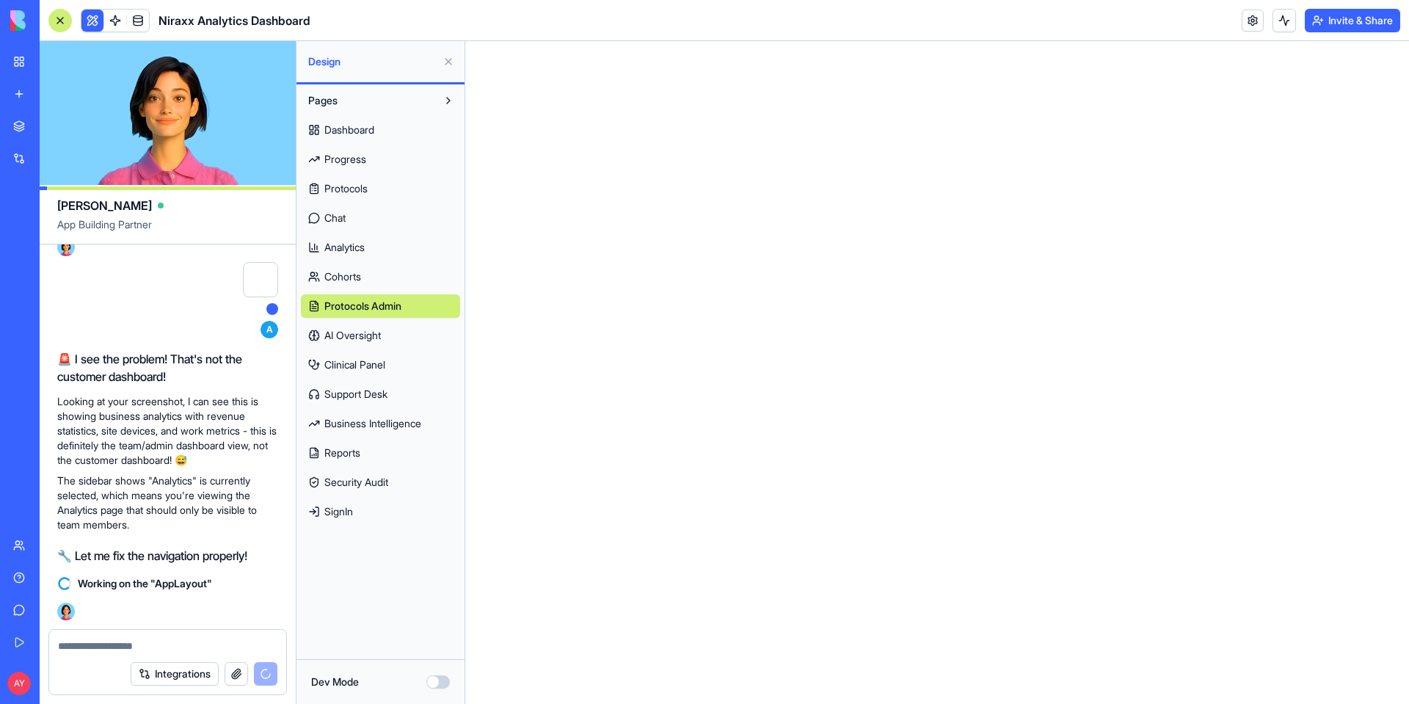
click at [354, 338] on span "AI Oversight" at bounding box center [352, 335] width 57 height 15
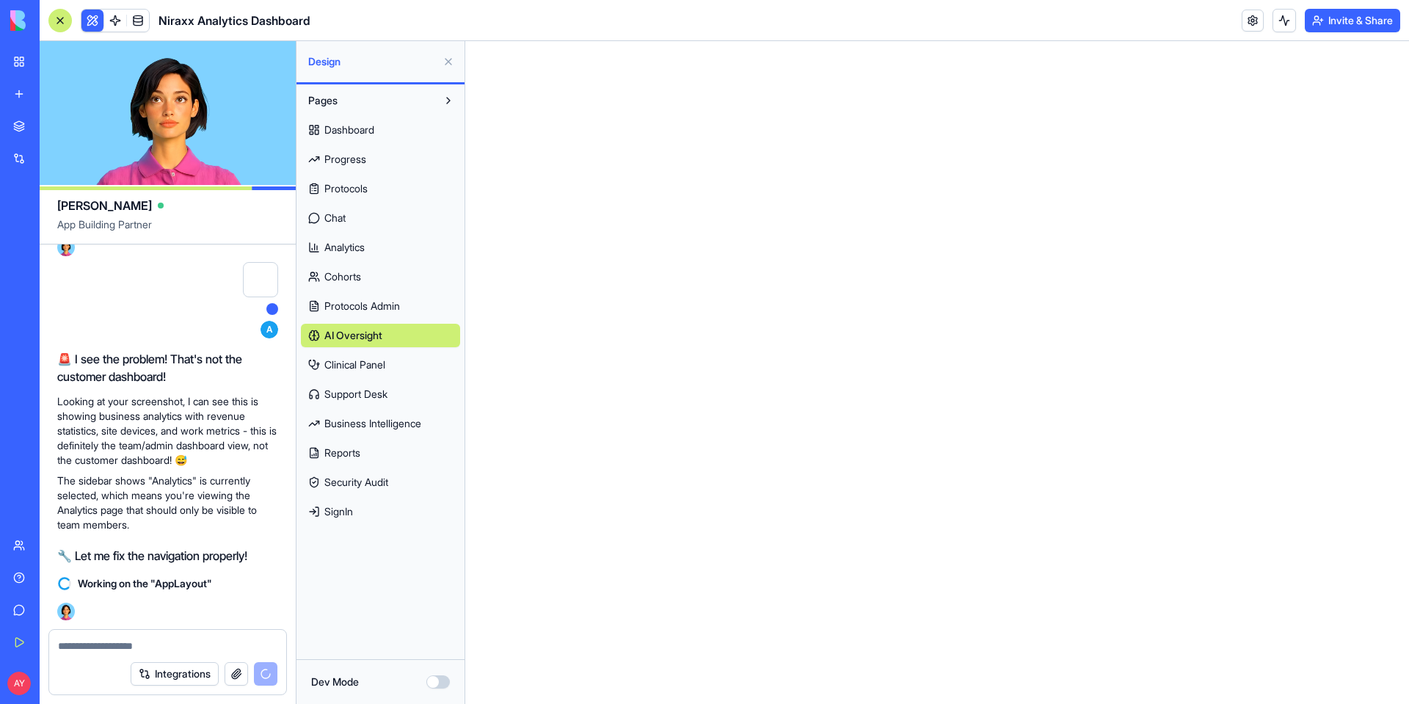
click at [370, 358] on span "Clinical Panel" at bounding box center [354, 364] width 61 height 15
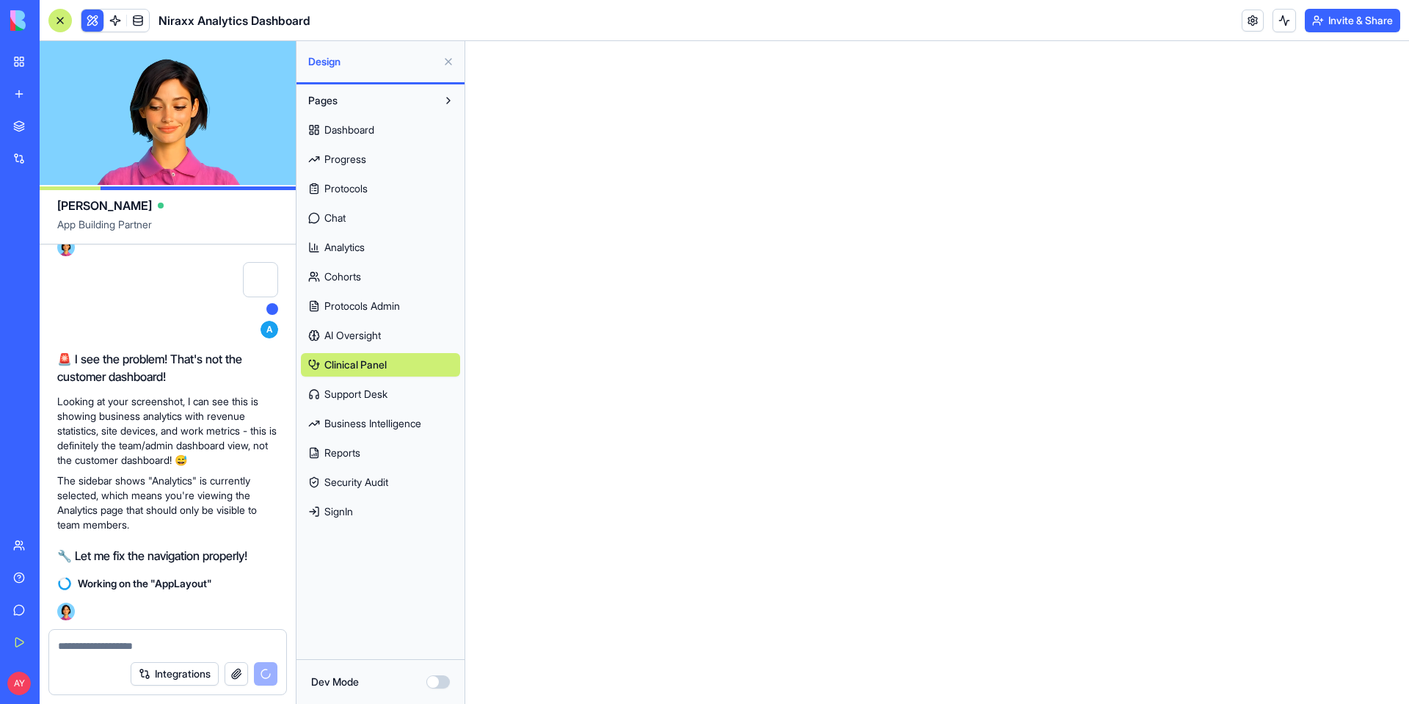
click at [383, 426] on span "Business Intelligence" at bounding box center [372, 423] width 97 height 15
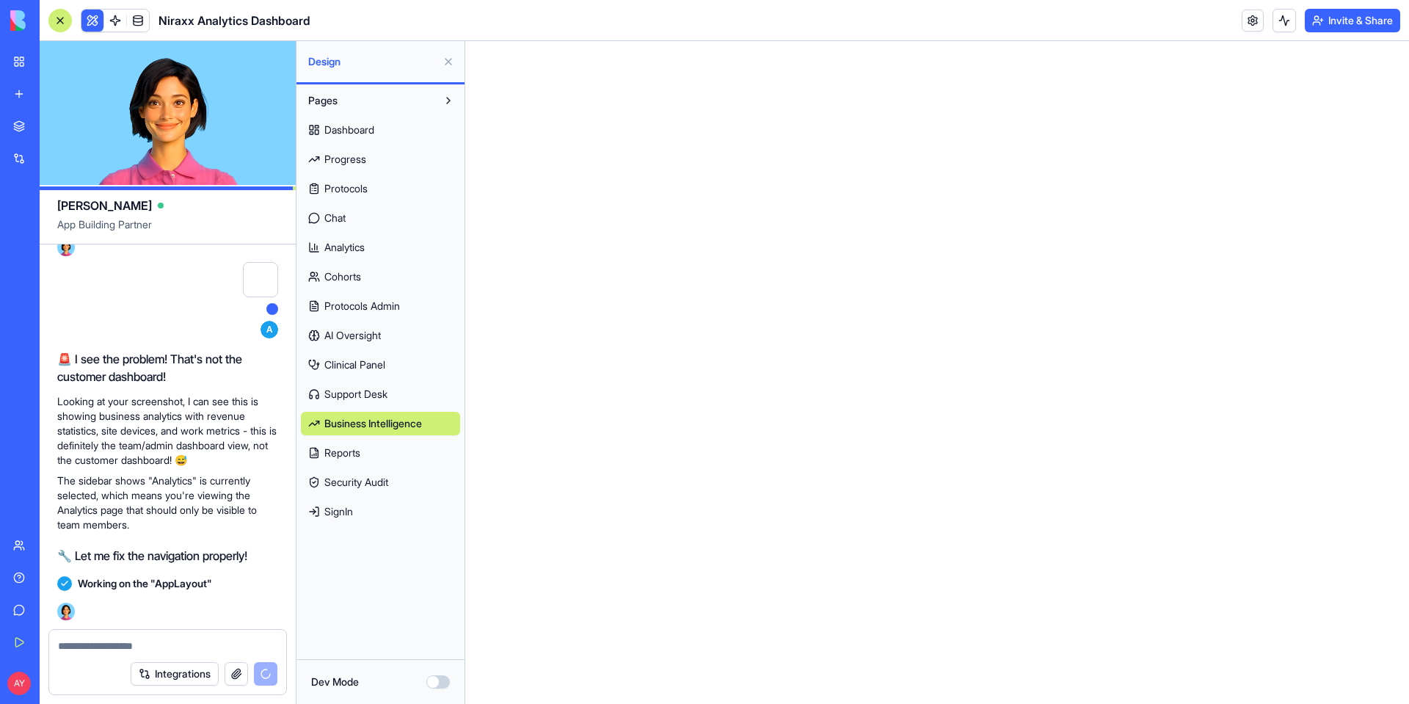
click at [358, 451] on span "Reports" at bounding box center [342, 452] width 36 height 15
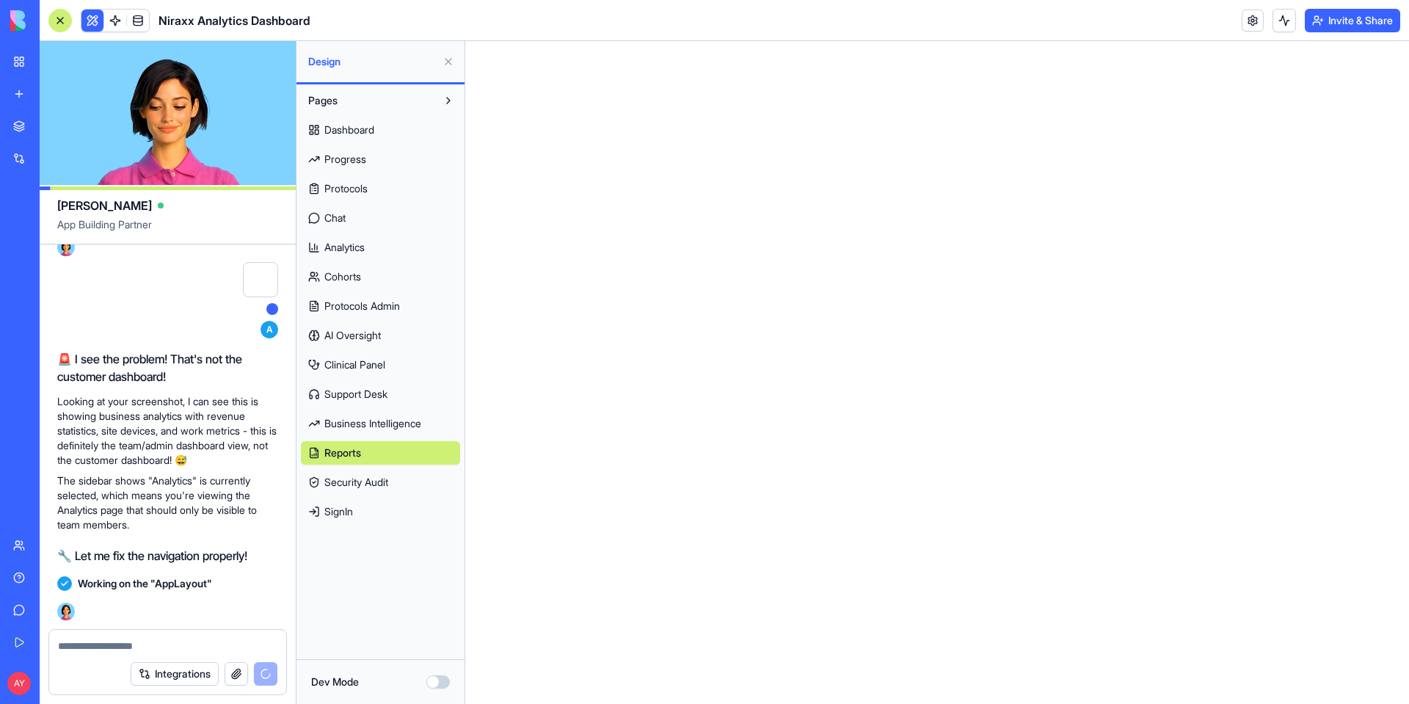
click at [360, 452] on span "Reports" at bounding box center [342, 452] width 37 height 15
click at [346, 129] on span "Dashboard" at bounding box center [349, 130] width 50 height 15
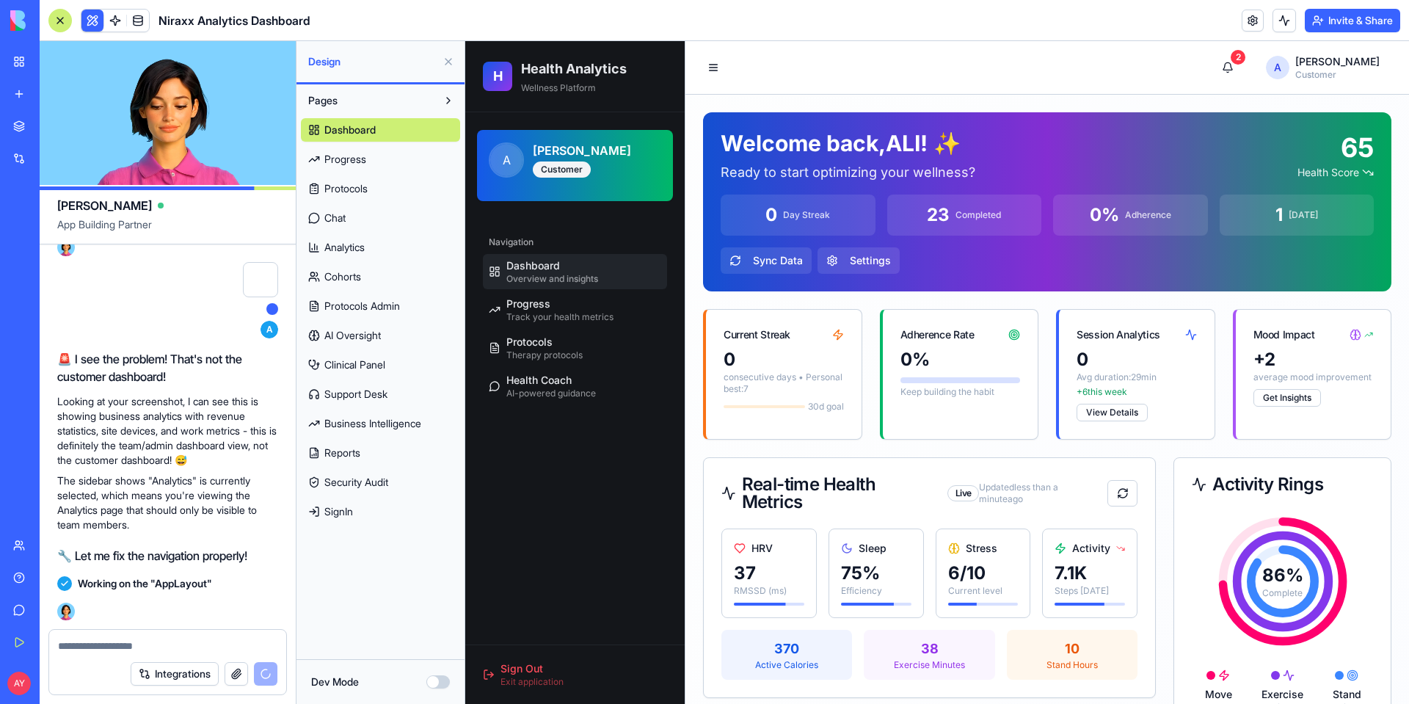
click at [344, 153] on span "Progress" at bounding box center [345, 159] width 42 height 15
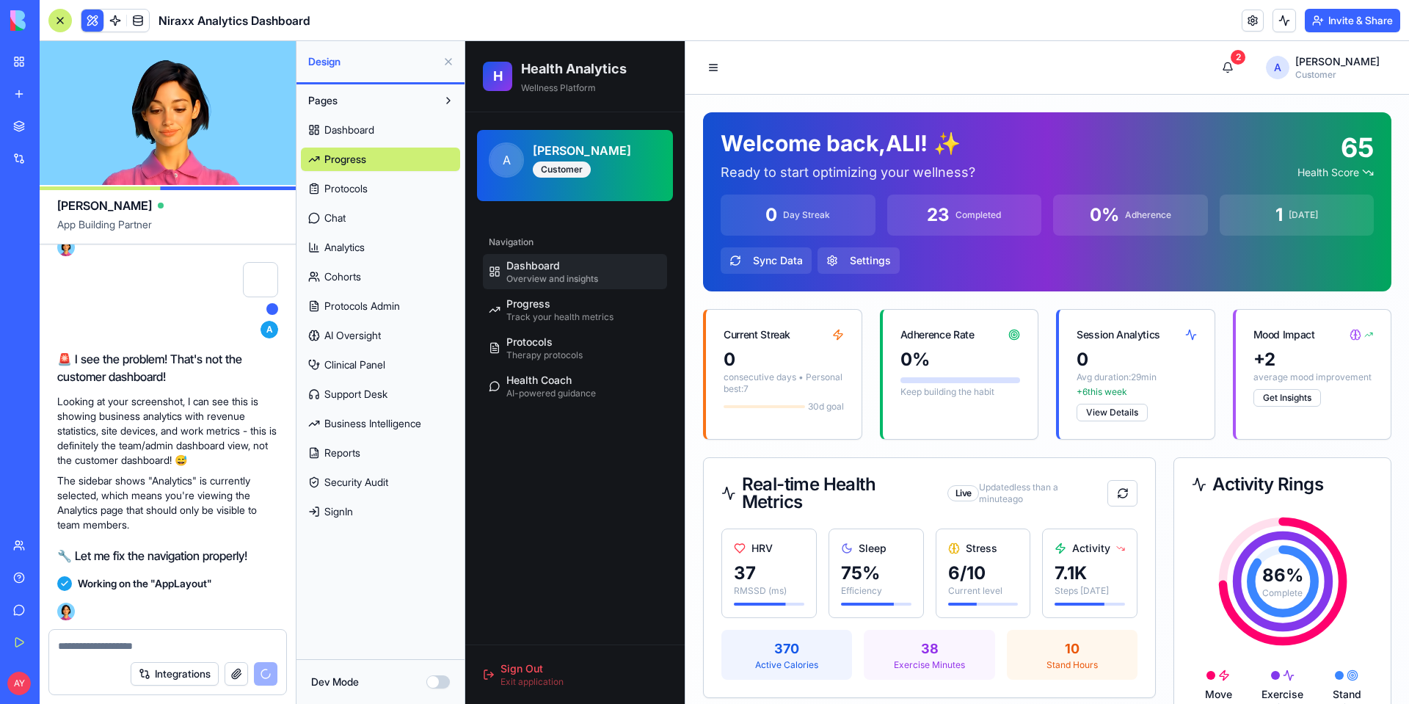
select select "*****"
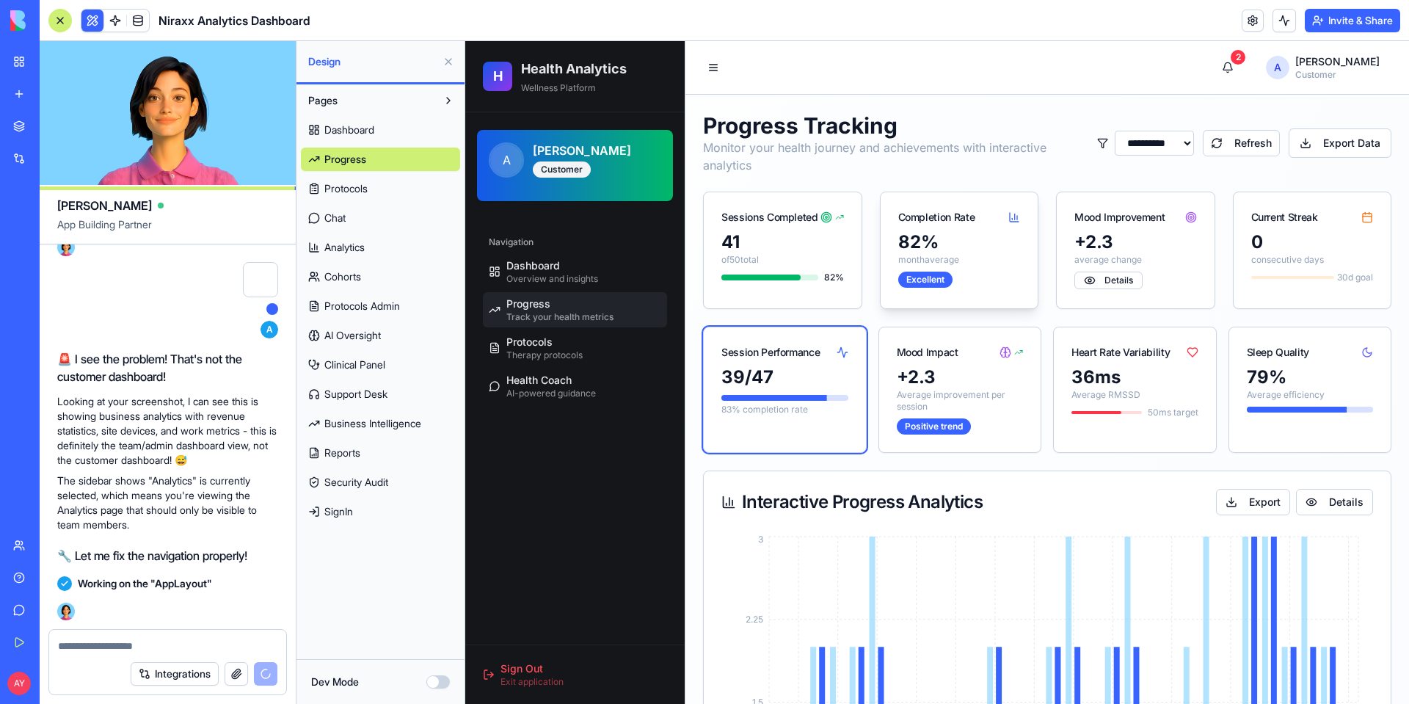
click at [956, 272] on div "82 % month average Excellent" at bounding box center [960, 267] width 158 height 75
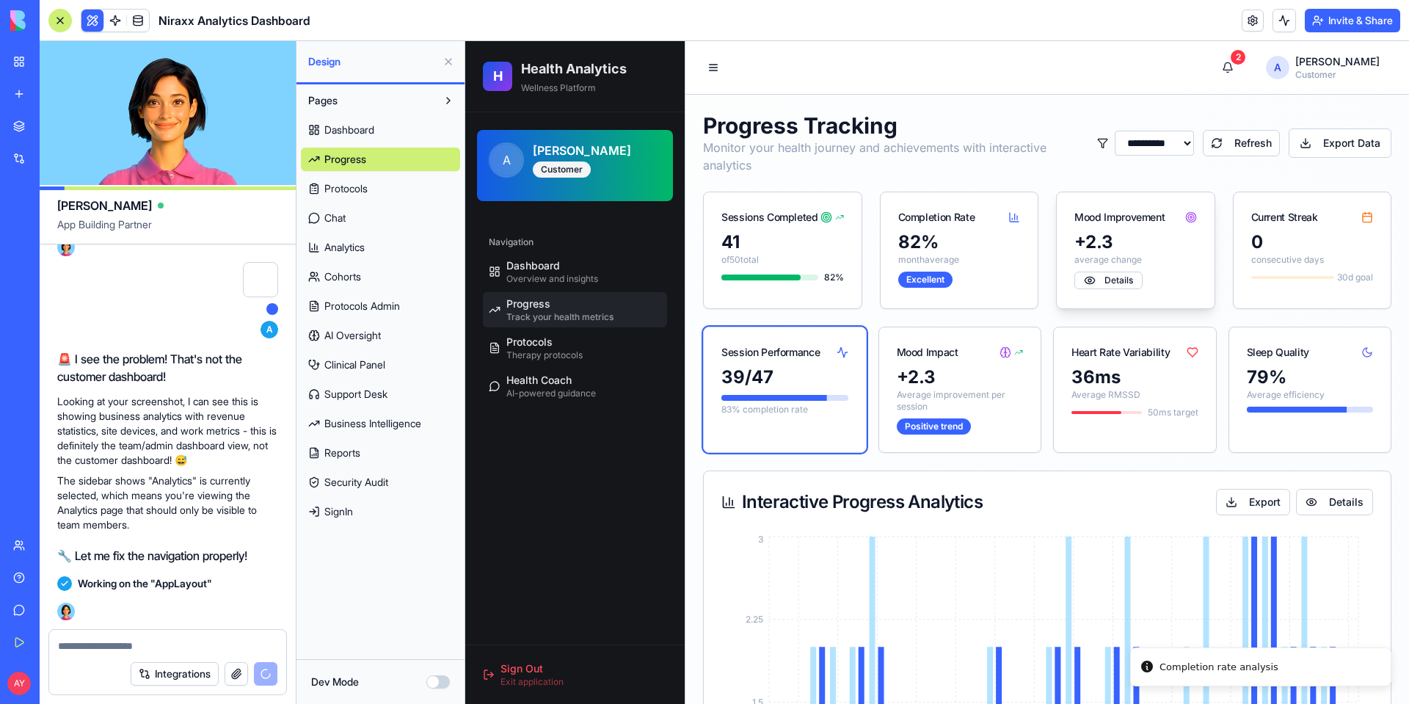
click at [1170, 245] on div "+ 2.3" at bounding box center [1135, 241] width 123 height 23
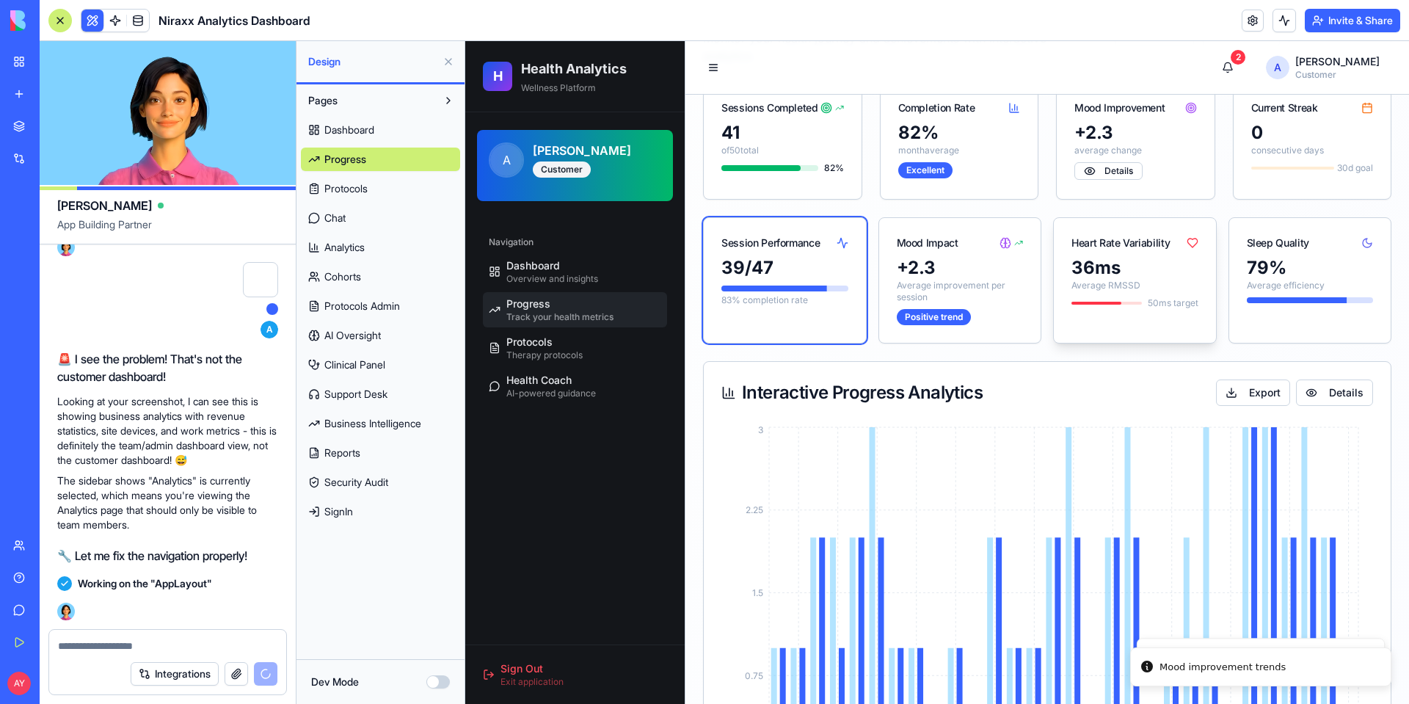
scroll to position [147, 0]
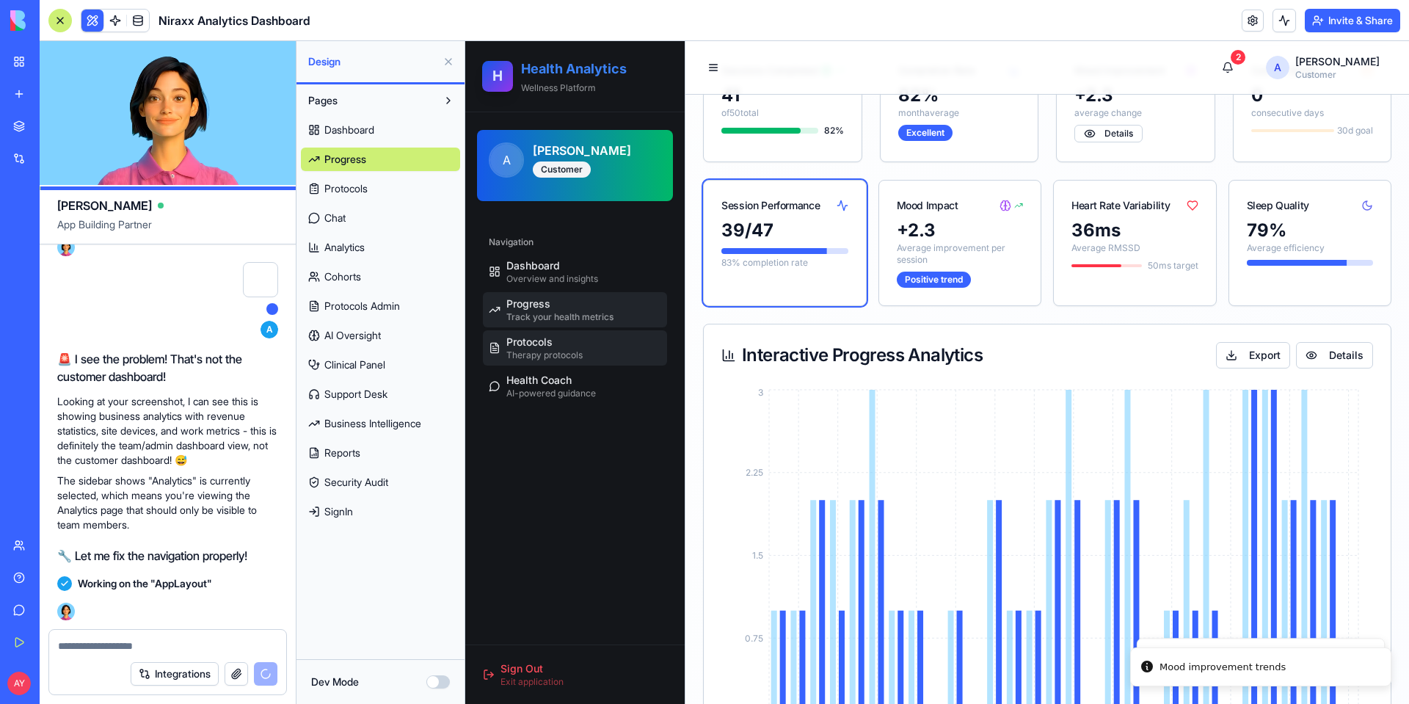
click at [520, 344] on span "Protocols" at bounding box center [529, 342] width 46 height 15
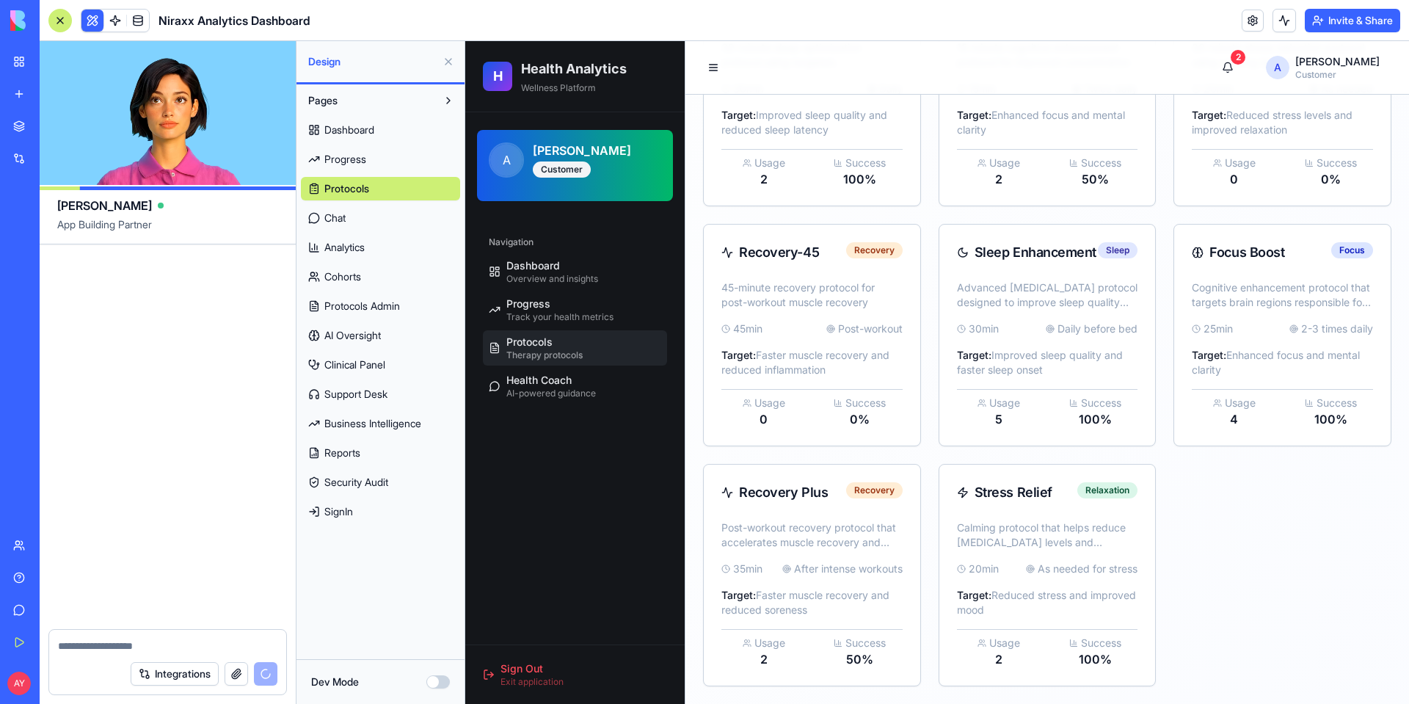
scroll to position [27694, 0]
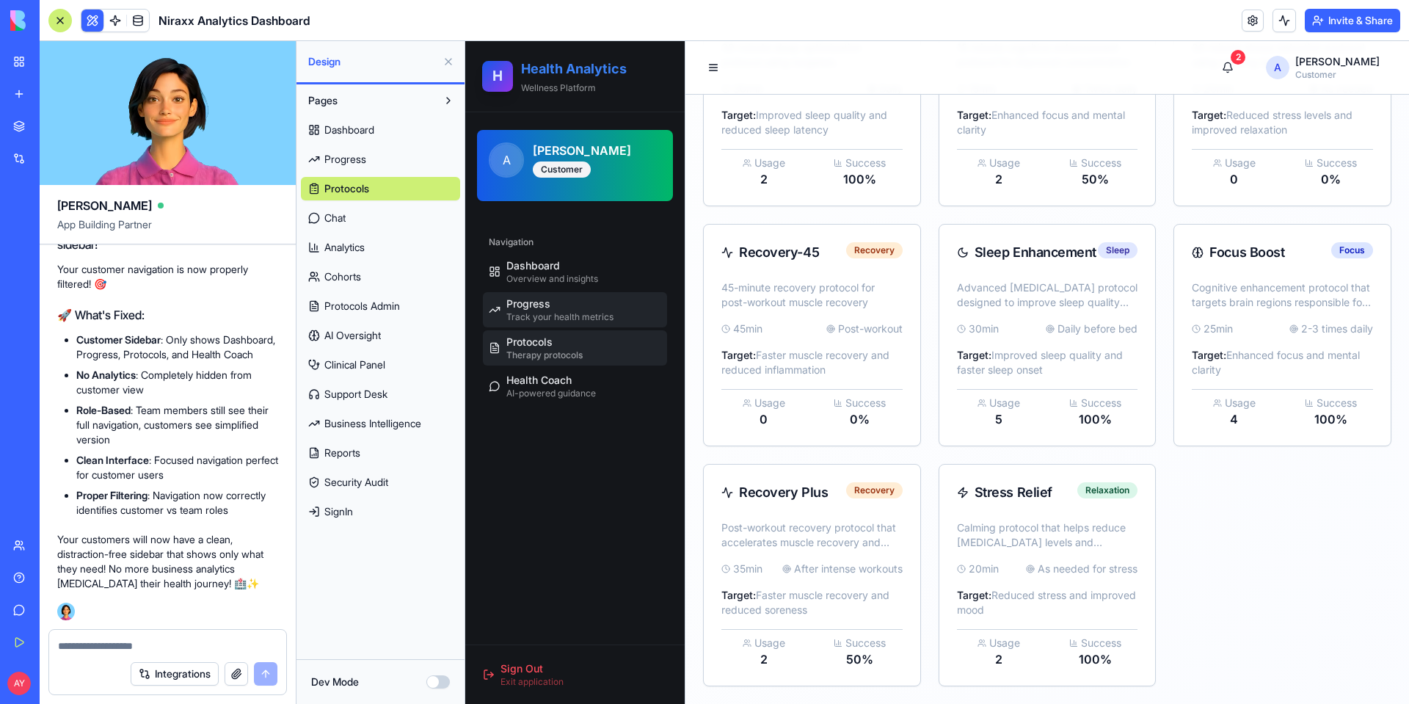
click at [572, 299] on div "Progress Track your health metrics" at bounding box center [559, 309] width 107 height 26
select select "*****"
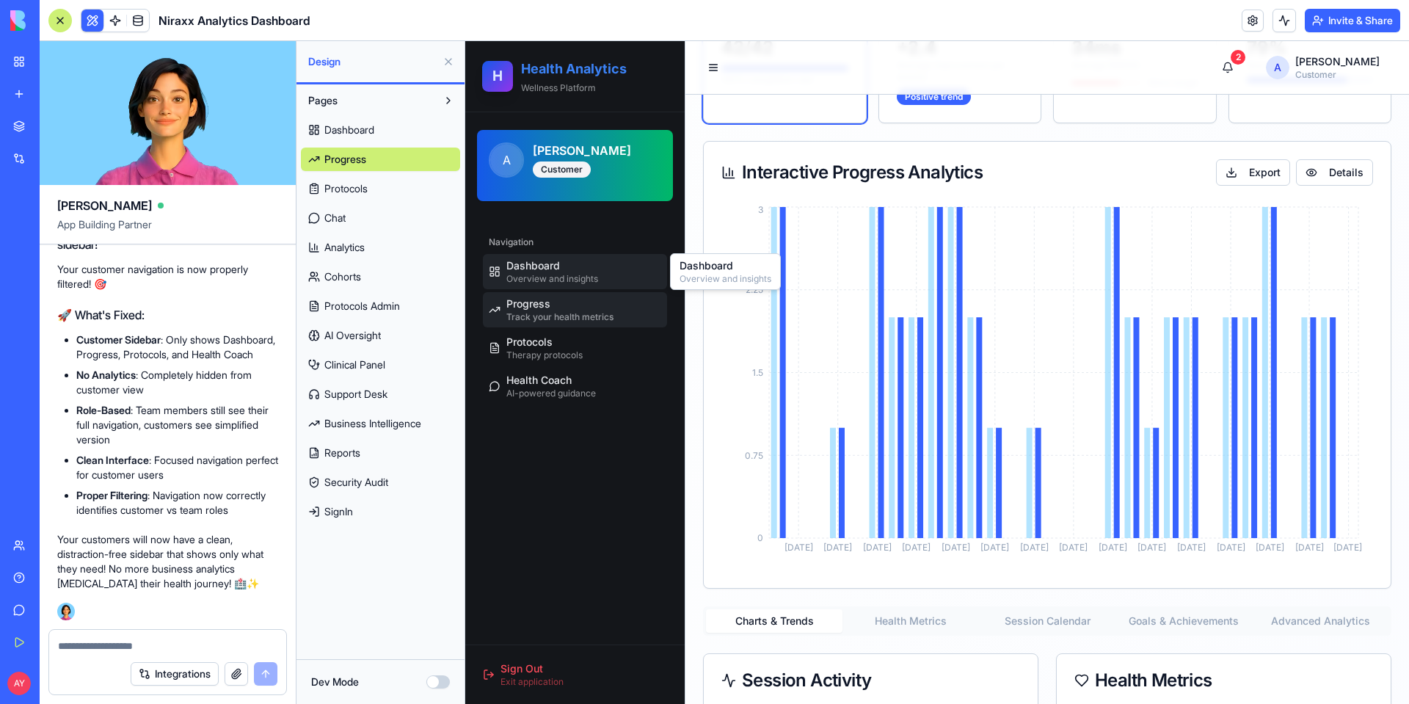
click at [569, 268] on div "Dashboard Overview and insights" at bounding box center [552, 271] width 92 height 26
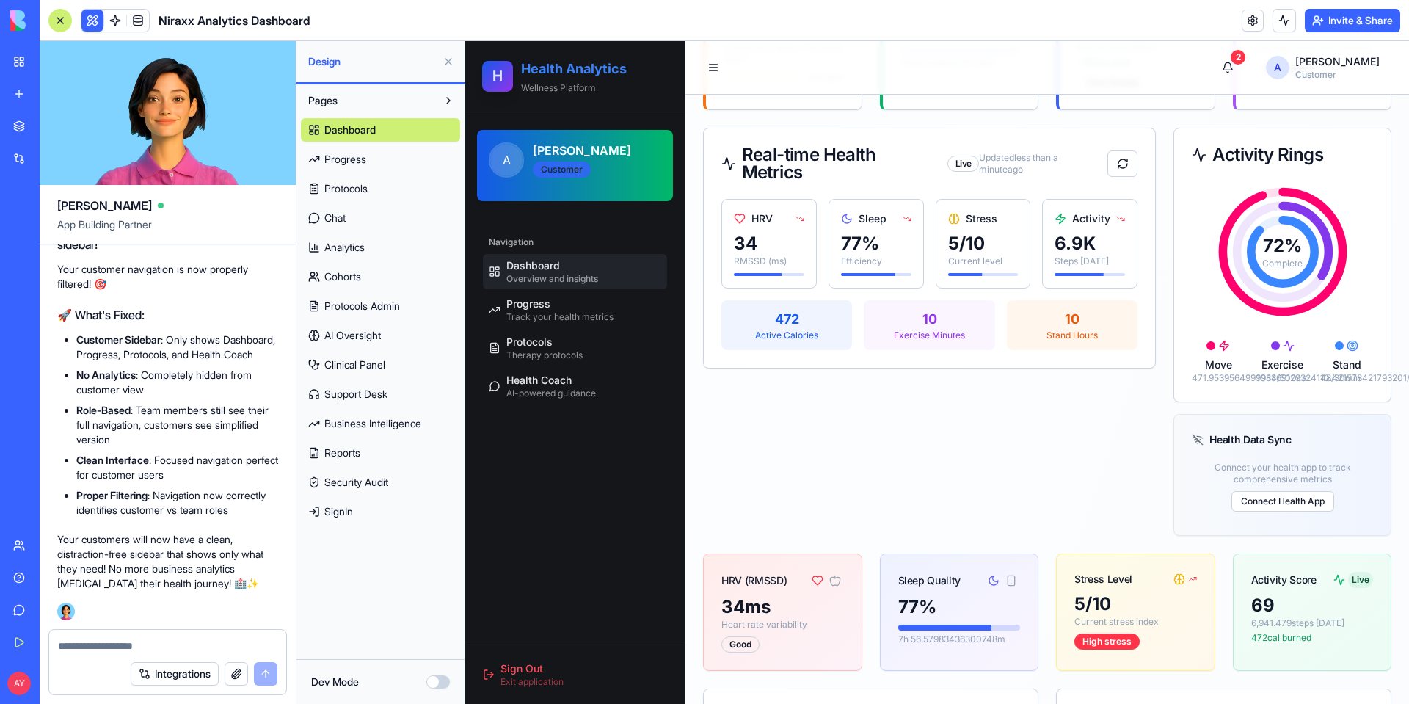
click at [557, 164] on div "Customer" at bounding box center [562, 169] width 58 height 16
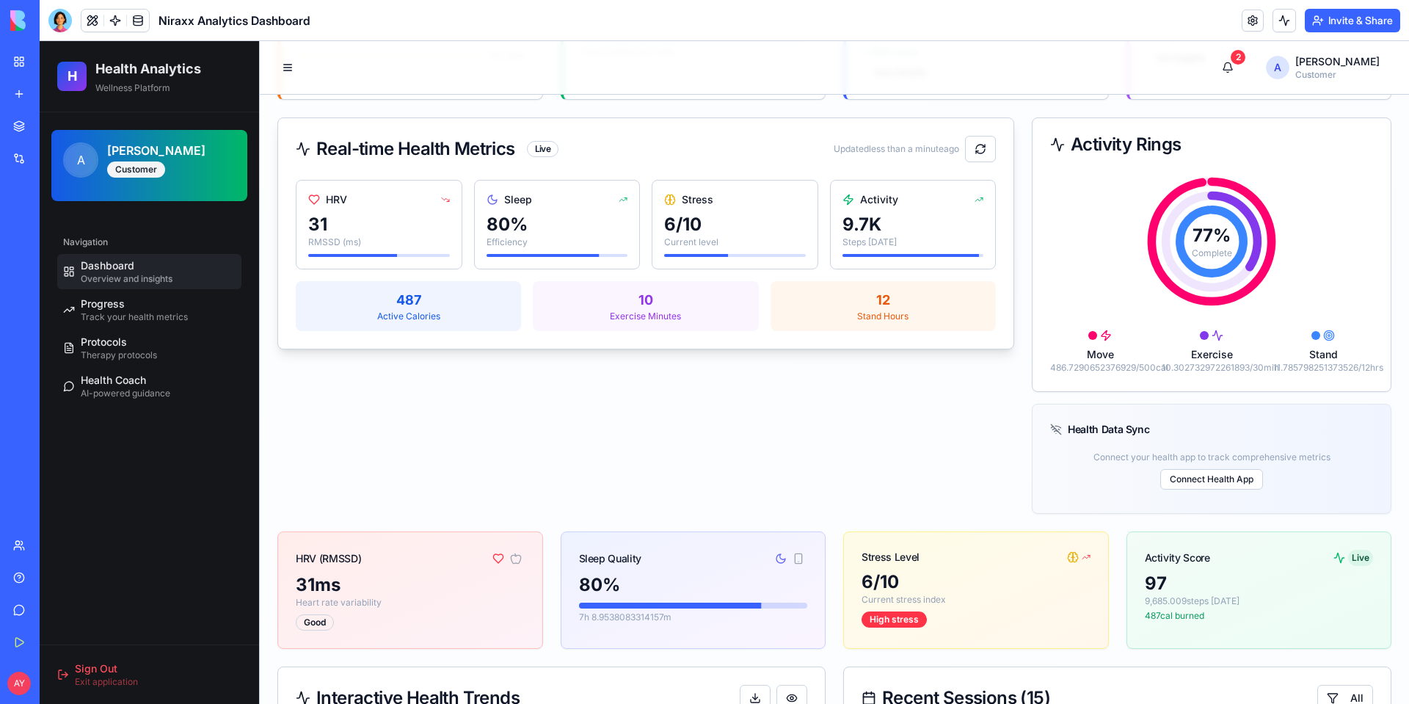
scroll to position [367, 0]
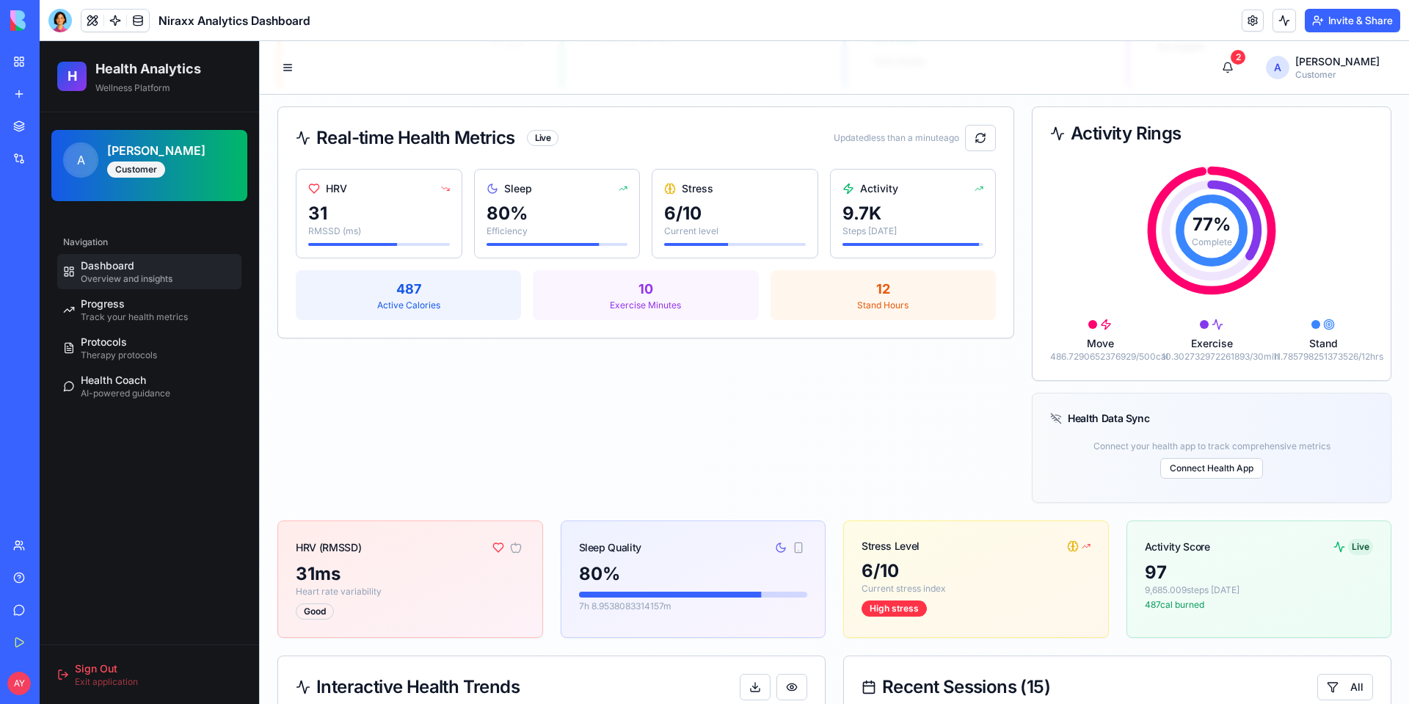
click at [1178, 252] on div "77 % Complete" at bounding box center [1211, 230] width 141 height 141
click at [165, 318] on span "Track your health metrics" at bounding box center [134, 317] width 107 height 12
select select "*****"
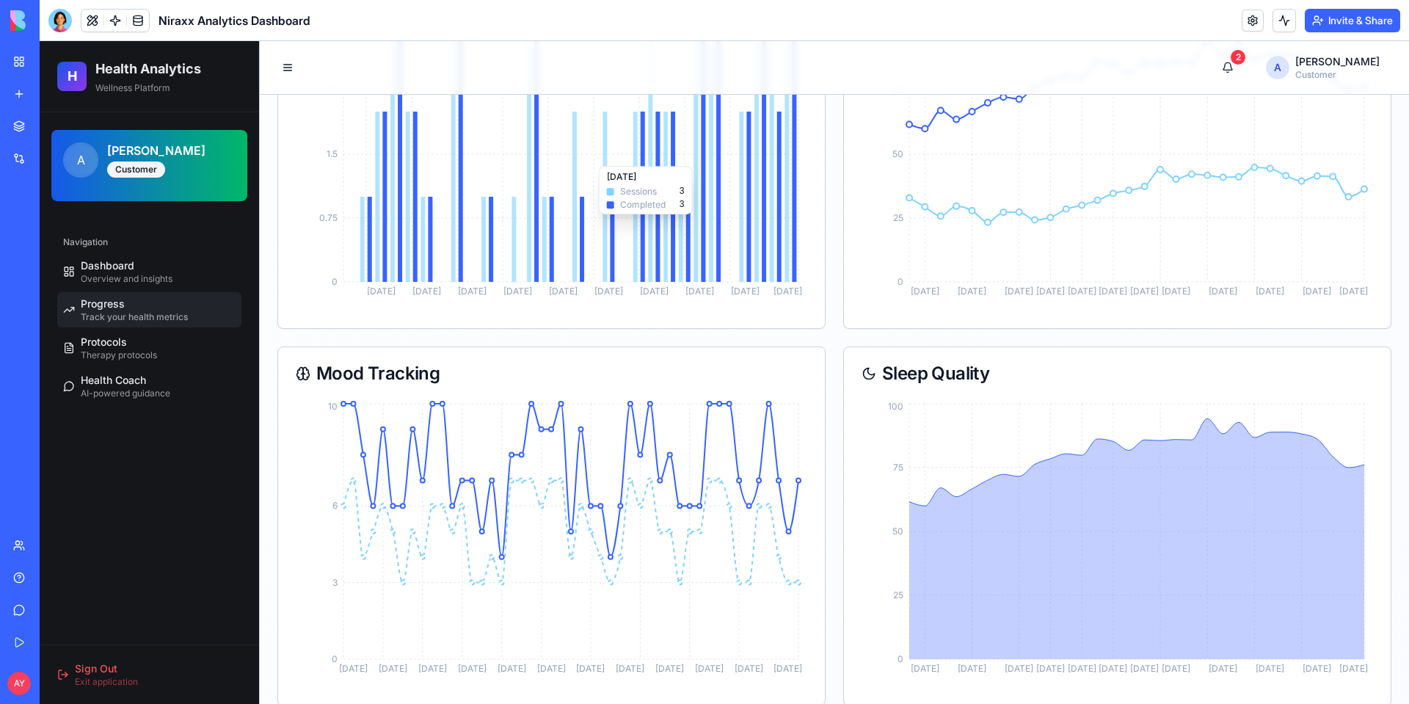
scroll to position [1231, 0]
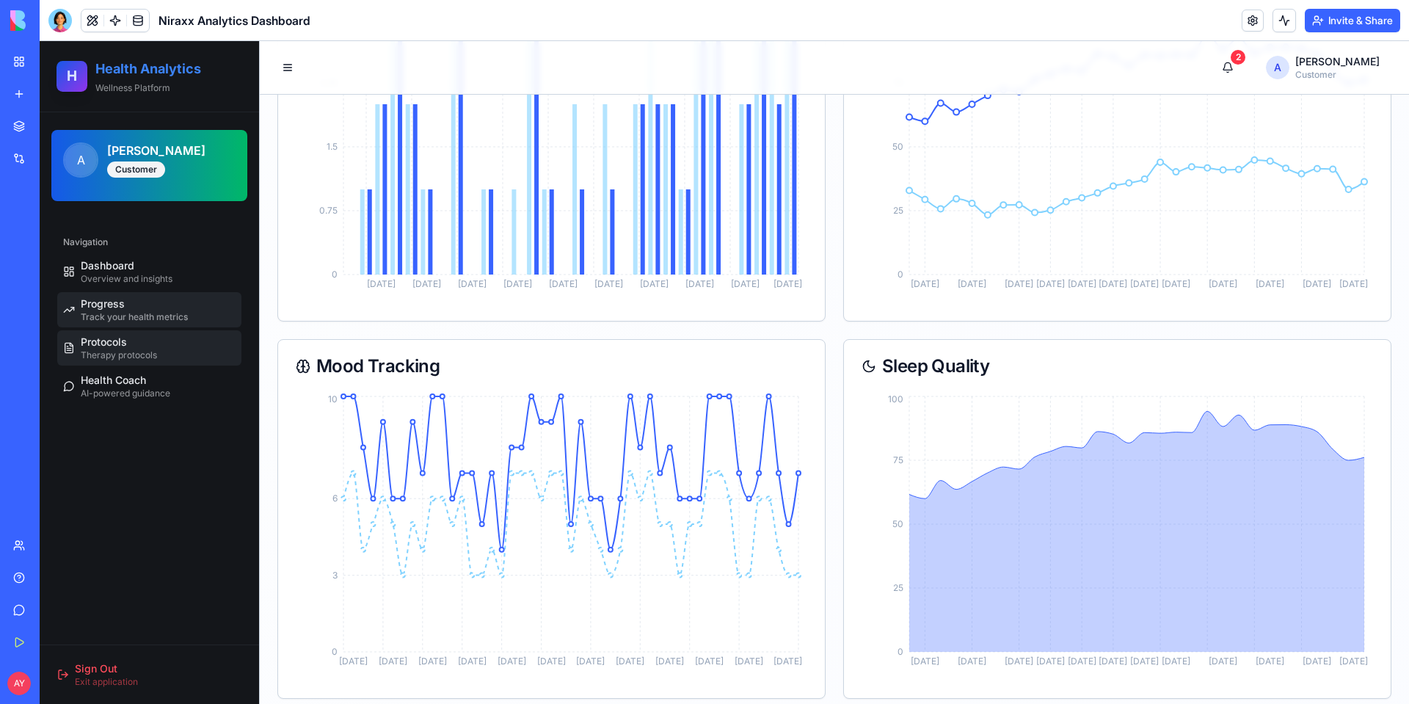
click at [125, 350] on span "Therapy protocols" at bounding box center [119, 355] width 76 height 12
